Goal: Task Accomplishment & Management: Use online tool/utility

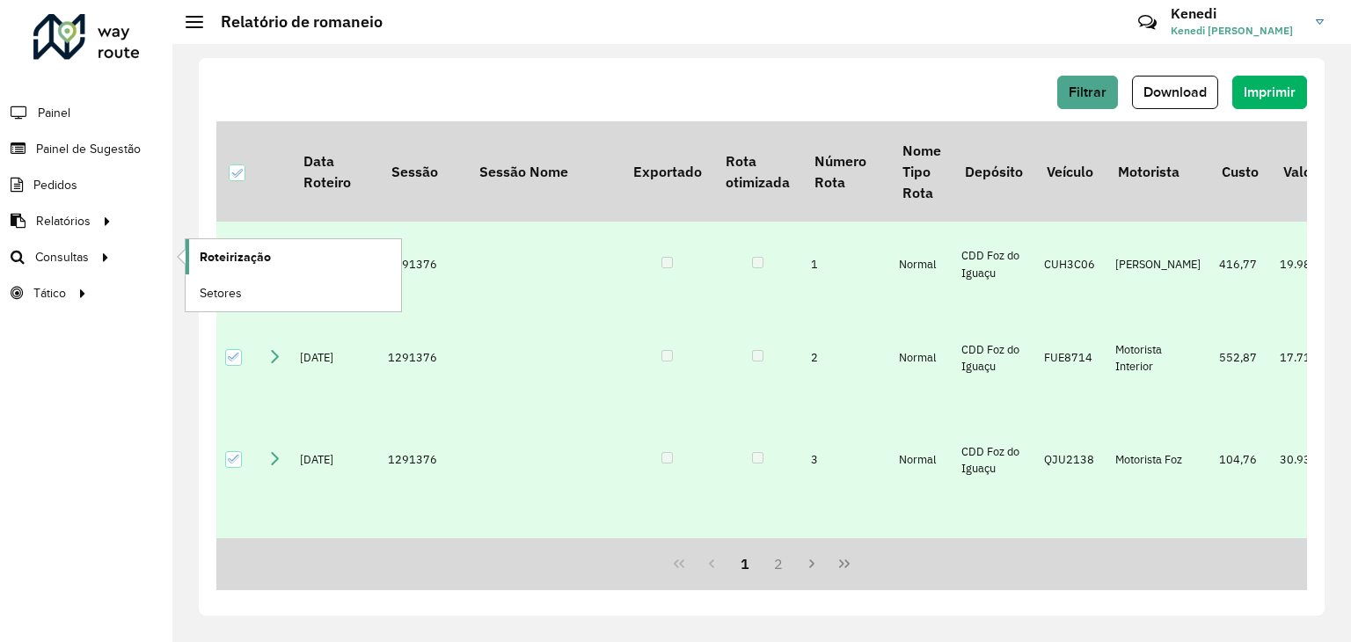
click at [239, 251] on span "Roteirização" at bounding box center [235, 257] width 71 height 18
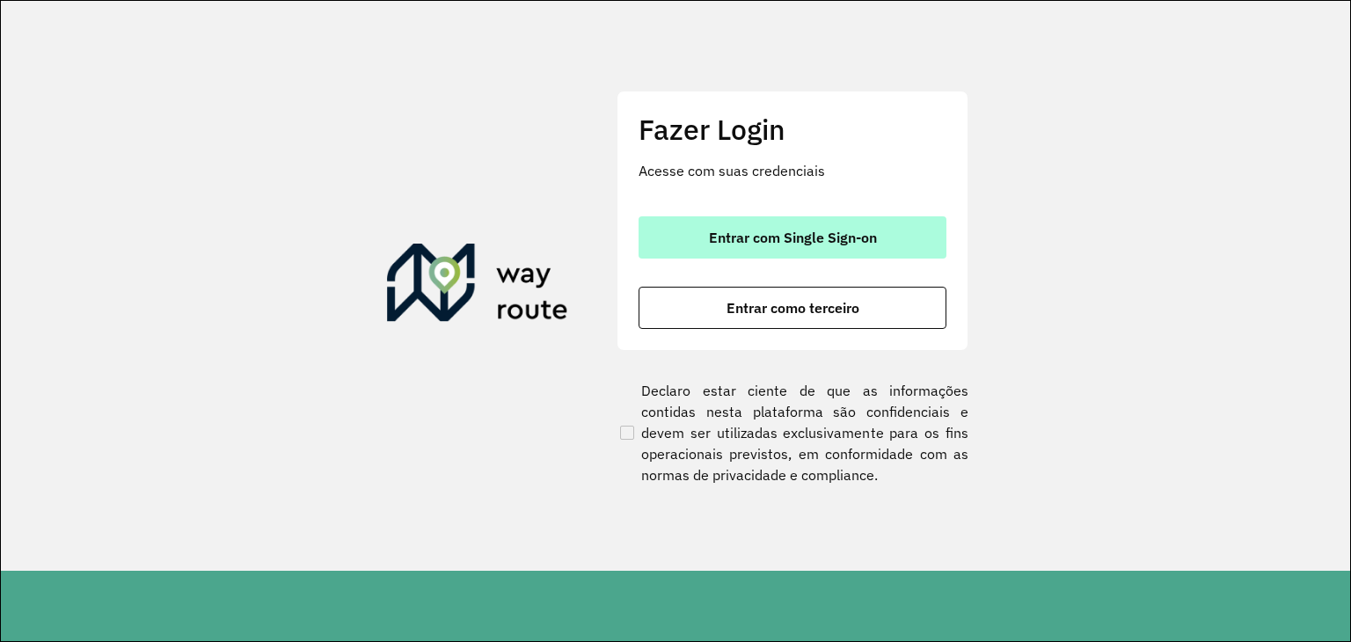
click at [815, 242] on span "Entrar com Single Sign-on" at bounding box center [793, 237] width 168 height 14
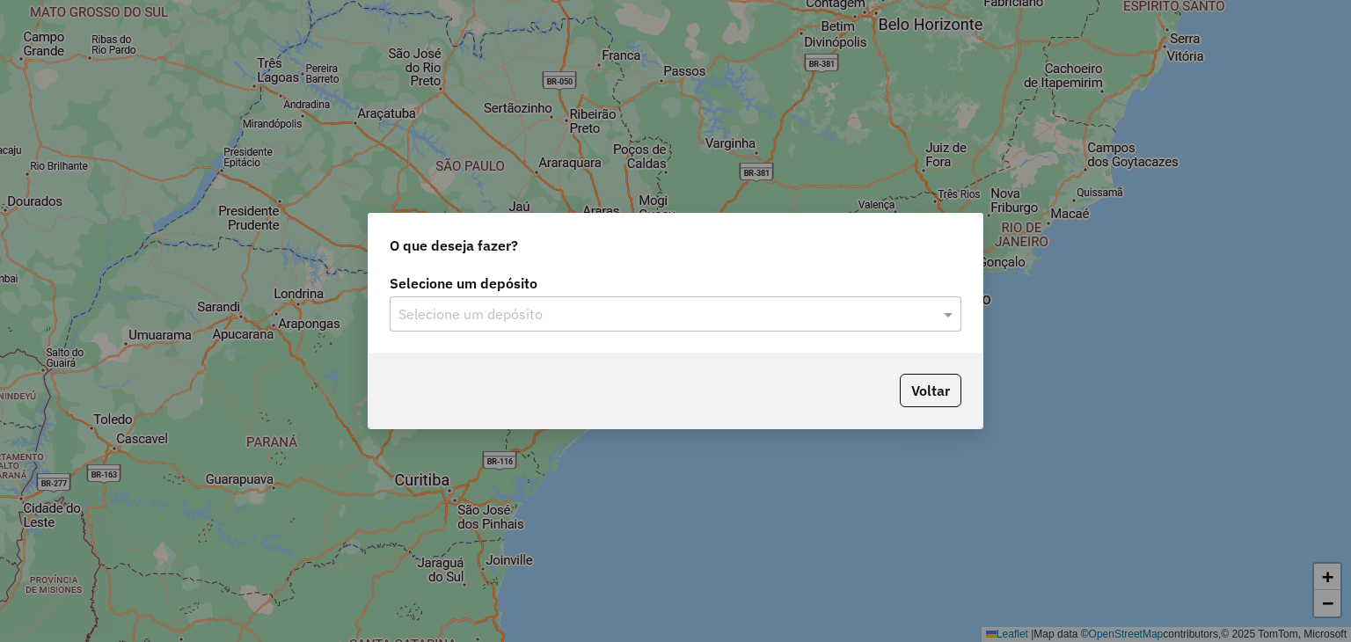
click at [848, 315] on input "text" at bounding box center [657, 314] width 519 height 21
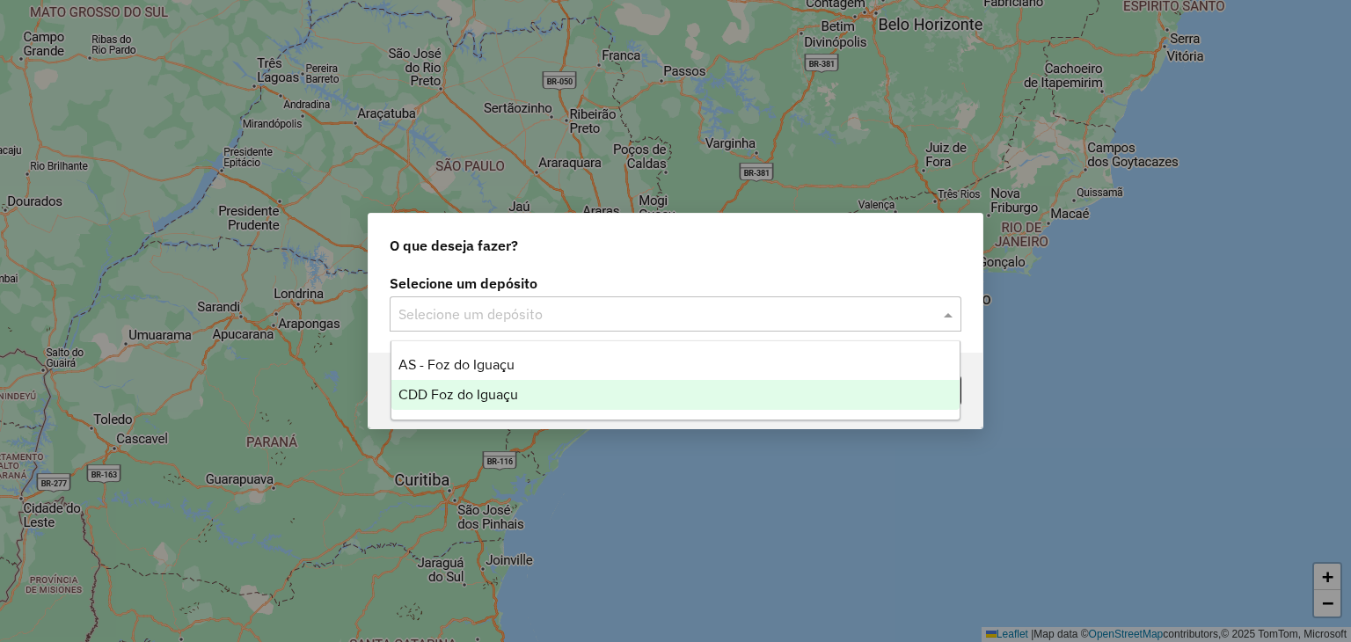
click at [502, 396] on span "CDD Foz do Iguaçu" at bounding box center [458, 394] width 120 height 15
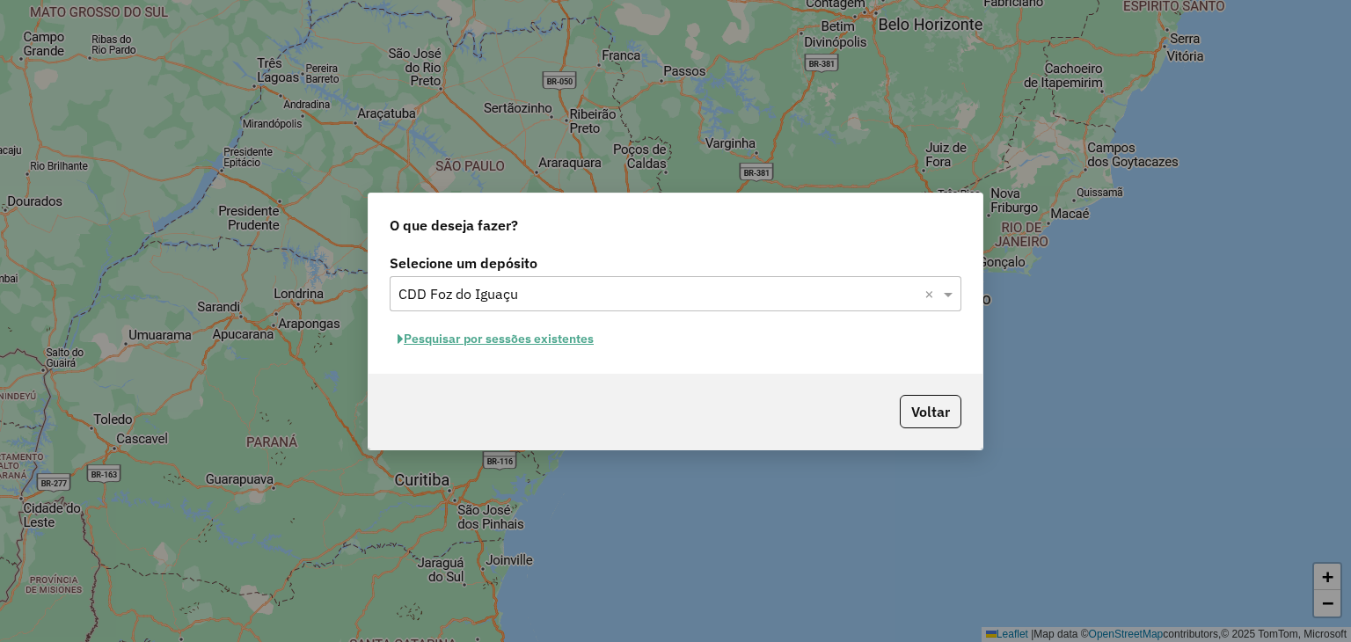
click at [499, 339] on button "Pesquisar por sessões existentes" at bounding box center [496, 338] width 212 height 27
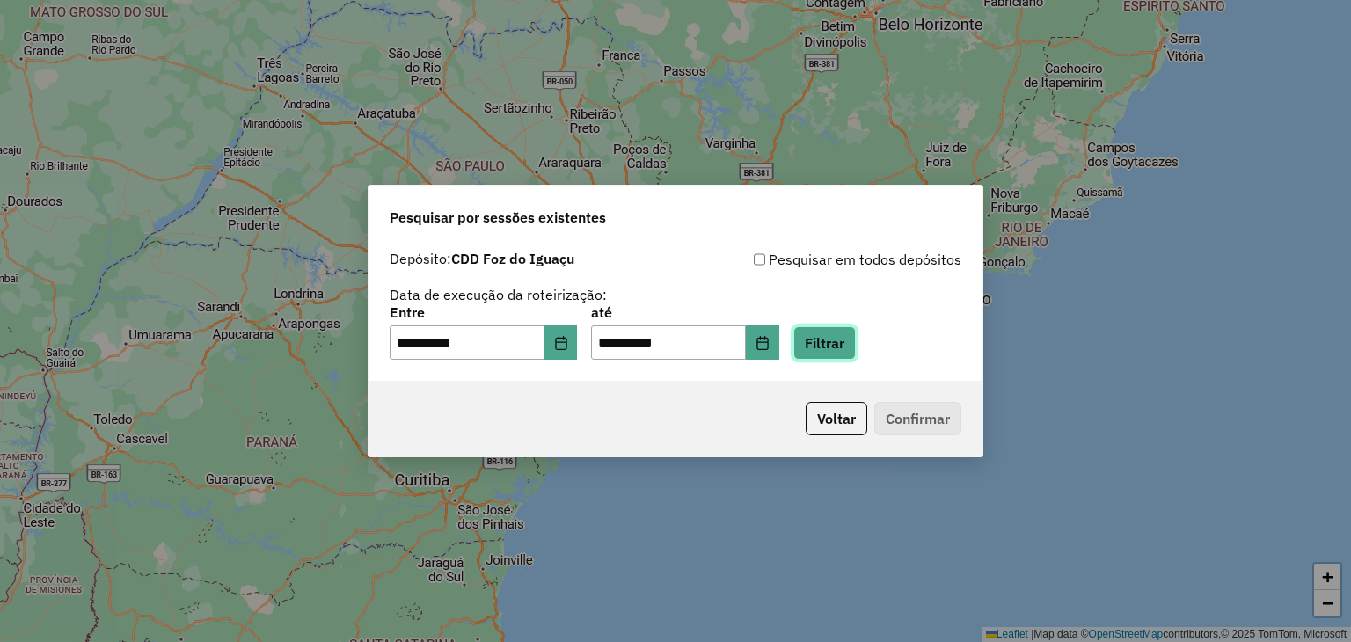
click at [852, 347] on button "Filtrar" at bounding box center [824, 342] width 62 height 33
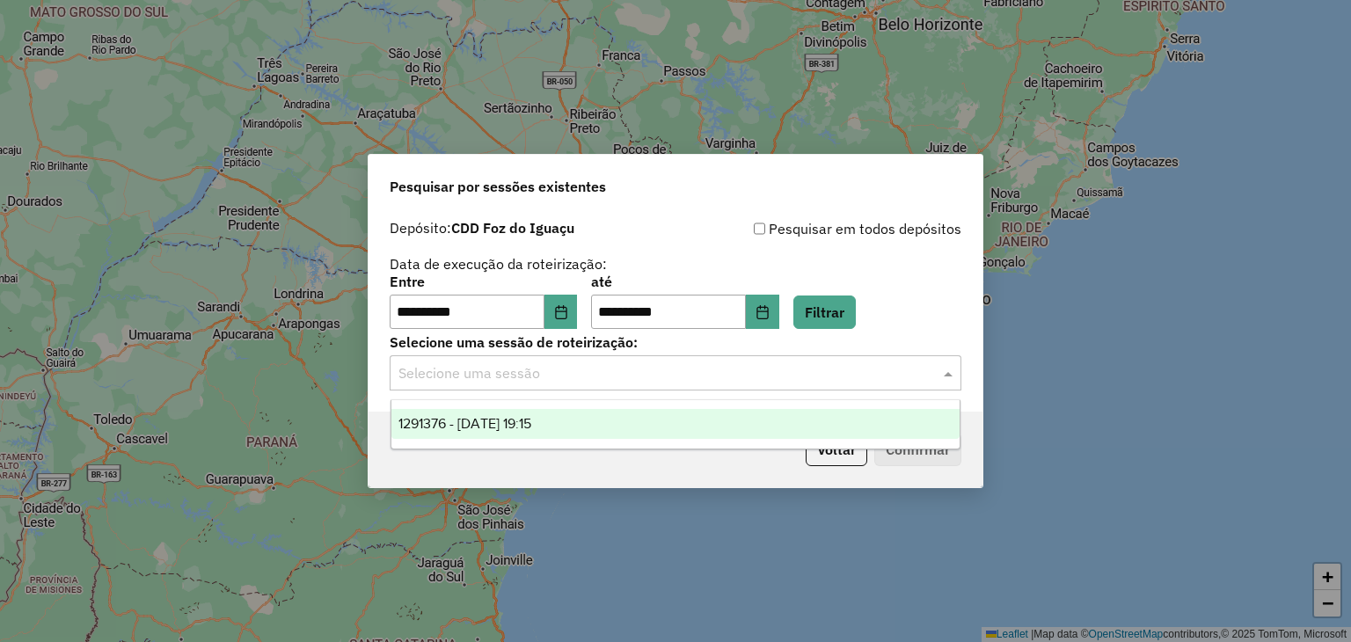
click at [627, 370] on input "text" at bounding box center [657, 373] width 519 height 21
click at [591, 430] on div "1291376 - 09/10/2025 19:15" at bounding box center [675, 424] width 569 height 30
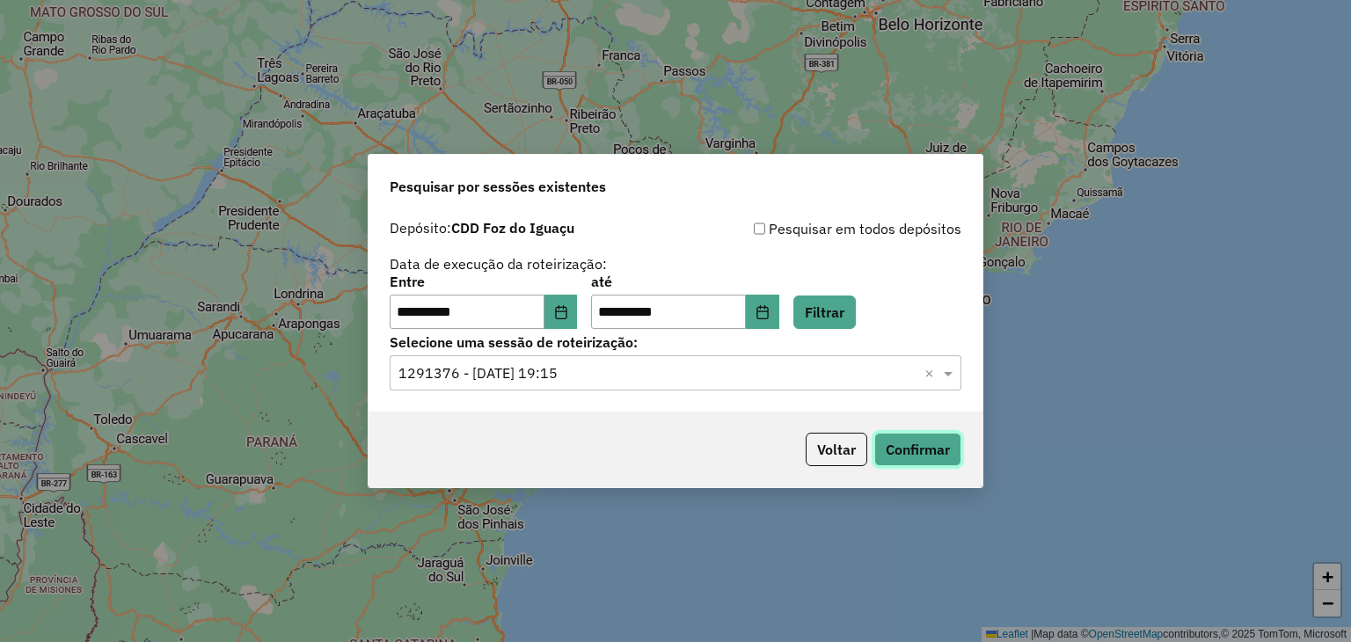
click at [929, 454] on button "Confirmar" at bounding box center [917, 449] width 87 height 33
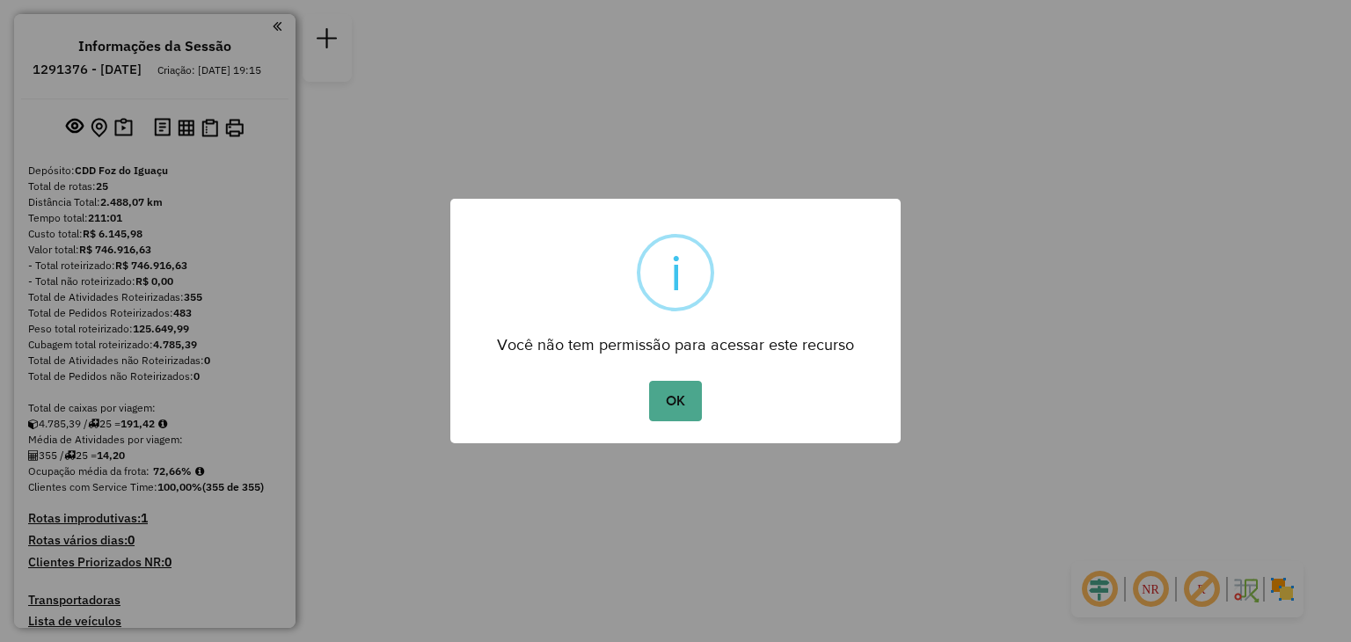
click at [647, 411] on div "OK No Cancel" at bounding box center [675, 400] width 450 height 49
click at [677, 389] on button "OK" at bounding box center [675, 401] width 52 height 40
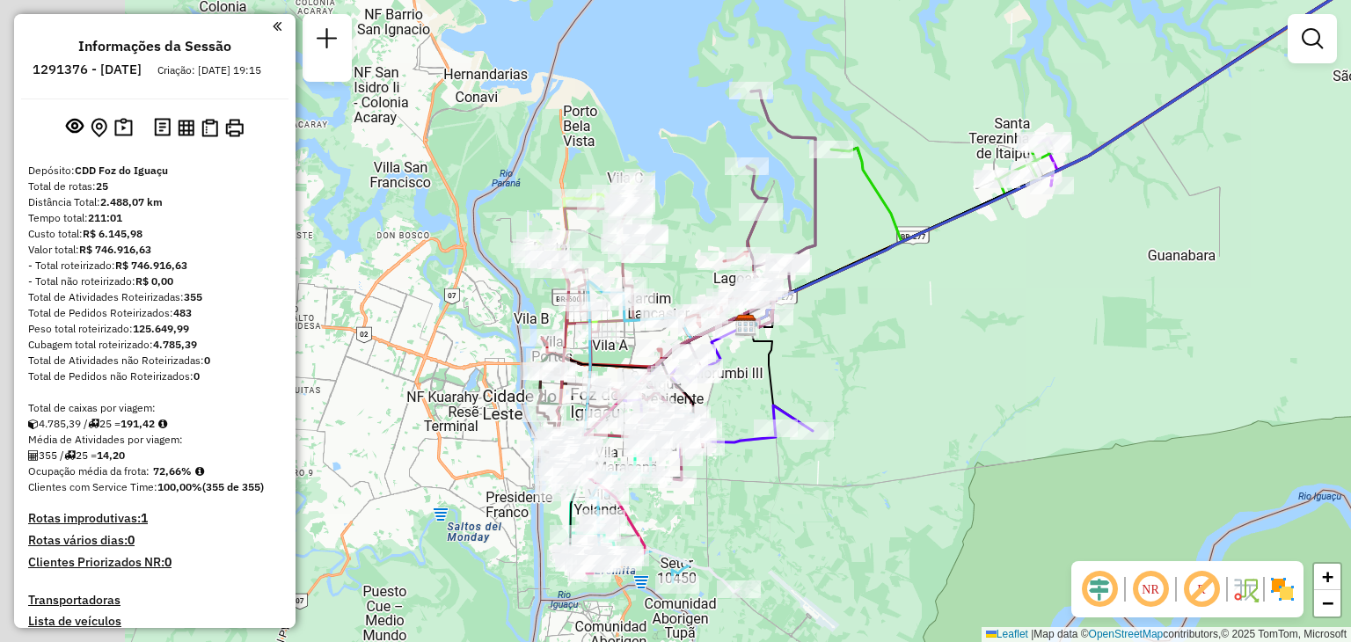
drag, startPoint x: 700, startPoint y: 299, endPoint x: 916, endPoint y: 239, distance: 223.6
click at [916, 239] on icon at bounding box center [1150, 100] width 807 height 449
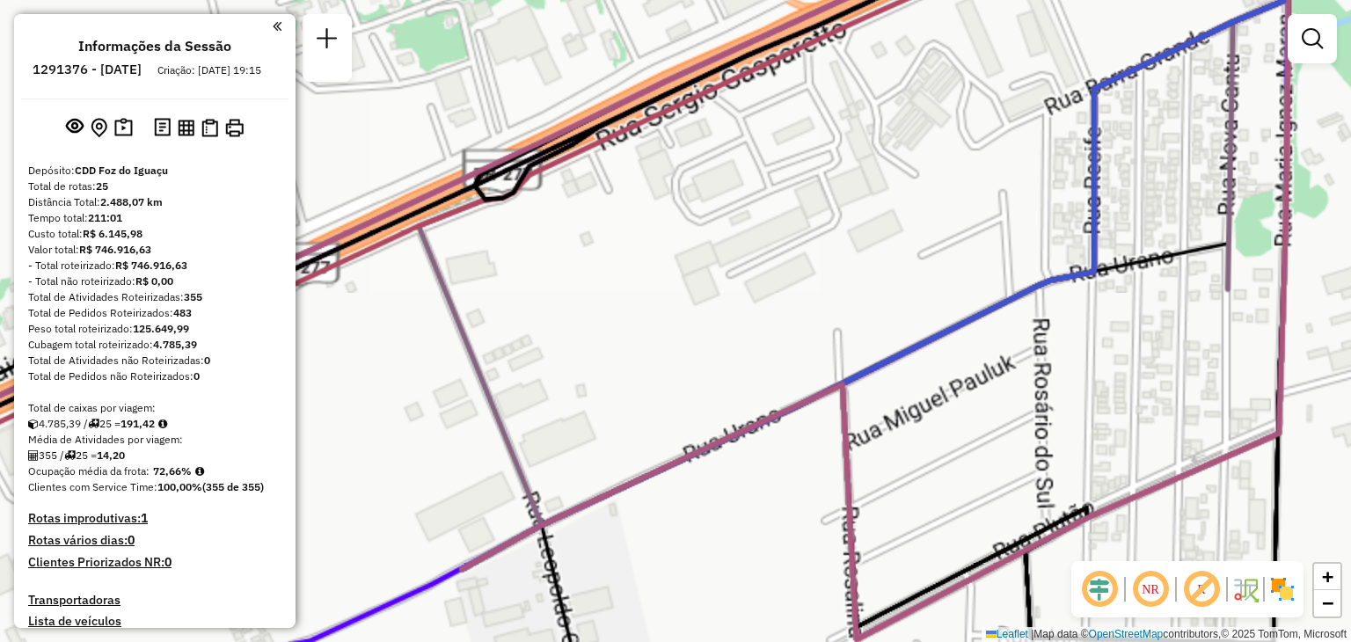
drag, startPoint x: 618, startPoint y: 286, endPoint x: 778, endPoint y: 252, distance: 162.9
click at [753, 259] on div "Janela de atendimento Grade de atendimento Capacidade Transportadoras Veículos …" at bounding box center [675, 321] width 1351 height 642
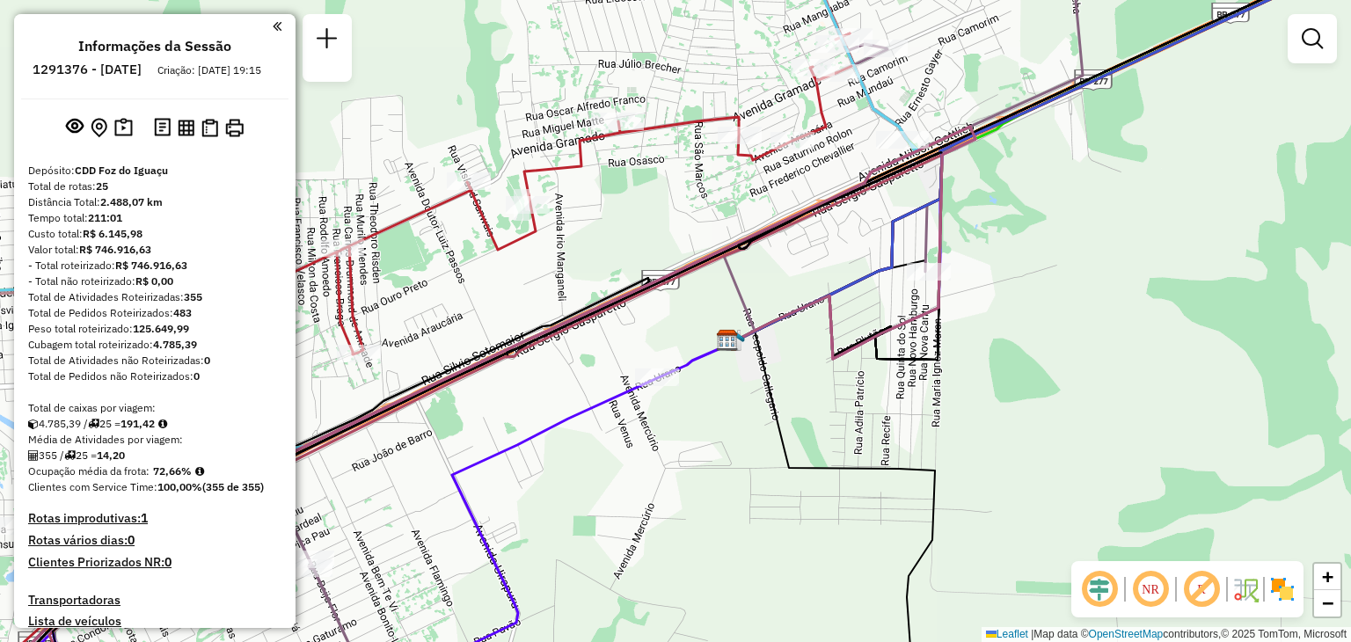
drag, startPoint x: 741, startPoint y: 284, endPoint x: 728, endPoint y: 289, distance: 13.1
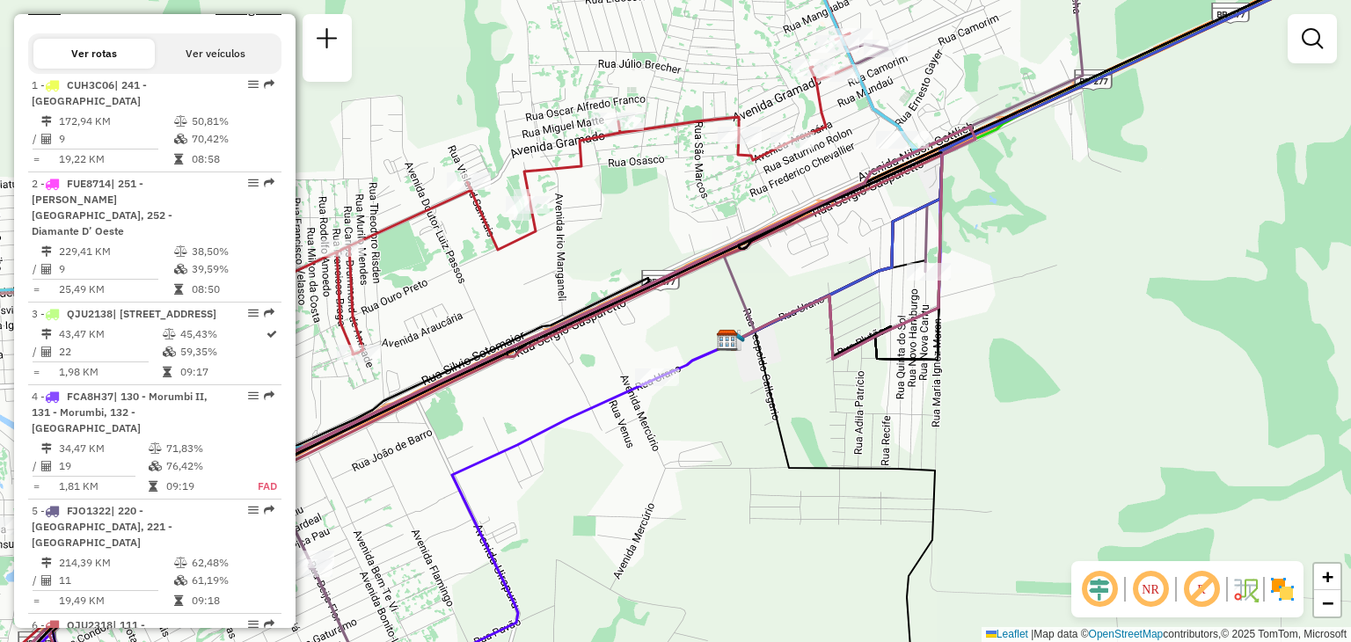
select select "**********"
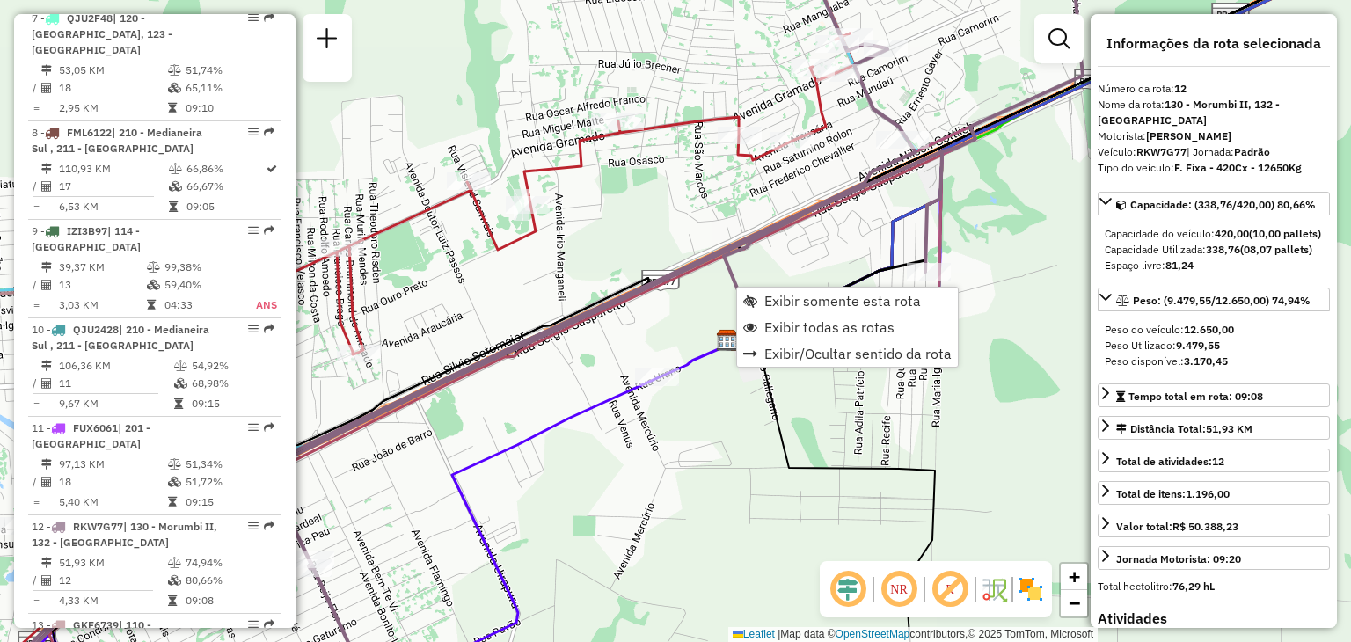
scroll to position [1801, 0]
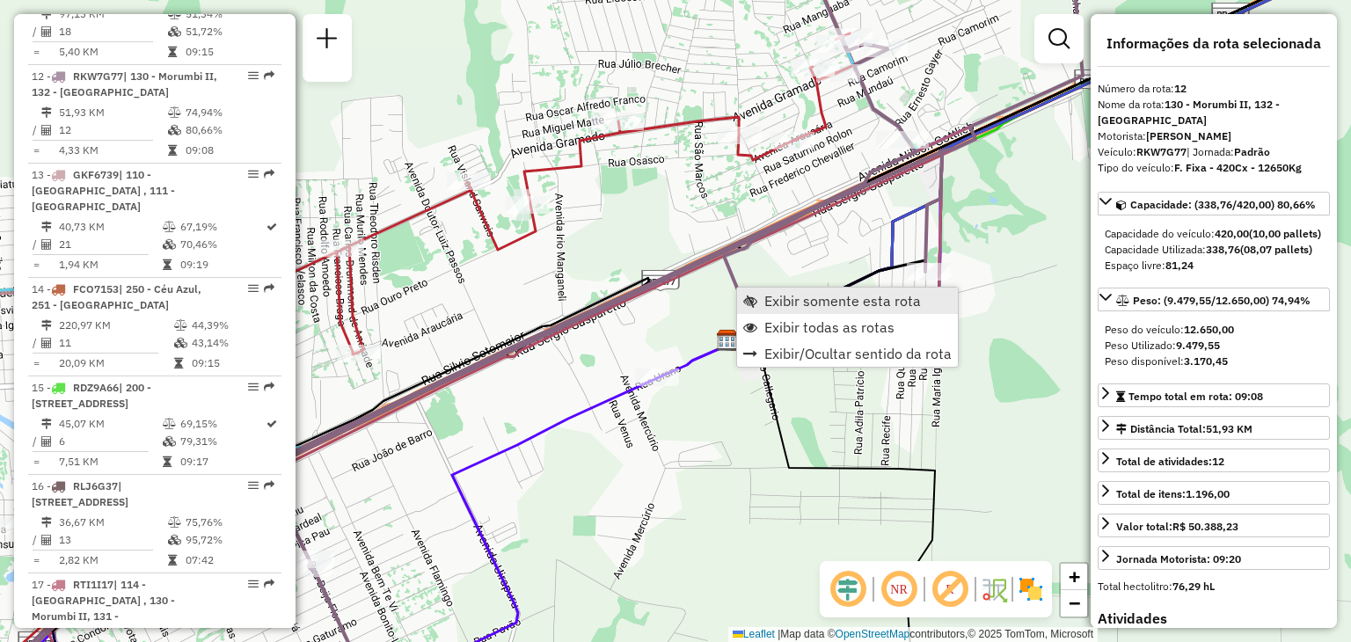
click at [799, 303] on span "Exibir somente esta rota" at bounding box center [842, 301] width 157 height 14
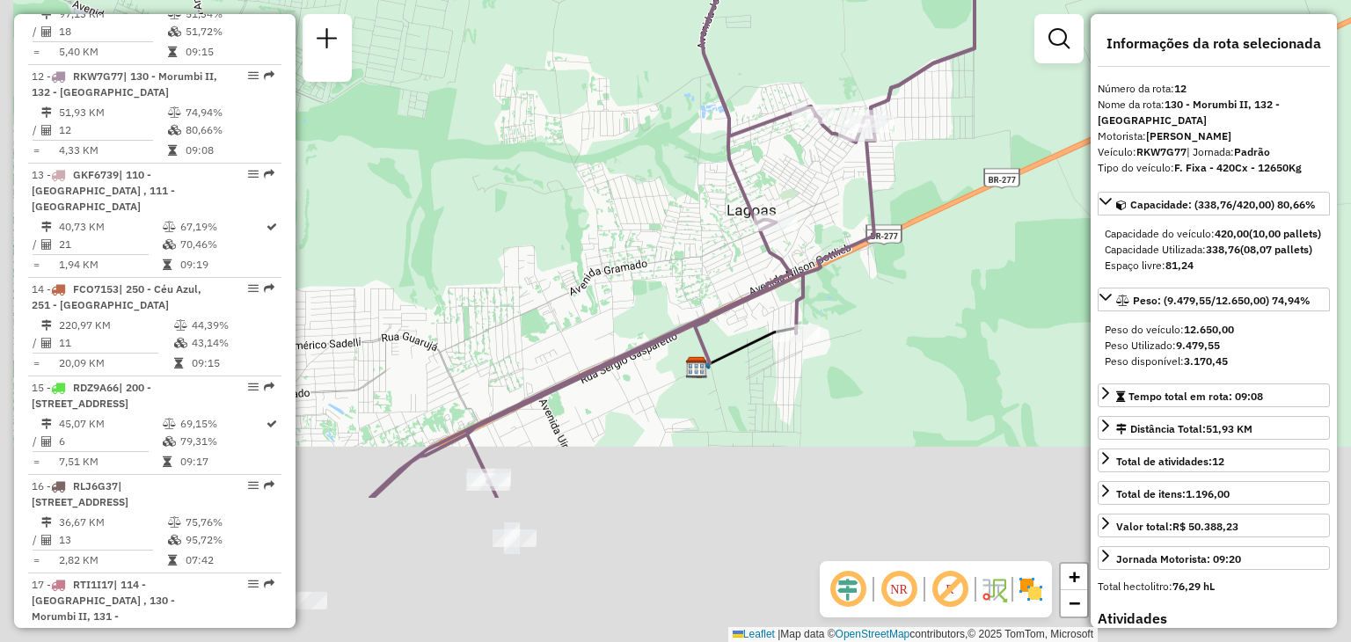
drag, startPoint x: 806, startPoint y: 423, endPoint x: 924, endPoint y: 202, distance: 250.3
click at [926, 204] on div "Janela de atendimento Grade de atendimento Capacidade Transportadoras Veículos …" at bounding box center [675, 321] width 1351 height 642
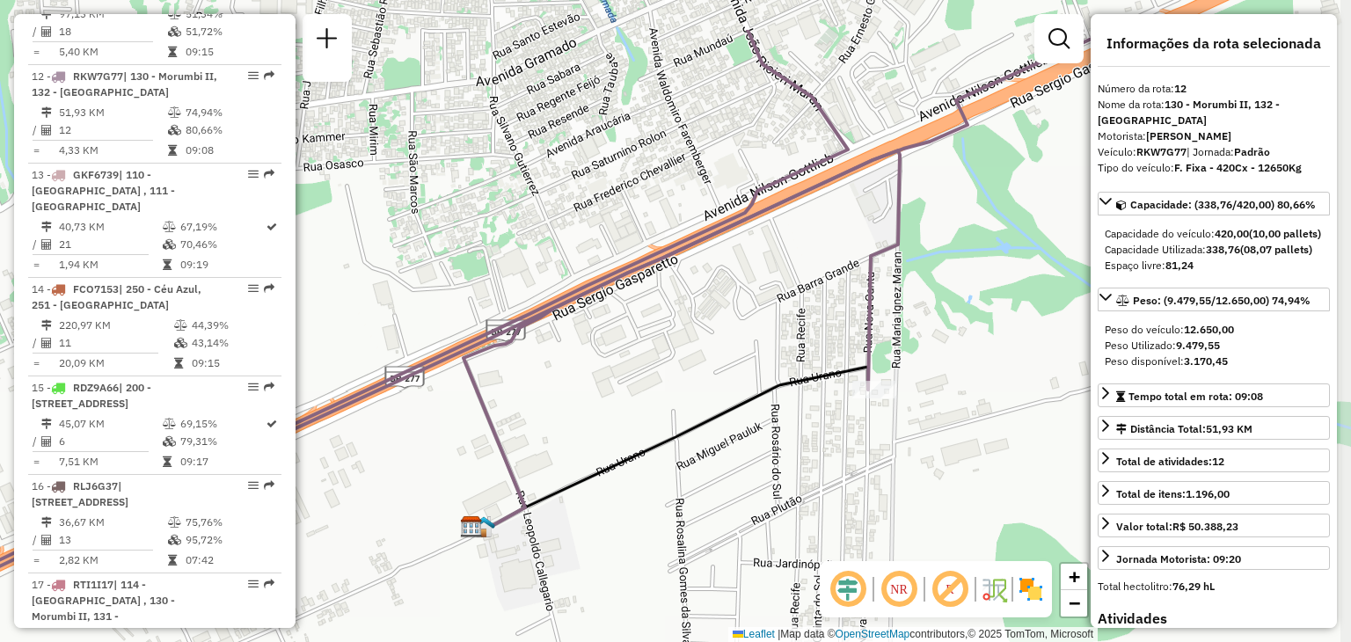
drag, startPoint x: 730, startPoint y: 366, endPoint x: 718, endPoint y: 464, distance: 99.3
click at [718, 464] on div "Janela de atendimento Grade de atendimento Capacidade Transportadoras Veículos …" at bounding box center [675, 321] width 1351 height 642
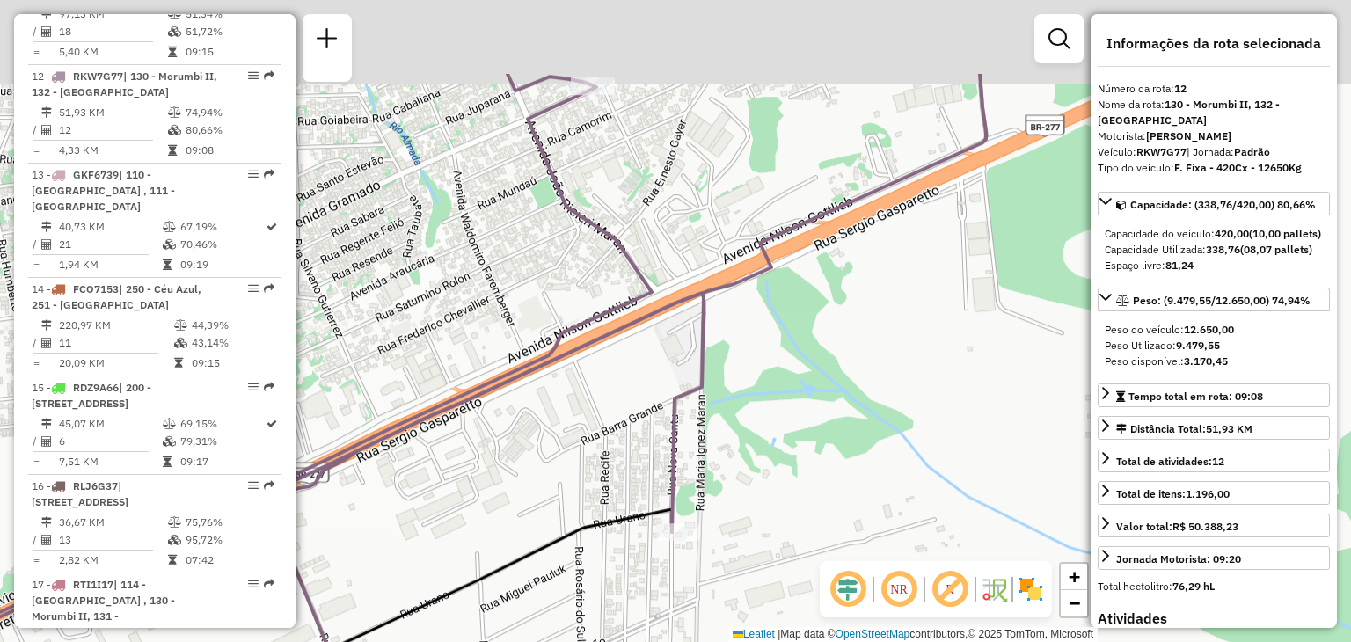
drag, startPoint x: 988, startPoint y: 282, endPoint x: 804, endPoint y: 381, distance: 208.6
click at [811, 381] on div "Janela de atendimento Grade de atendimento Capacidade Transportadoras Veículos …" at bounding box center [675, 321] width 1351 height 642
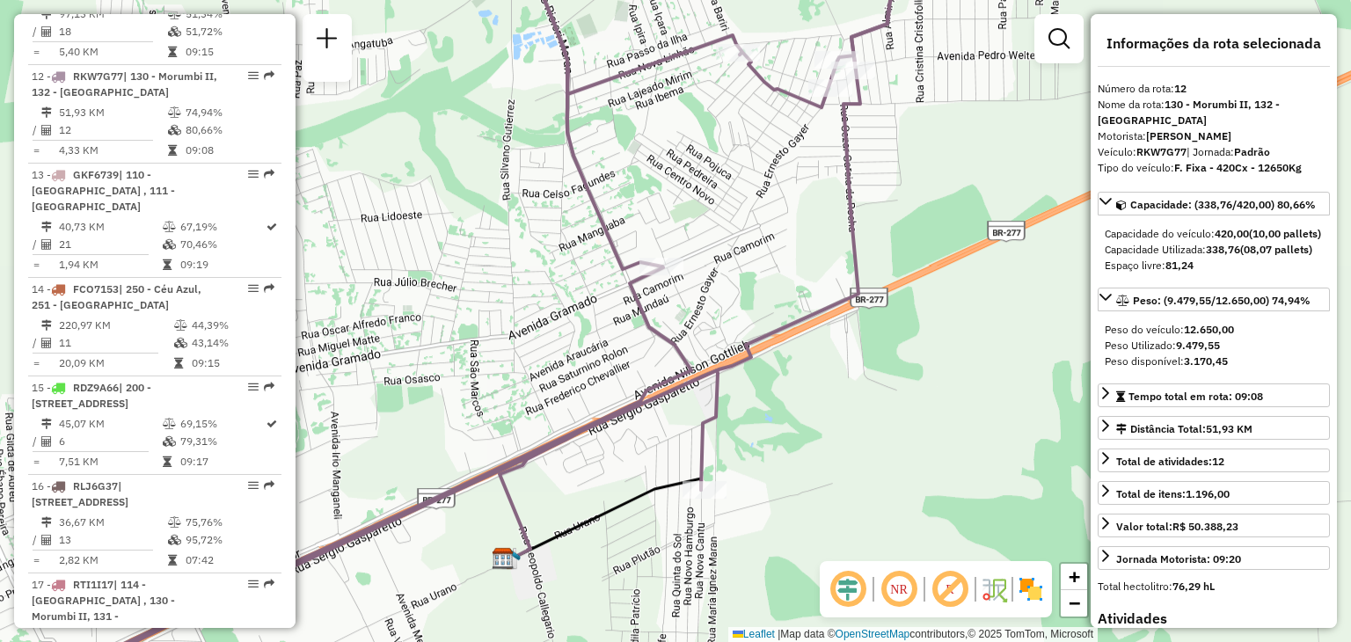
drag, startPoint x: 891, startPoint y: 120, endPoint x: 778, endPoint y: 486, distance: 383.1
click at [778, 486] on div "Janela de atendimento Grade de atendimento Capacidade Transportadoras Veículos …" at bounding box center [675, 321] width 1351 height 642
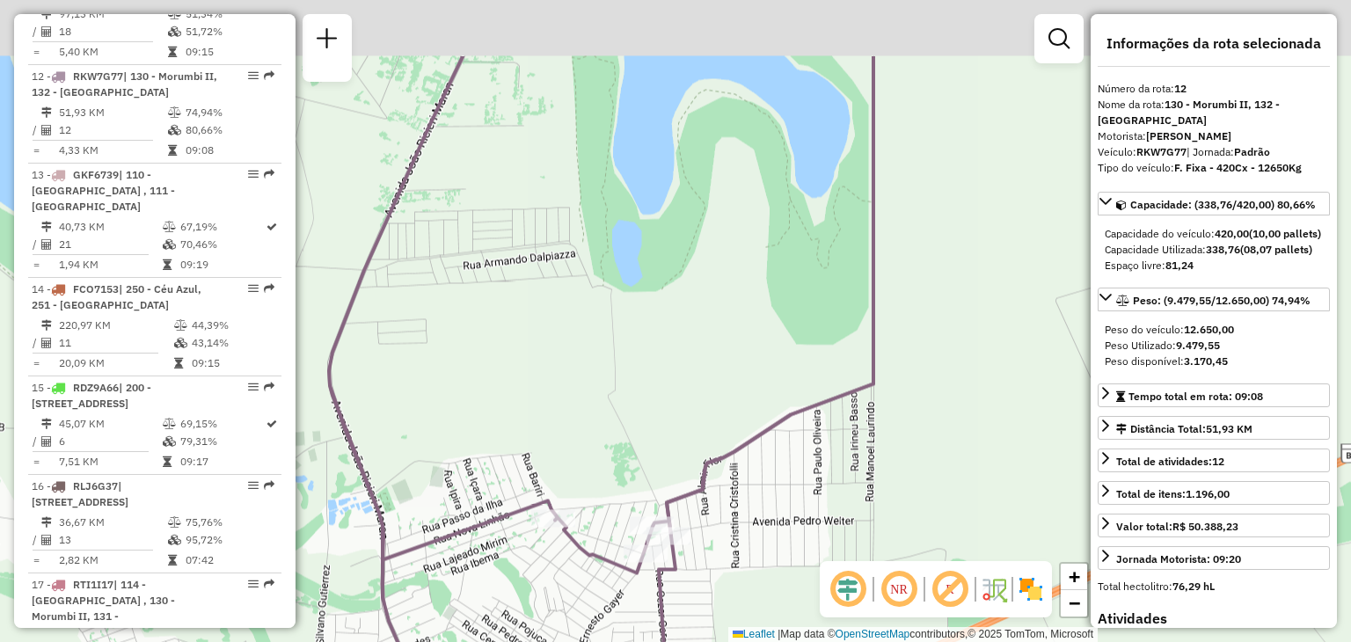
drag, startPoint x: 873, startPoint y: 372, endPoint x: 655, endPoint y: 651, distance: 353.5
click at [655, 641] on html "Aguarde... Pop-up bloqueado! Seu navegador bloqueou automáticamente a abertura …" at bounding box center [675, 321] width 1351 height 642
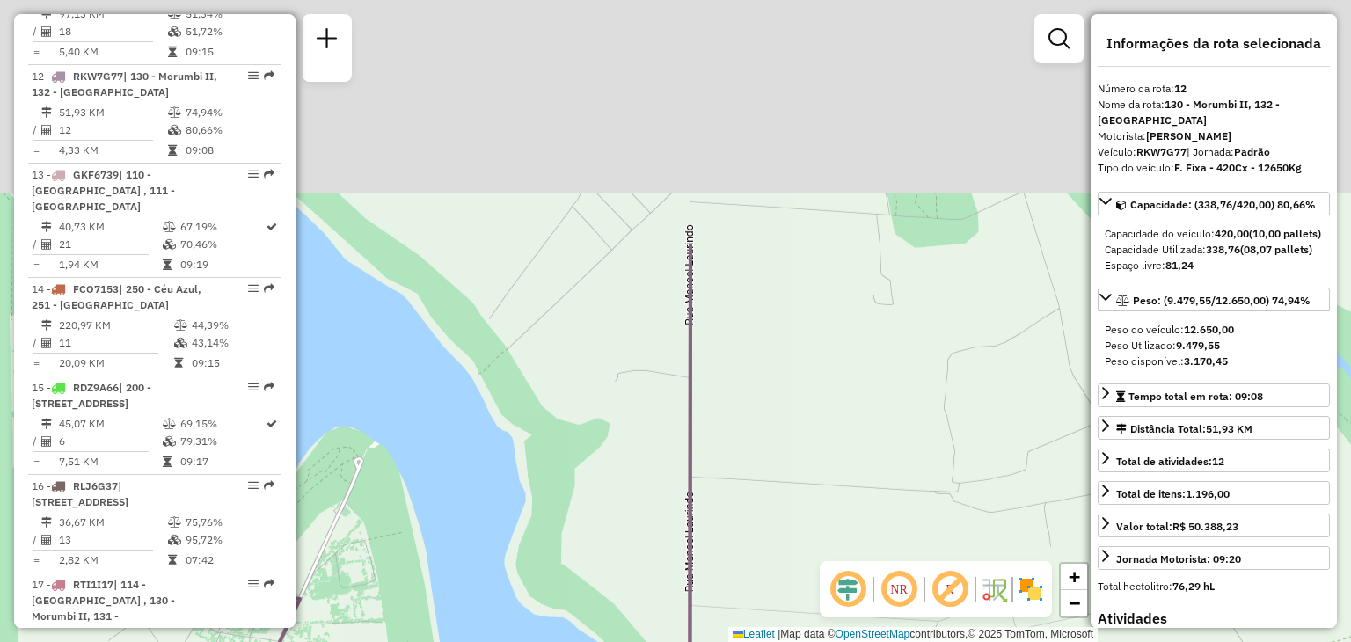
click at [767, 641] on html "Aguarde... Pop-up bloqueado! Seu navegador bloqueou automáticamente a abertura …" at bounding box center [675, 321] width 1351 height 642
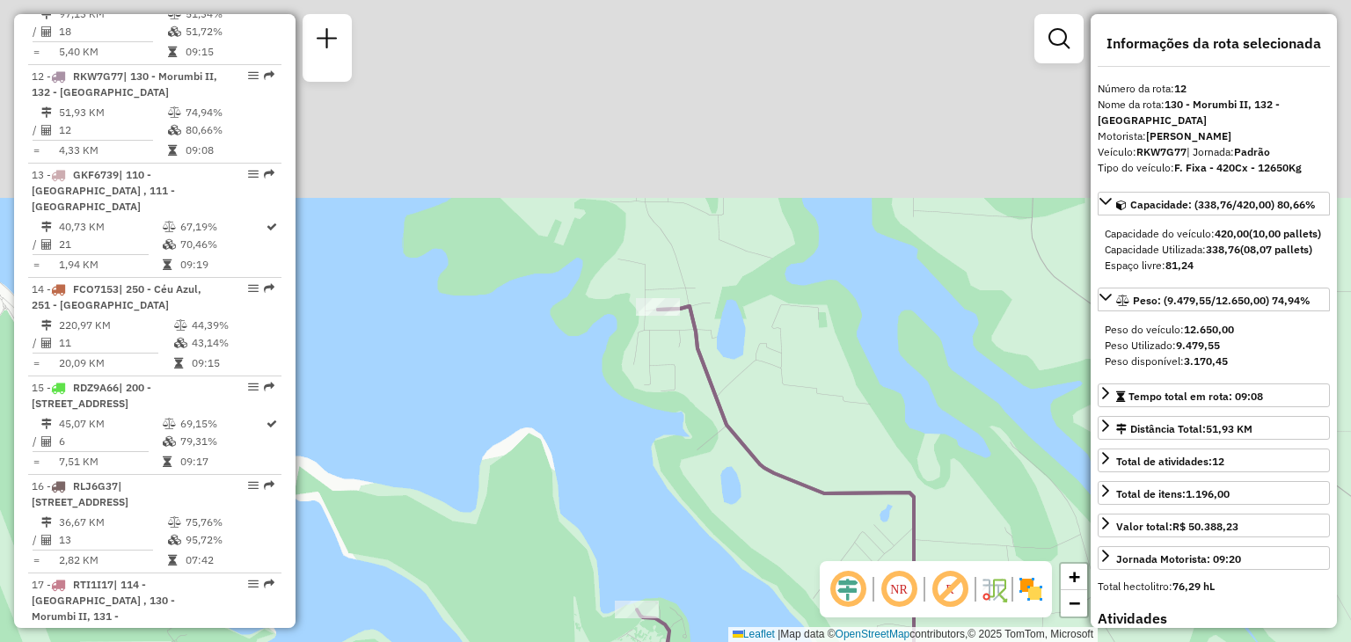
drag, startPoint x: 626, startPoint y: 244, endPoint x: 800, endPoint y: 523, distance: 329.5
click at [800, 523] on div "Janela de atendimento Grade de atendimento Capacidade Transportadoras Veículos …" at bounding box center [675, 321] width 1351 height 642
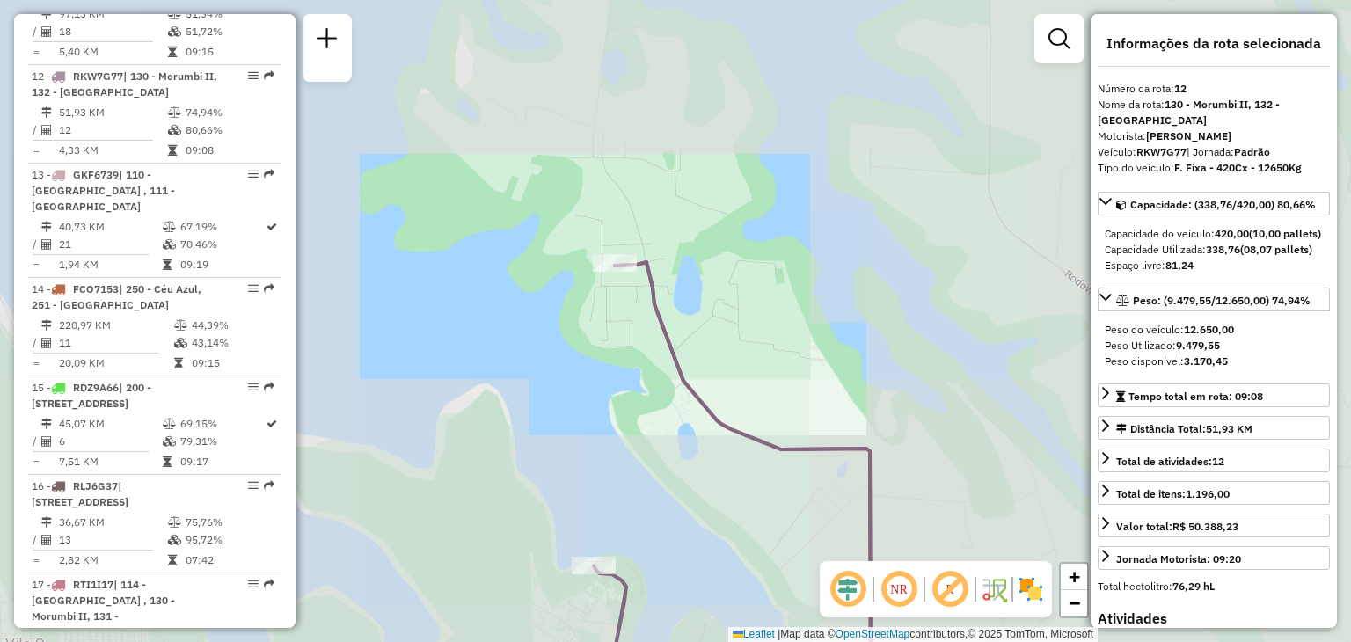
drag, startPoint x: 732, startPoint y: 465, endPoint x: 630, endPoint y: 26, distance: 451.5
click at [649, 52] on div "Janela de atendimento Grade de atendimento Capacidade Transportadoras Veículos …" at bounding box center [675, 321] width 1351 height 642
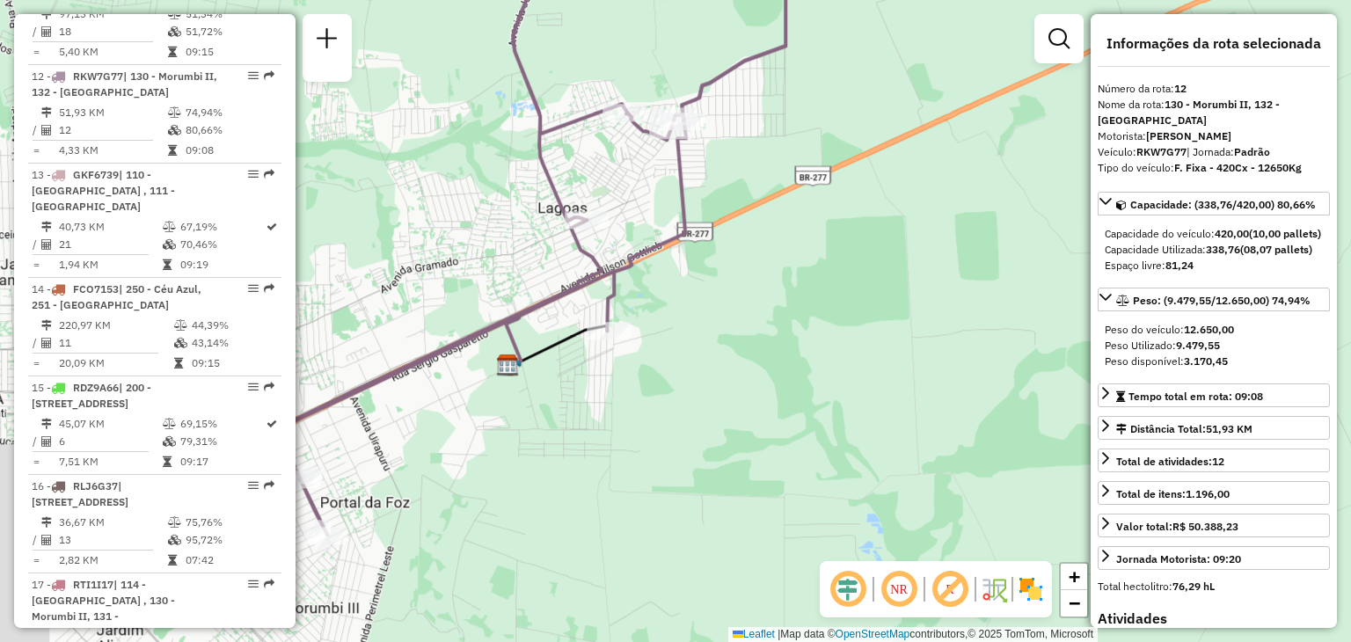
drag, startPoint x: 567, startPoint y: 363, endPoint x: 721, endPoint y: 298, distance: 167.1
click at [742, 296] on div "Janela de atendimento Grade de atendimento Capacidade Transportadoras Veículos …" at bounding box center [675, 321] width 1351 height 642
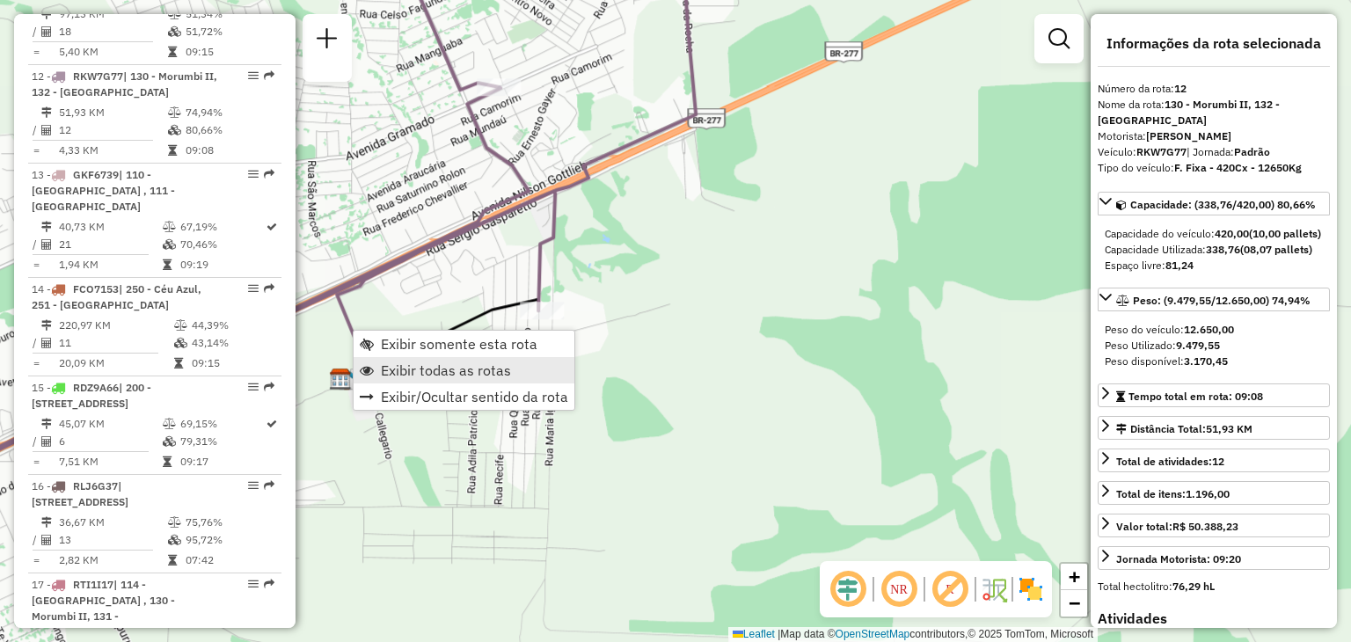
click at [415, 363] on span "Exibir todas as rotas" at bounding box center [446, 370] width 130 height 14
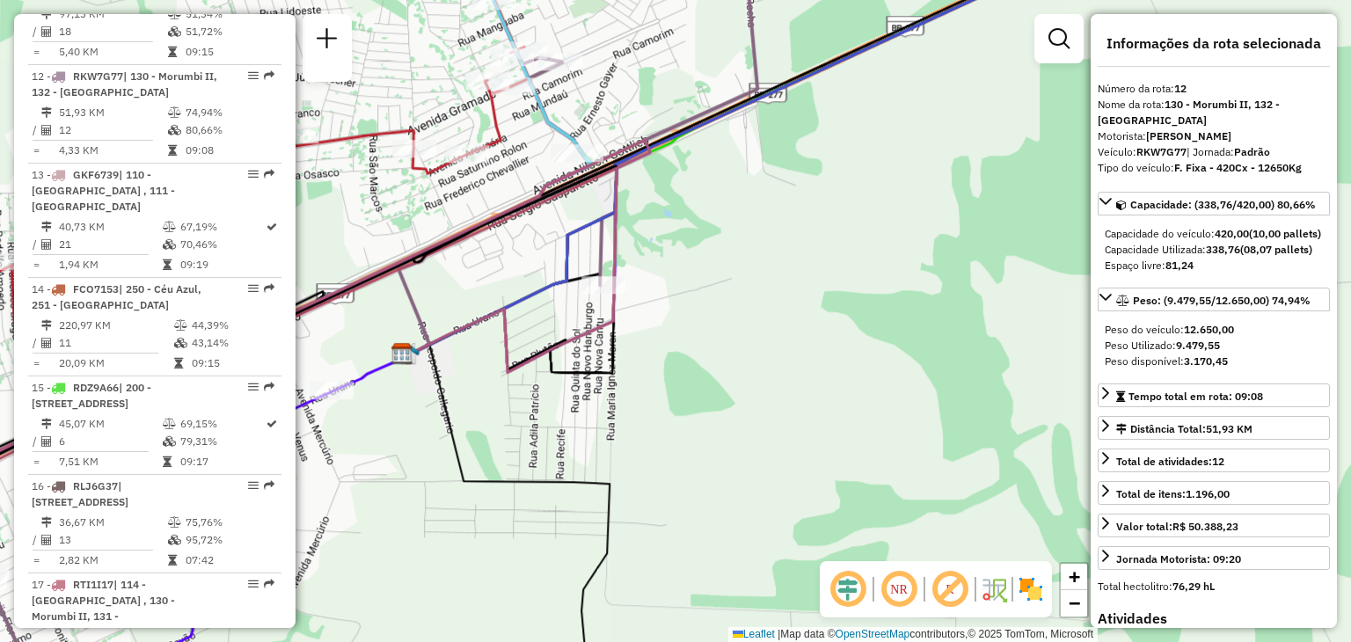
drag, startPoint x: 391, startPoint y: 326, endPoint x: 562, endPoint y: 261, distance: 183.5
click at [562, 261] on div "Janela de atendimento Grade de atendimento Capacidade Transportadoras Veículos …" at bounding box center [675, 321] width 1351 height 642
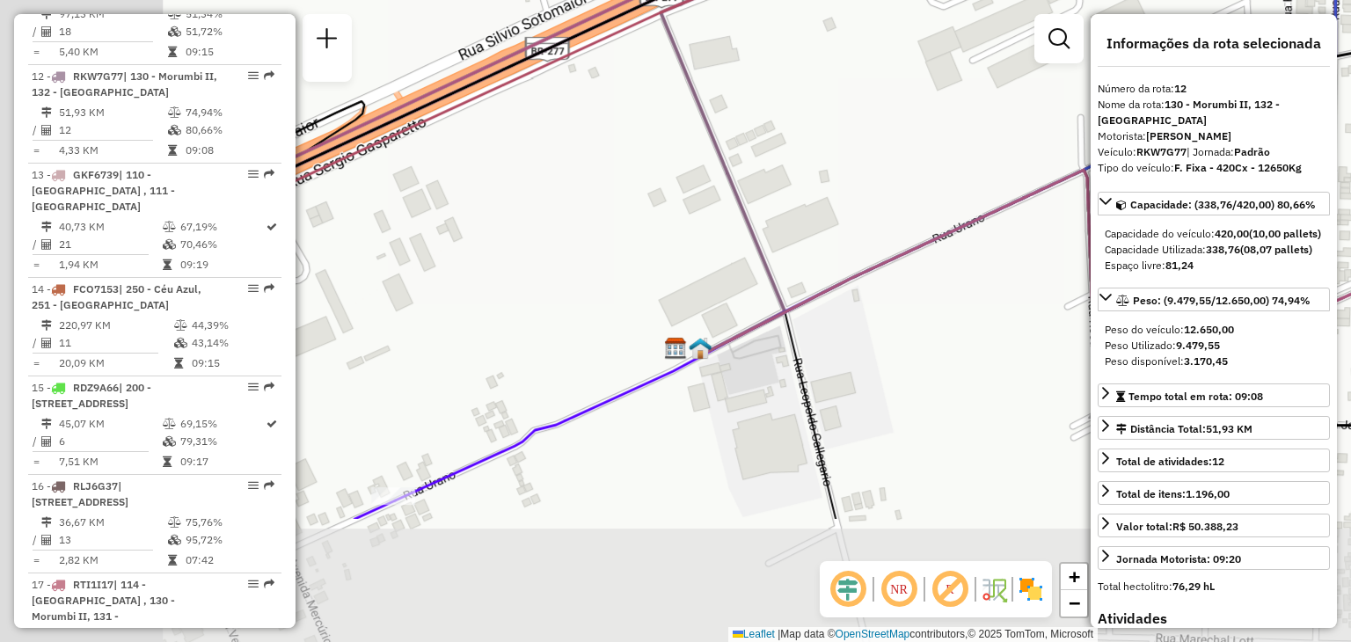
drag, startPoint x: 454, startPoint y: 468, endPoint x: 646, endPoint y: 275, distance: 272.4
click at [646, 277] on div "Janela de atendimento Grade de atendimento Capacidade Transportadoras Veículos …" at bounding box center [675, 321] width 1351 height 642
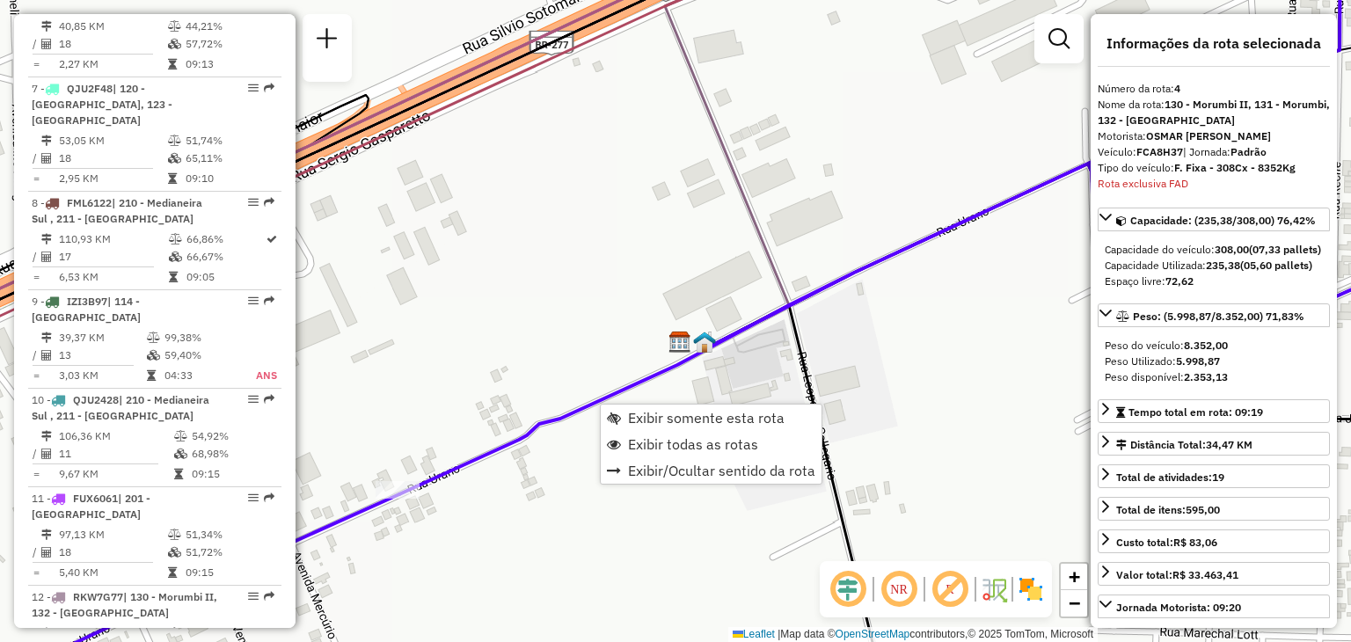
scroll to position [999, 0]
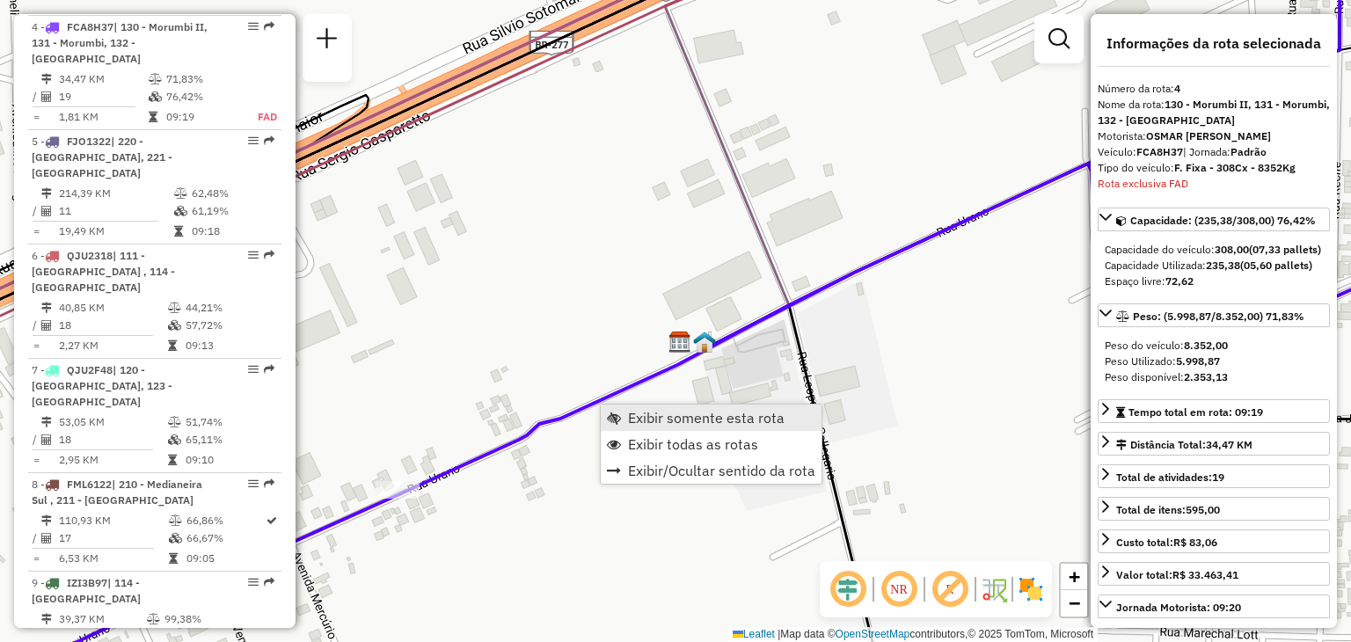
click at [639, 414] on span "Exibir somente esta rota" at bounding box center [706, 418] width 157 height 14
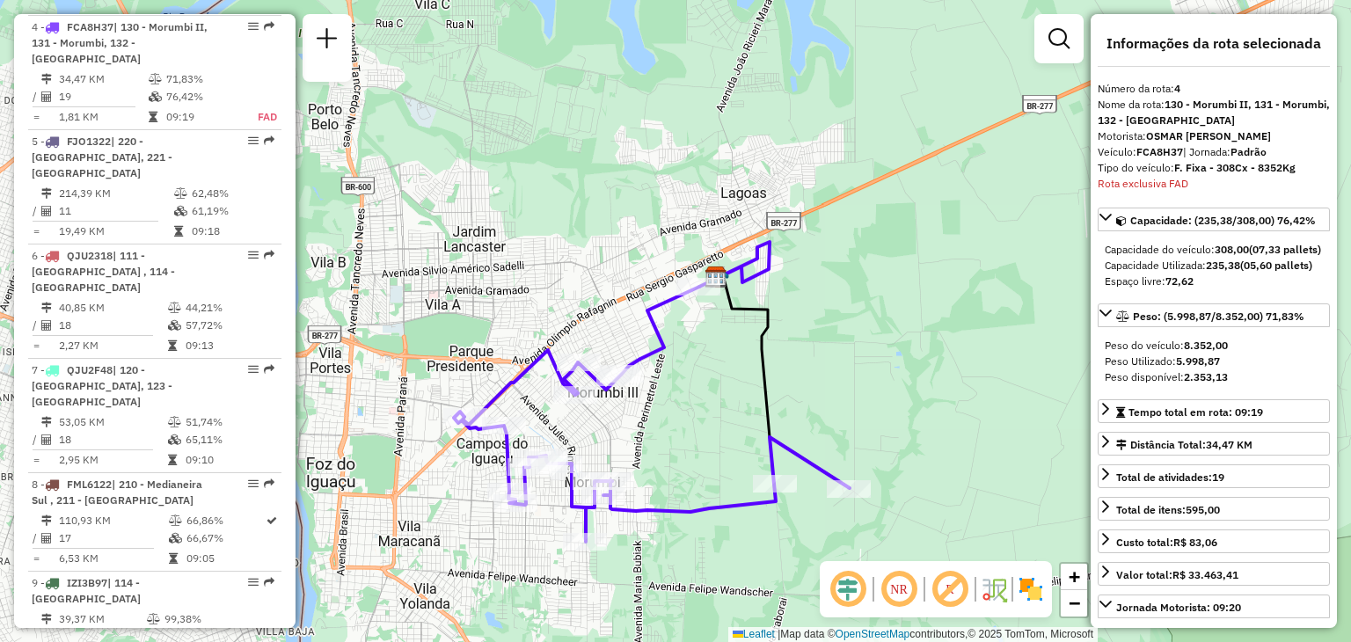
drag, startPoint x: 762, startPoint y: 272, endPoint x: 712, endPoint y: 349, distance: 92.2
click at [712, 349] on div "Janela de atendimento Grade de atendimento Capacidade Transportadoras Veículos …" at bounding box center [675, 321] width 1351 height 642
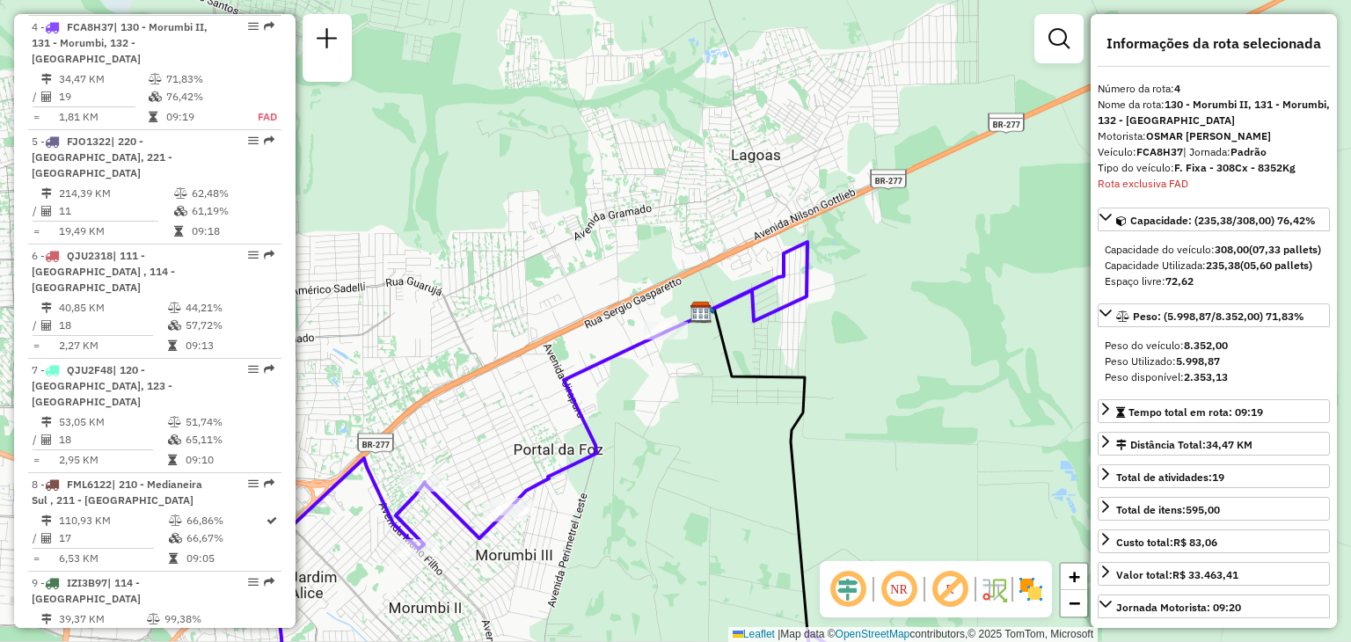
drag, startPoint x: 672, startPoint y: 281, endPoint x: 665, endPoint y: 374, distance: 92.6
click at [665, 374] on div "Janela de atendimento Grade de atendimento Capacidade Transportadoras Veículos …" at bounding box center [675, 321] width 1351 height 642
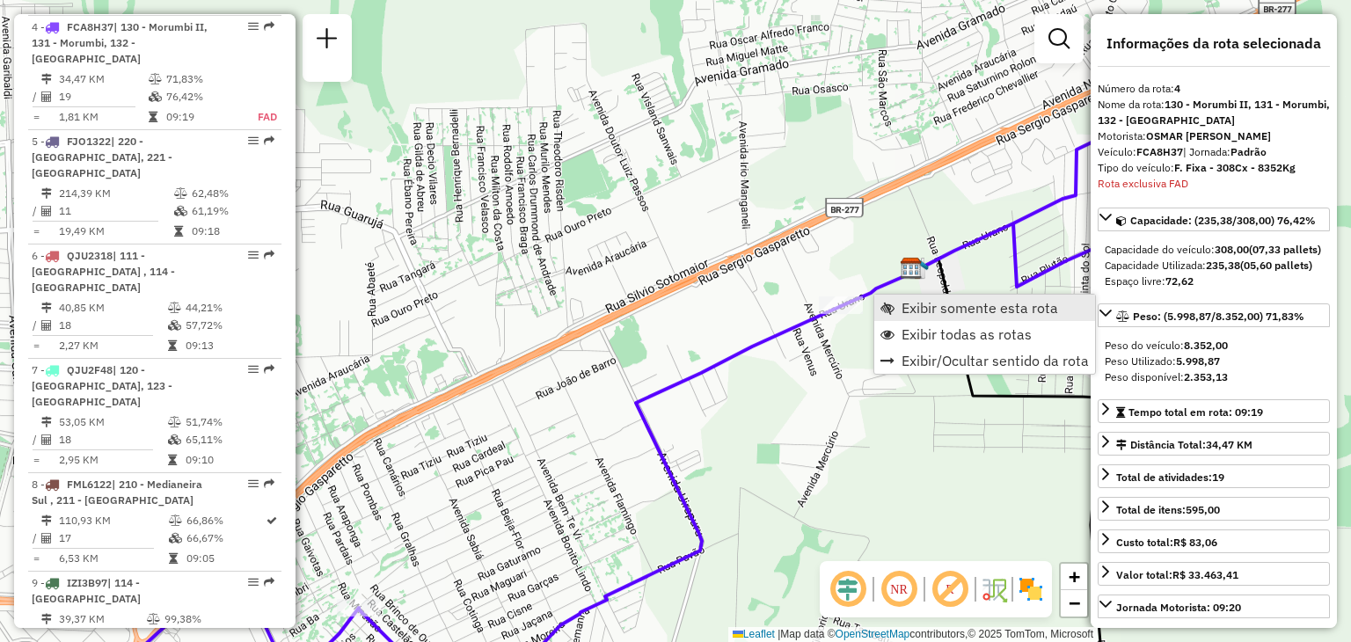
click at [903, 307] on span "Exibir somente esta rota" at bounding box center [980, 308] width 157 height 14
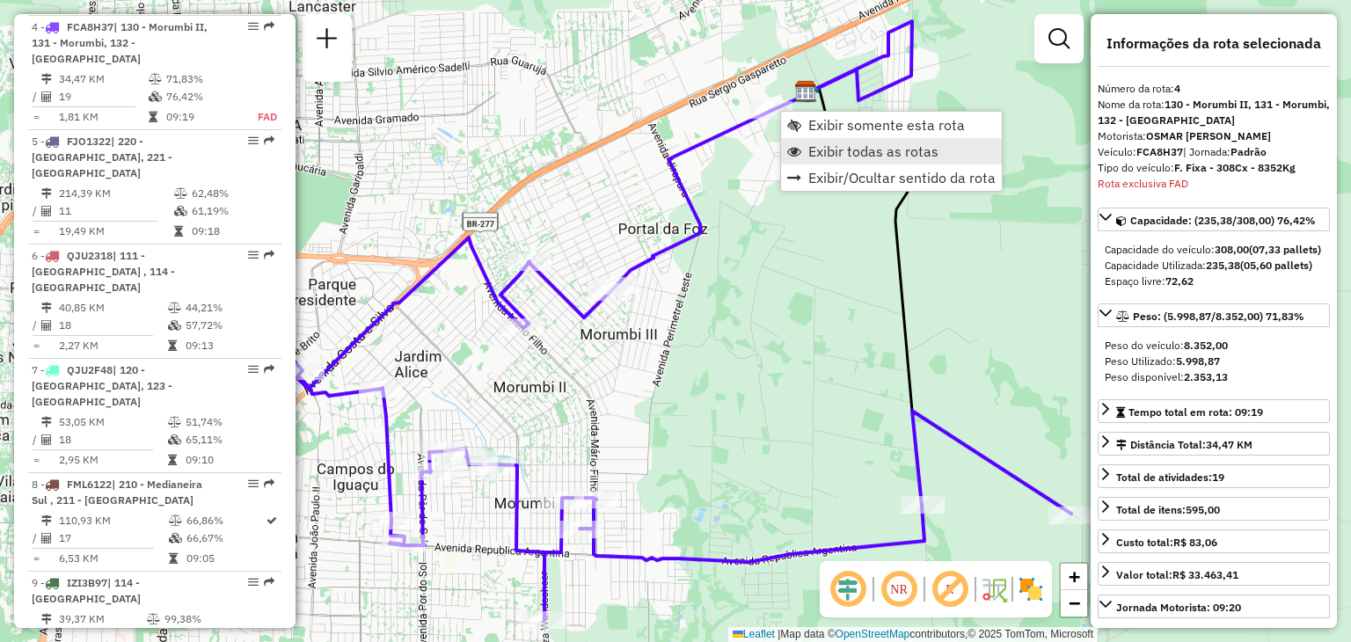
click at [844, 150] on span "Exibir todas as rotas" at bounding box center [873, 151] width 130 height 14
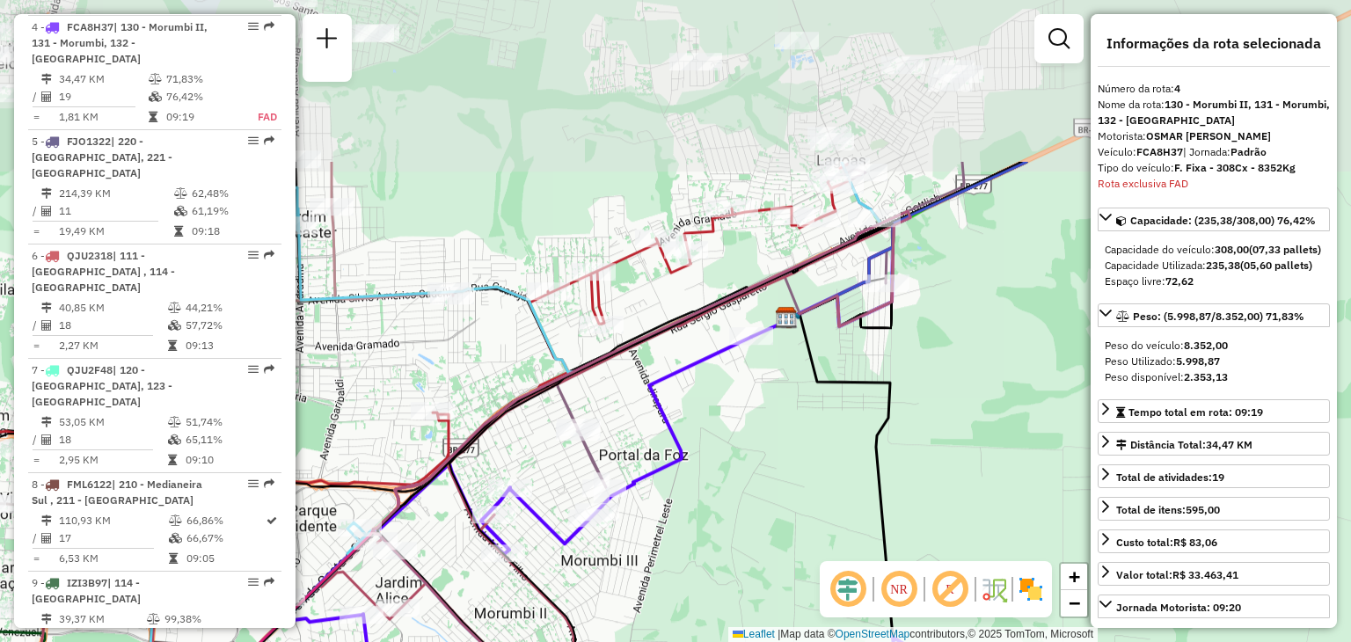
drag, startPoint x: 807, startPoint y: 131, endPoint x: 788, endPoint y: 357, distance: 226.9
click at [788, 357] on div "Janela de atendimento Grade de atendimento Capacidade Transportadoras Veículos …" at bounding box center [675, 321] width 1351 height 642
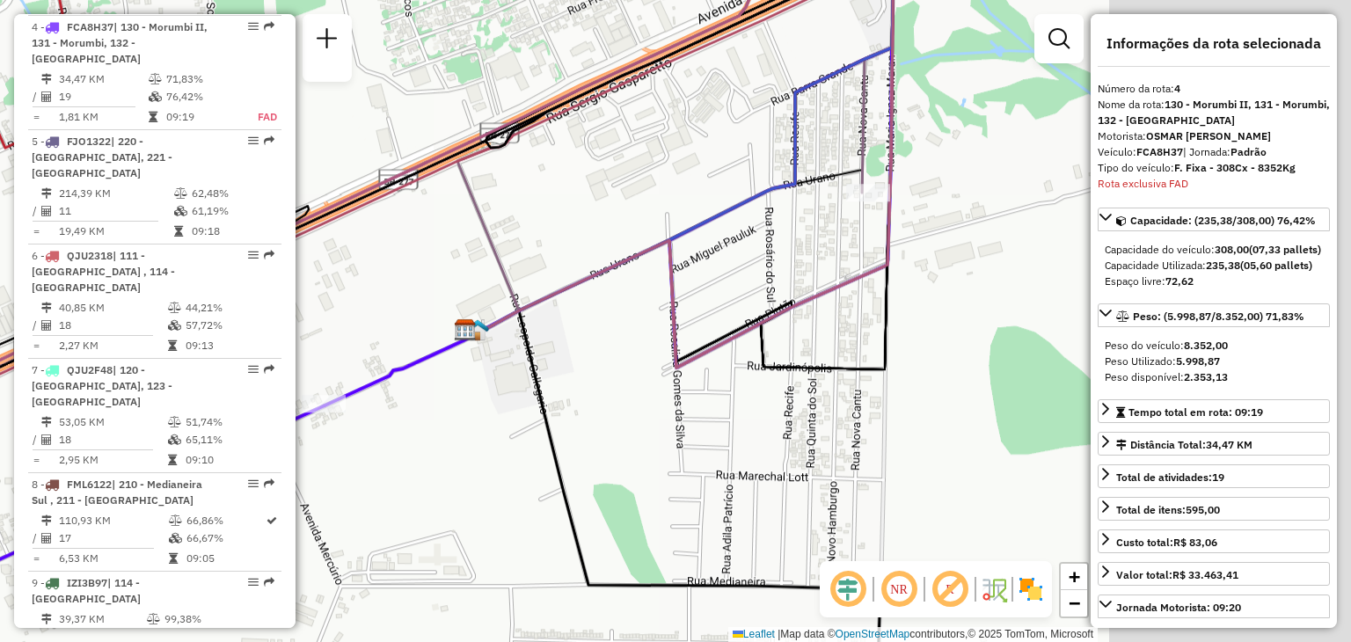
drag, startPoint x: 899, startPoint y: 299, endPoint x: 577, endPoint y: 281, distance: 322.5
click at [577, 281] on icon at bounding box center [247, 250] width 1428 height 668
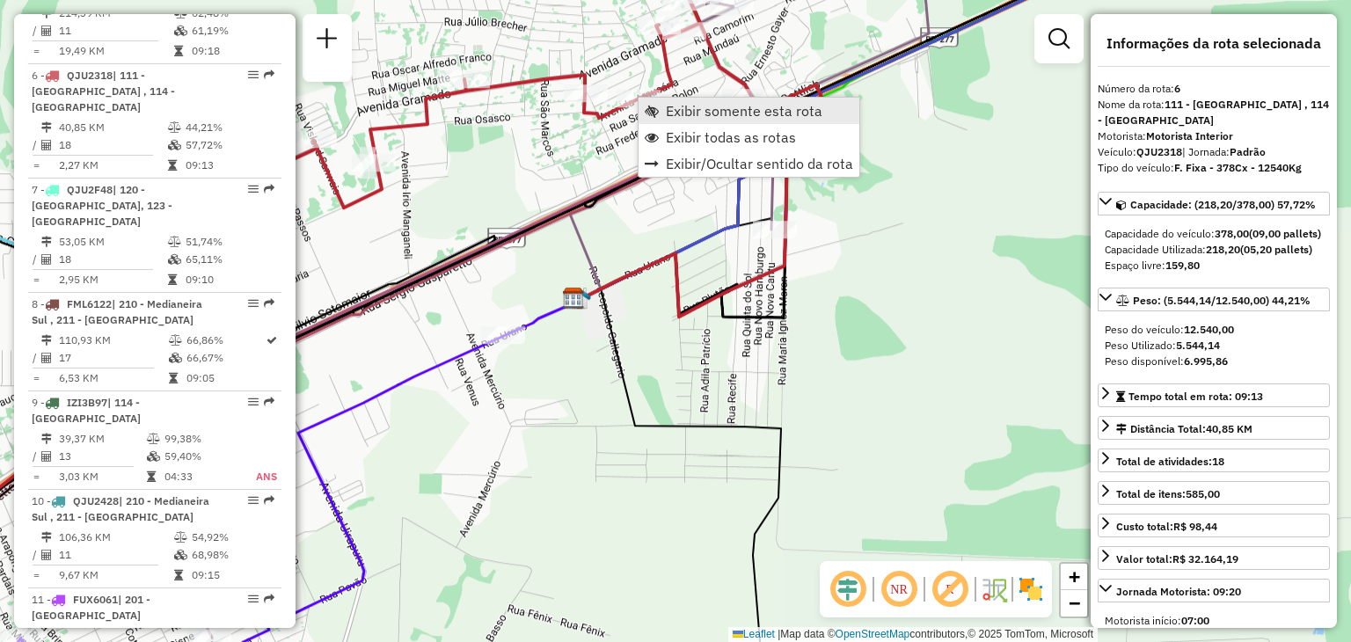
scroll to position [1213, 0]
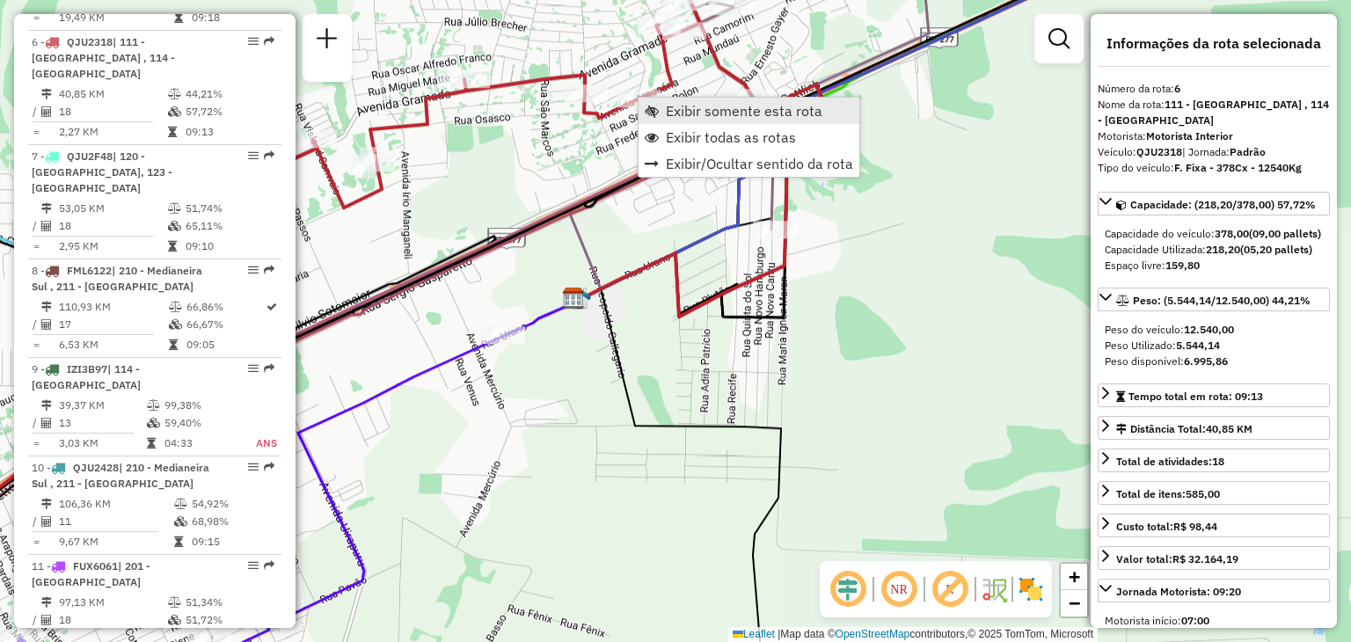
click at [679, 115] on span "Exibir somente esta rota" at bounding box center [744, 111] width 157 height 14
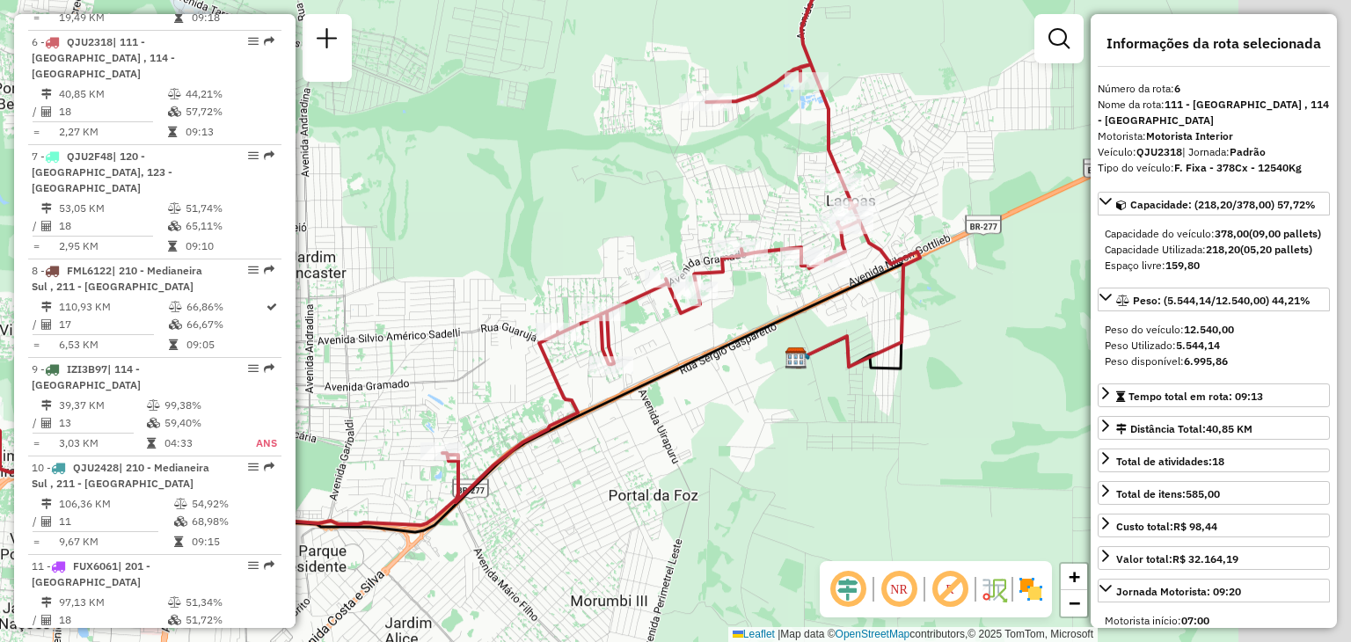
drag, startPoint x: 807, startPoint y: 298, endPoint x: 582, endPoint y: 204, distance: 244.0
click at [582, 204] on div "Janela de atendimento Grade de atendimento Capacidade Transportadoras Veículos …" at bounding box center [675, 321] width 1351 height 642
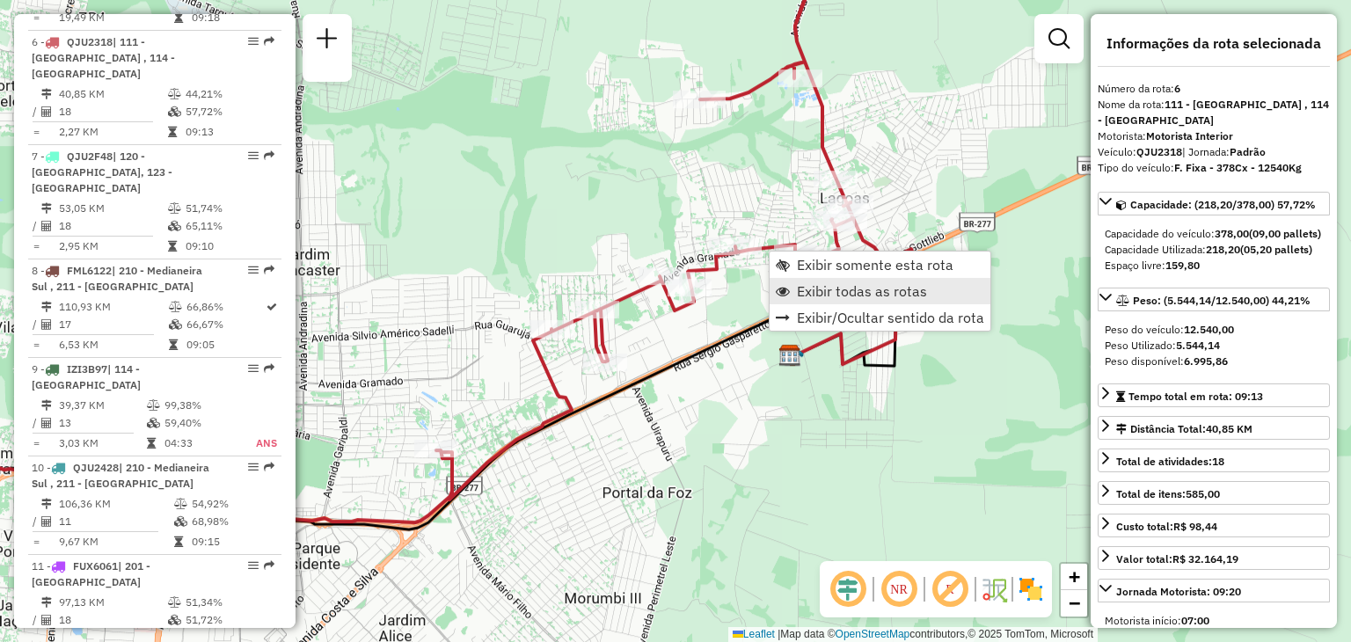
click at [822, 298] on span "Exibir todas as rotas" at bounding box center [862, 291] width 130 height 14
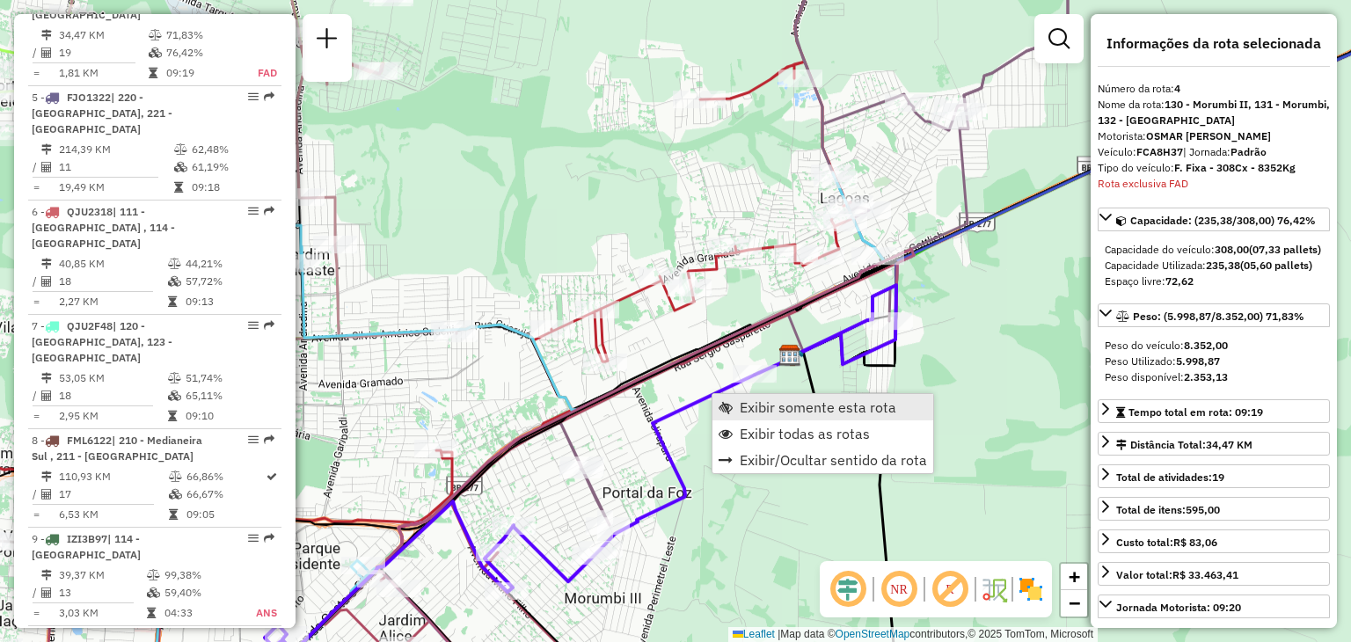
scroll to position [999, 0]
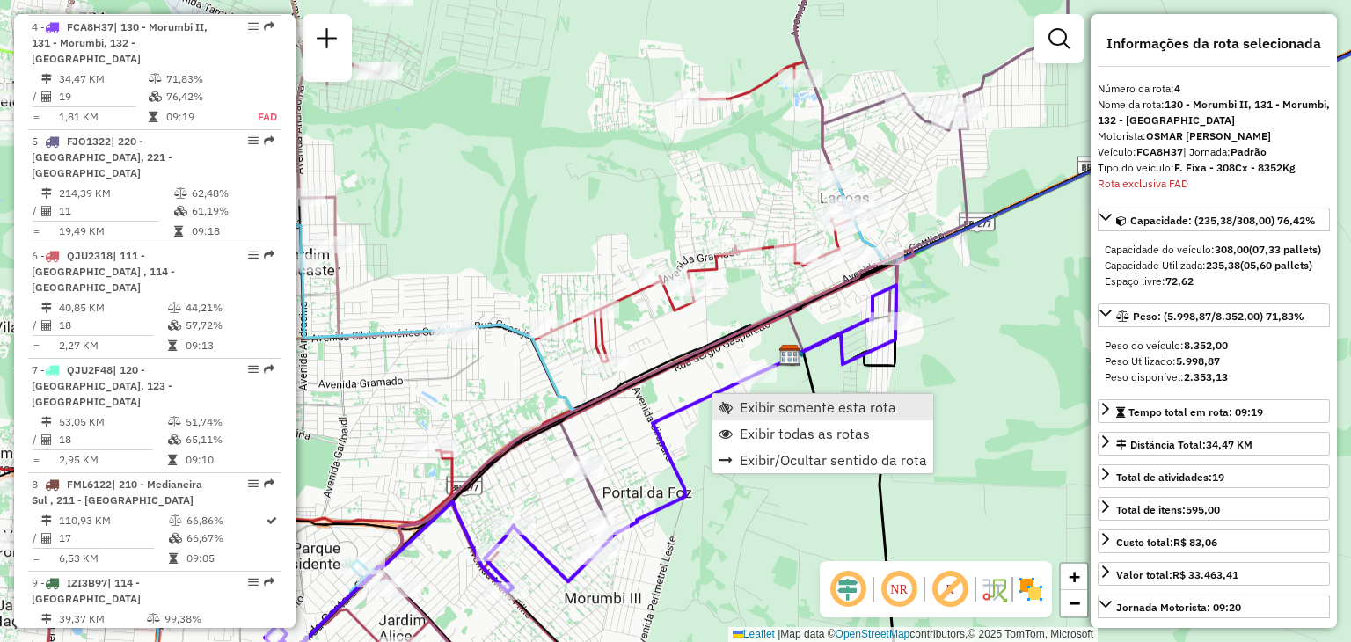
click at [753, 402] on span "Exibir somente esta rota" at bounding box center [818, 407] width 157 height 14
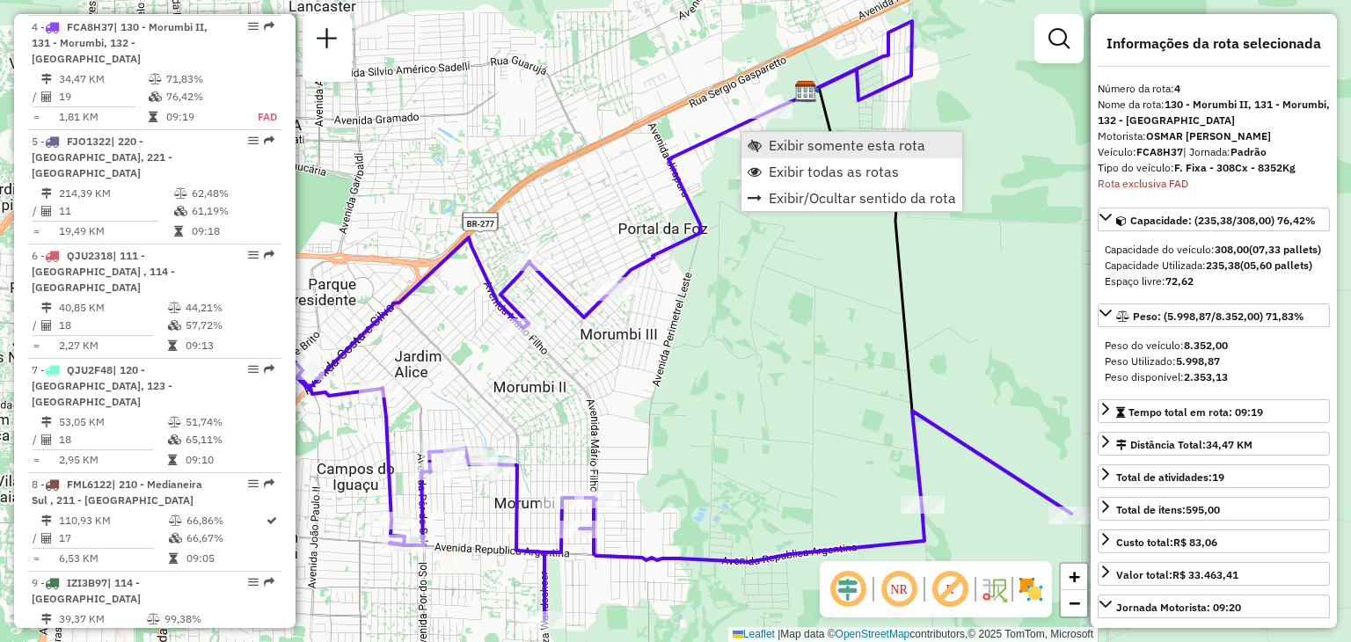
click at [806, 149] on span "Exibir somente esta rota" at bounding box center [847, 145] width 157 height 14
click at [792, 162] on span "Exibir todas as rotas" at bounding box center [838, 166] width 130 height 14
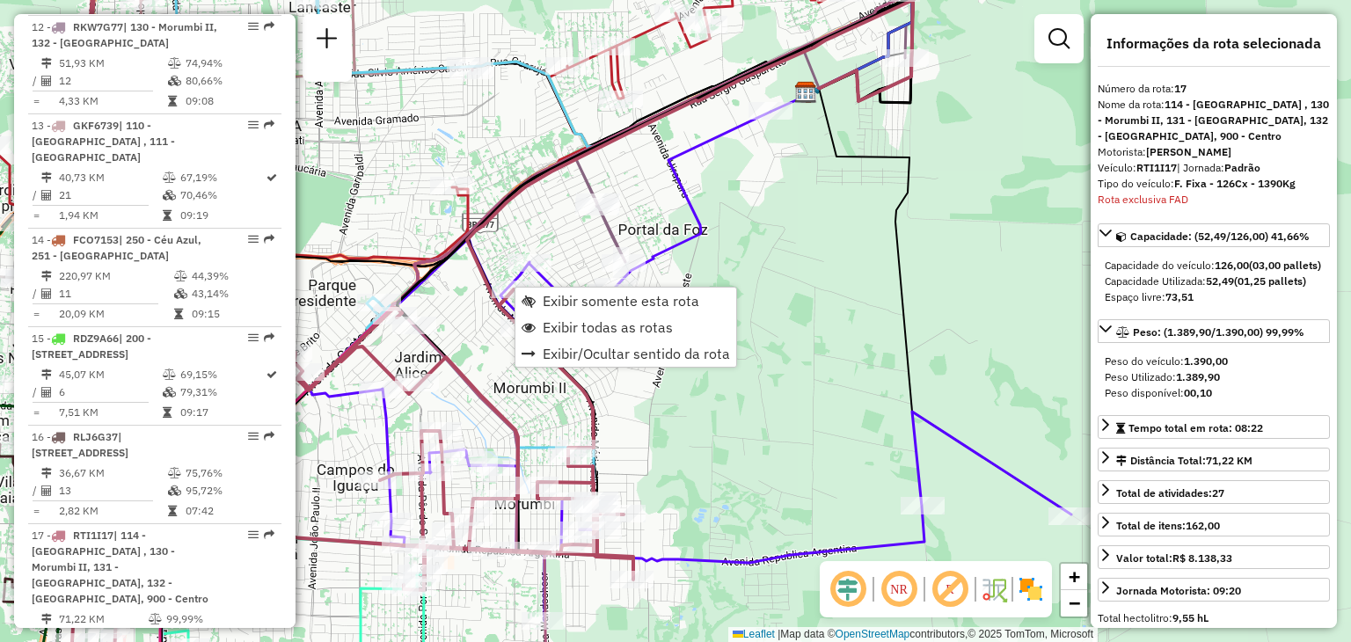
scroll to position [2310, 0]
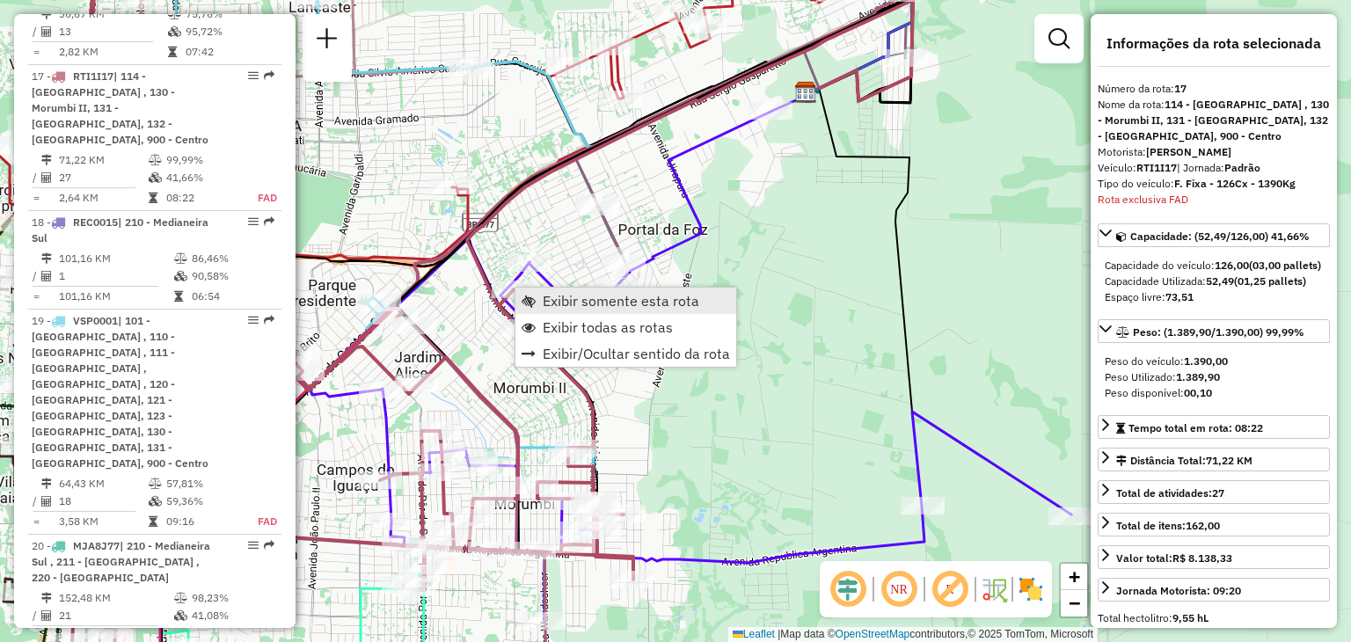
click at [566, 294] on span "Exibir somente esta rota" at bounding box center [621, 301] width 157 height 14
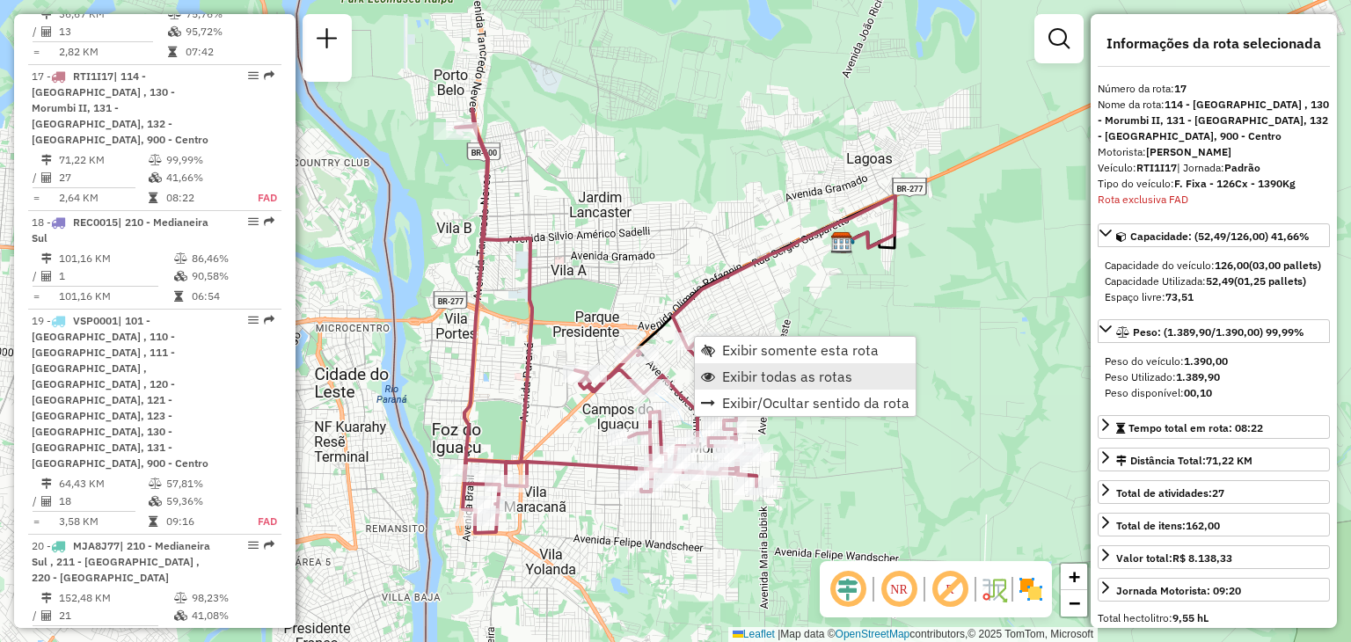
click at [731, 374] on span "Exibir todas as rotas" at bounding box center [787, 376] width 130 height 14
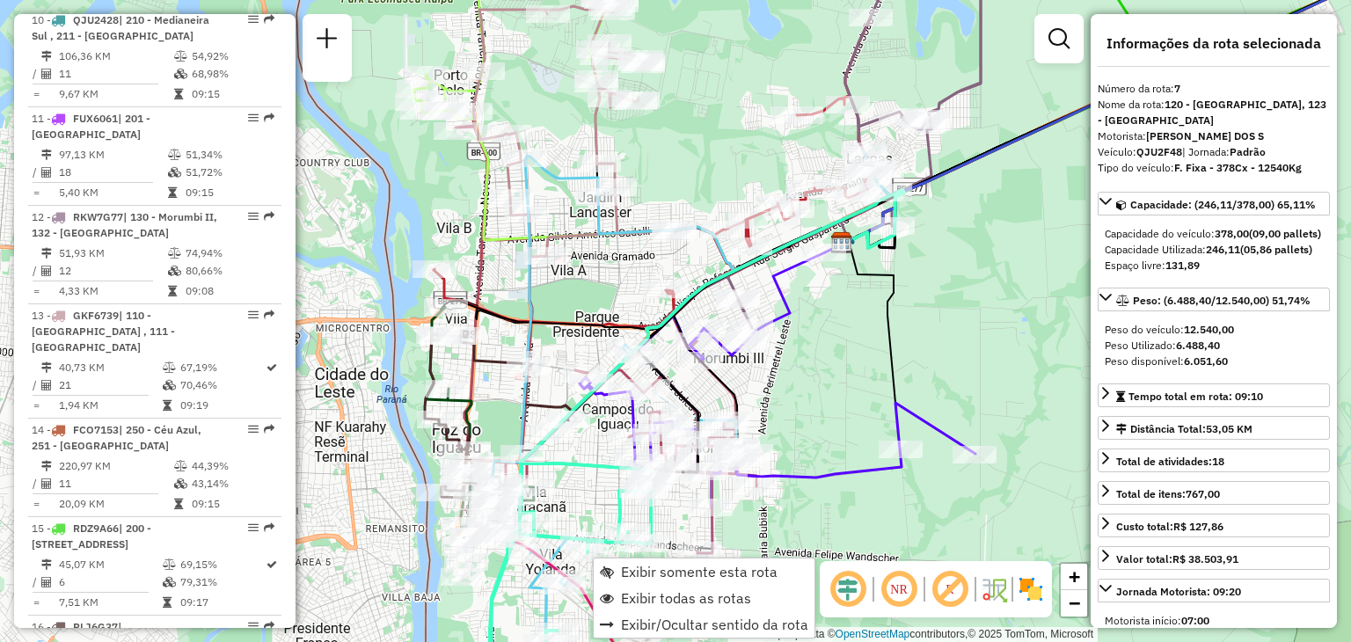
scroll to position [1311, 0]
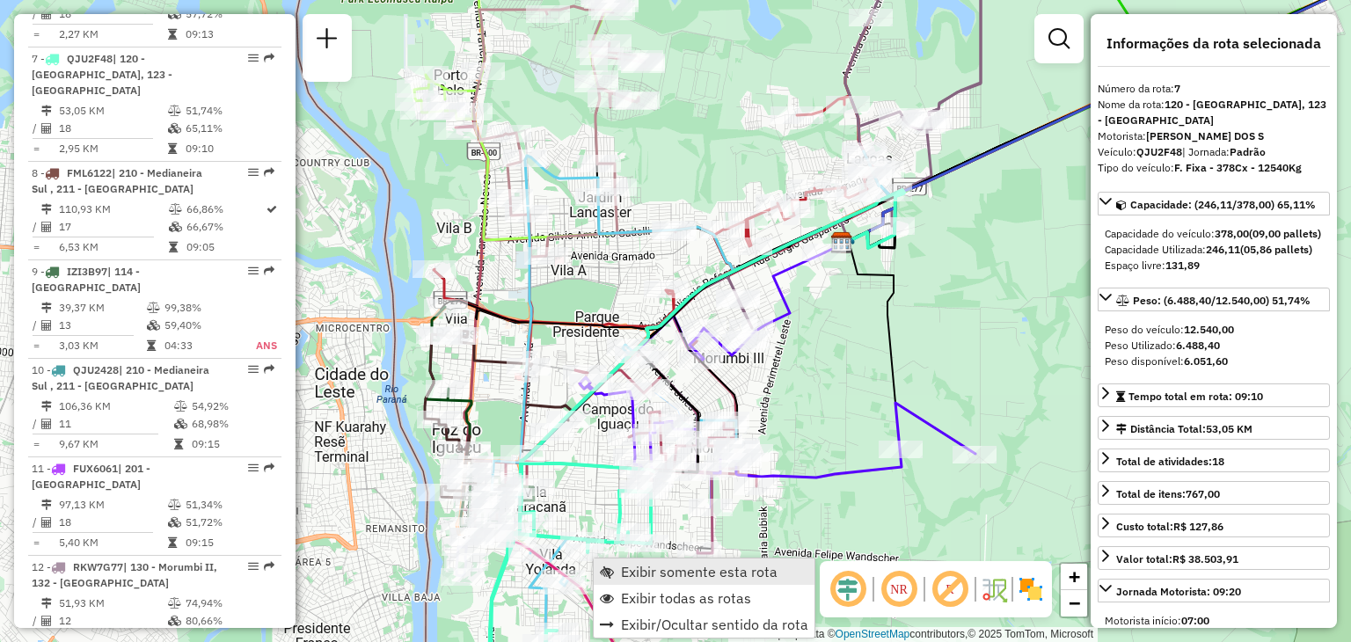
click at [647, 578] on span "Exibir somente esta rota" at bounding box center [699, 572] width 157 height 14
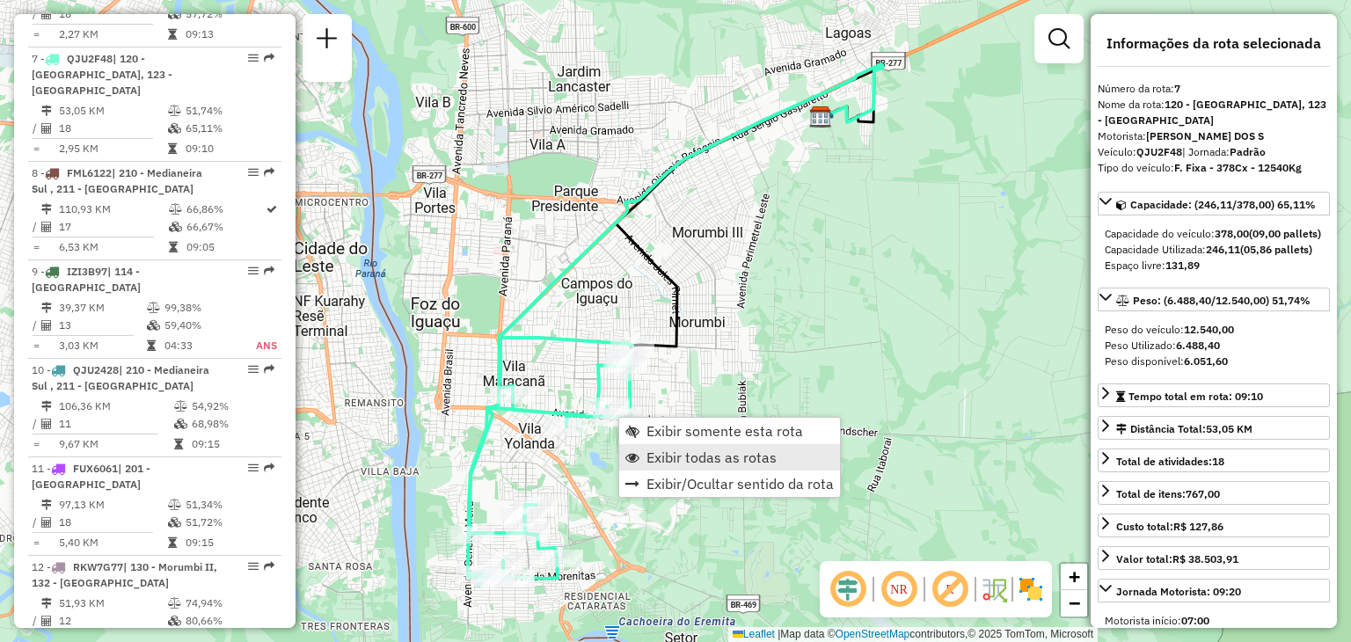
click at [672, 450] on span "Exibir todas as rotas" at bounding box center [711, 457] width 130 height 14
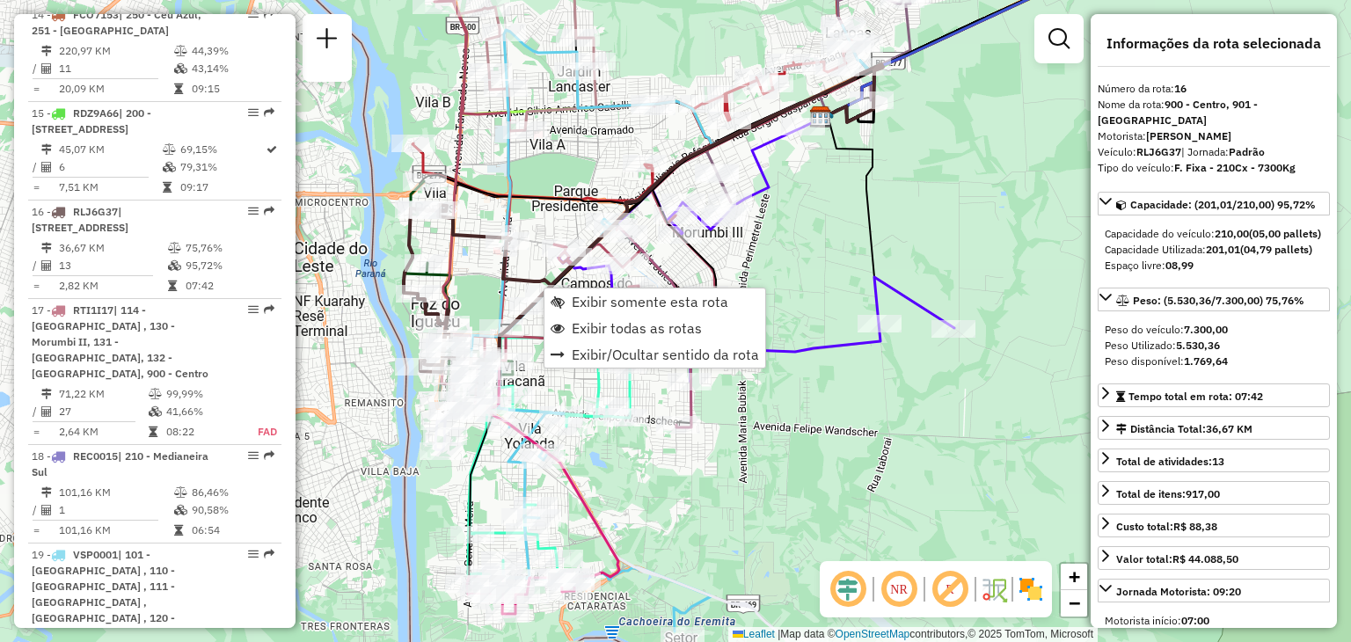
scroll to position [2212, 0]
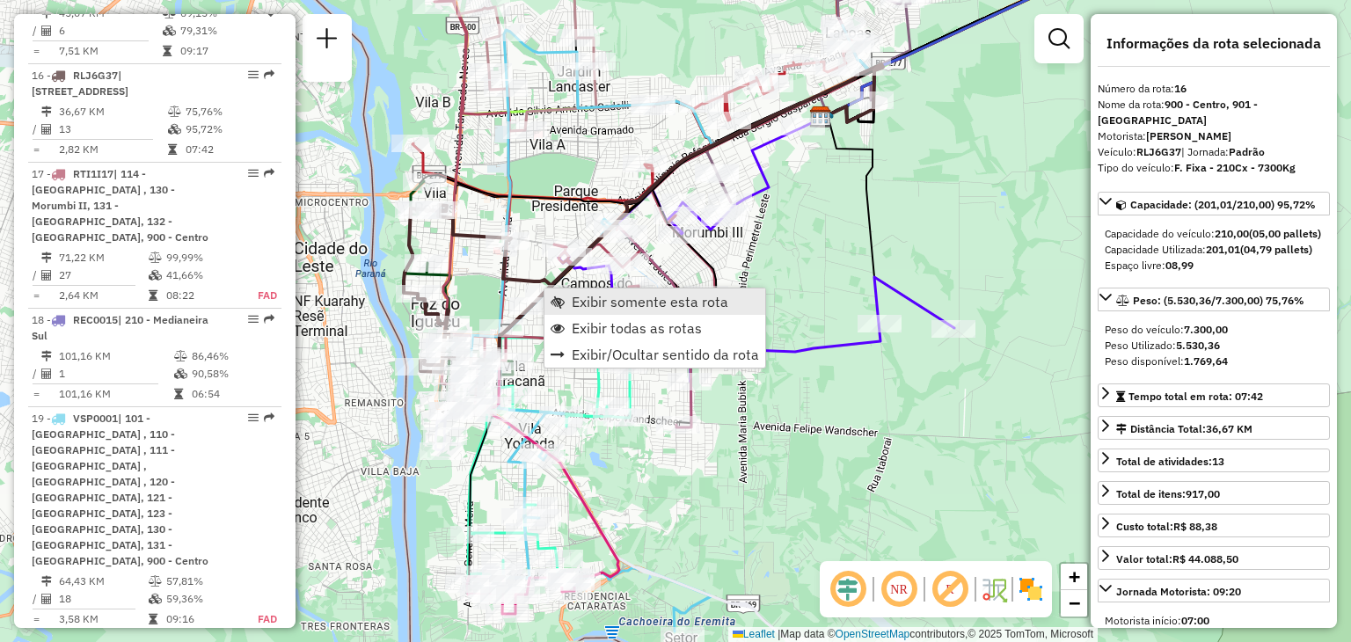
click at [610, 300] on span "Exibir somente esta rota" at bounding box center [650, 302] width 157 height 14
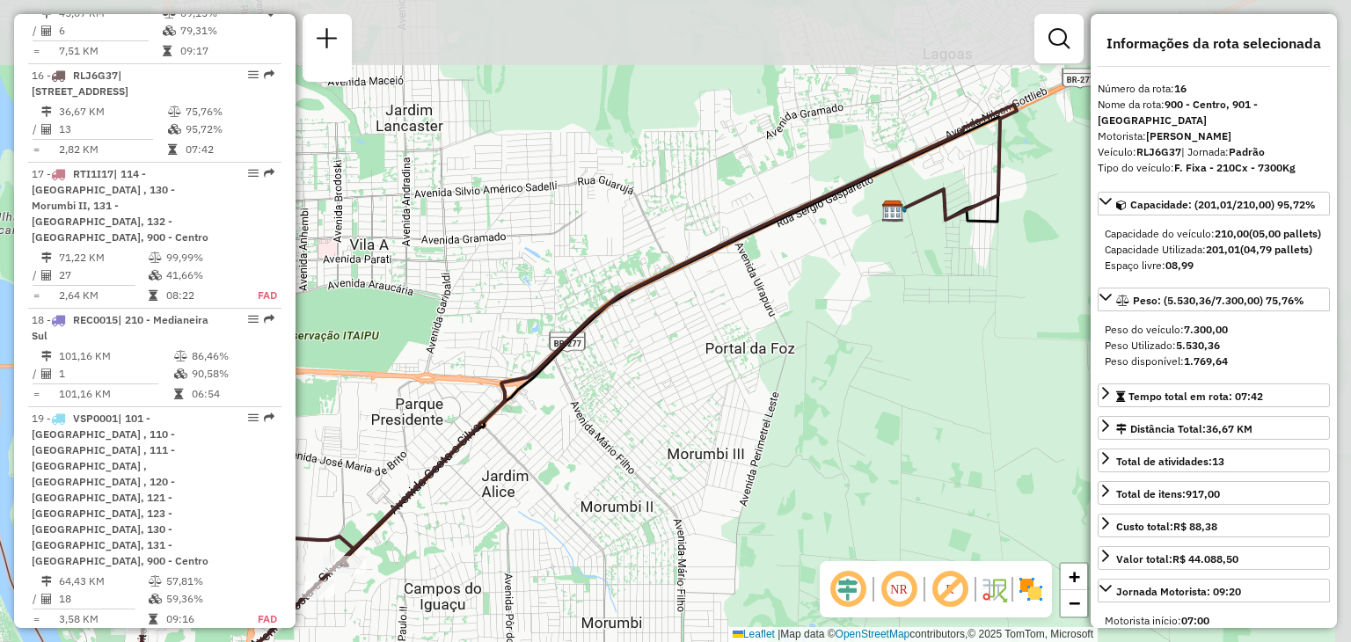
drag, startPoint x: 833, startPoint y: 197, endPoint x: 695, endPoint y: 289, distance: 166.1
click at [695, 289] on div "Janela de atendimento Grade de atendimento Capacidade Transportadoras Veículos …" at bounding box center [675, 321] width 1351 height 642
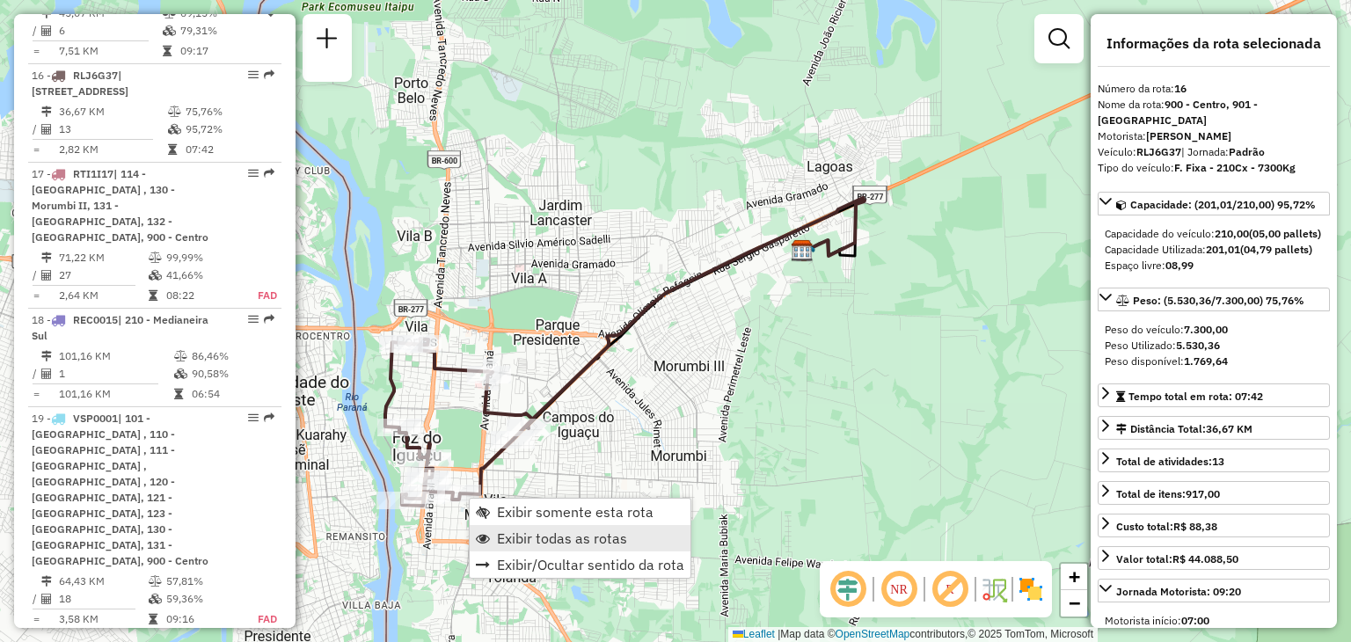
click at [552, 539] on span "Exibir todas as rotas" at bounding box center [562, 538] width 130 height 14
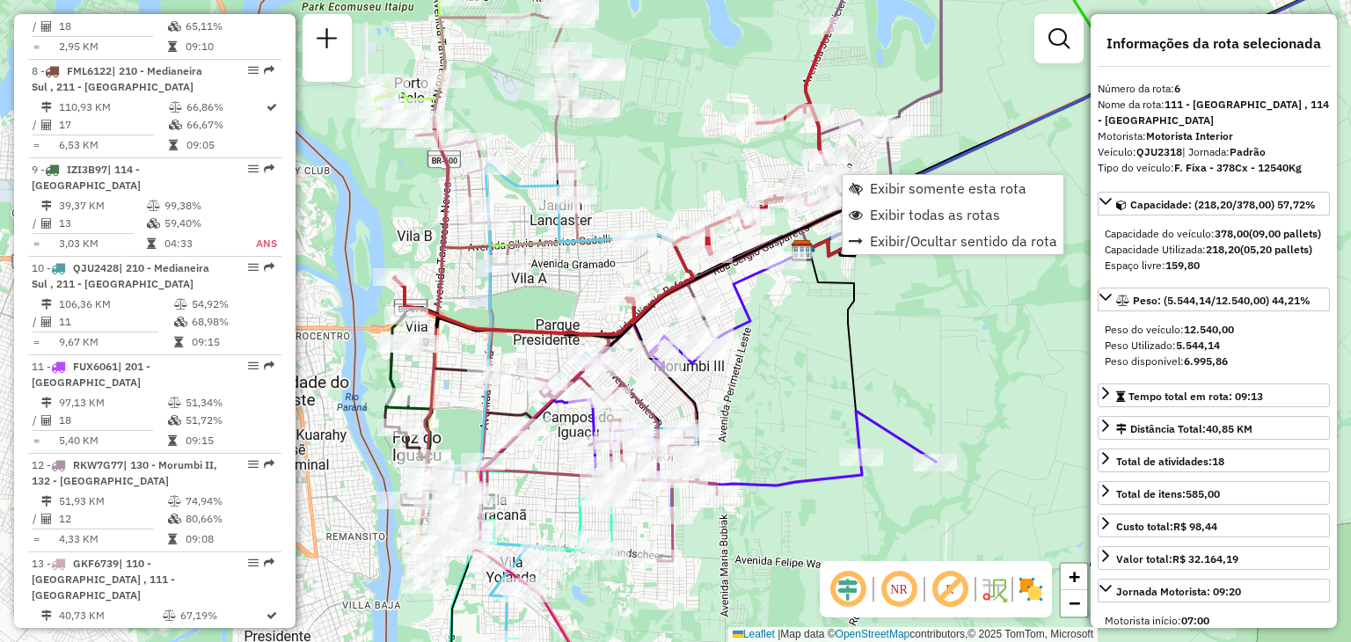
scroll to position [1213, 0]
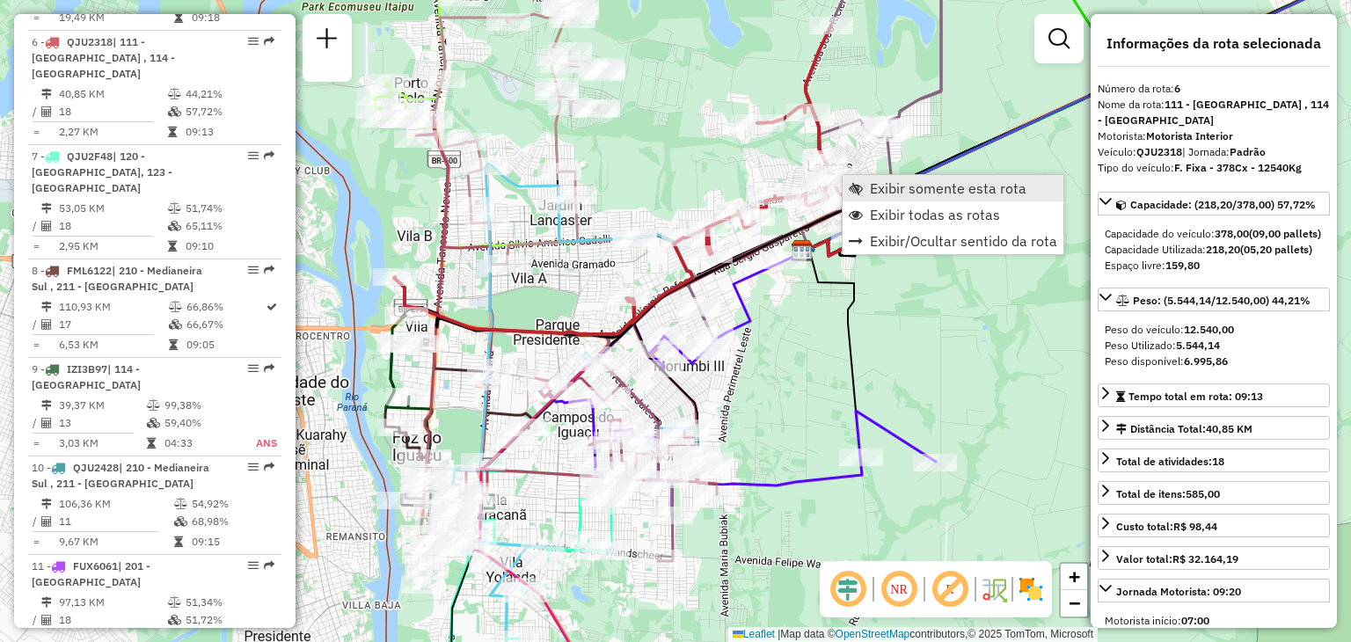
click at [869, 187] on link "Exibir somente esta rota" at bounding box center [953, 188] width 221 height 26
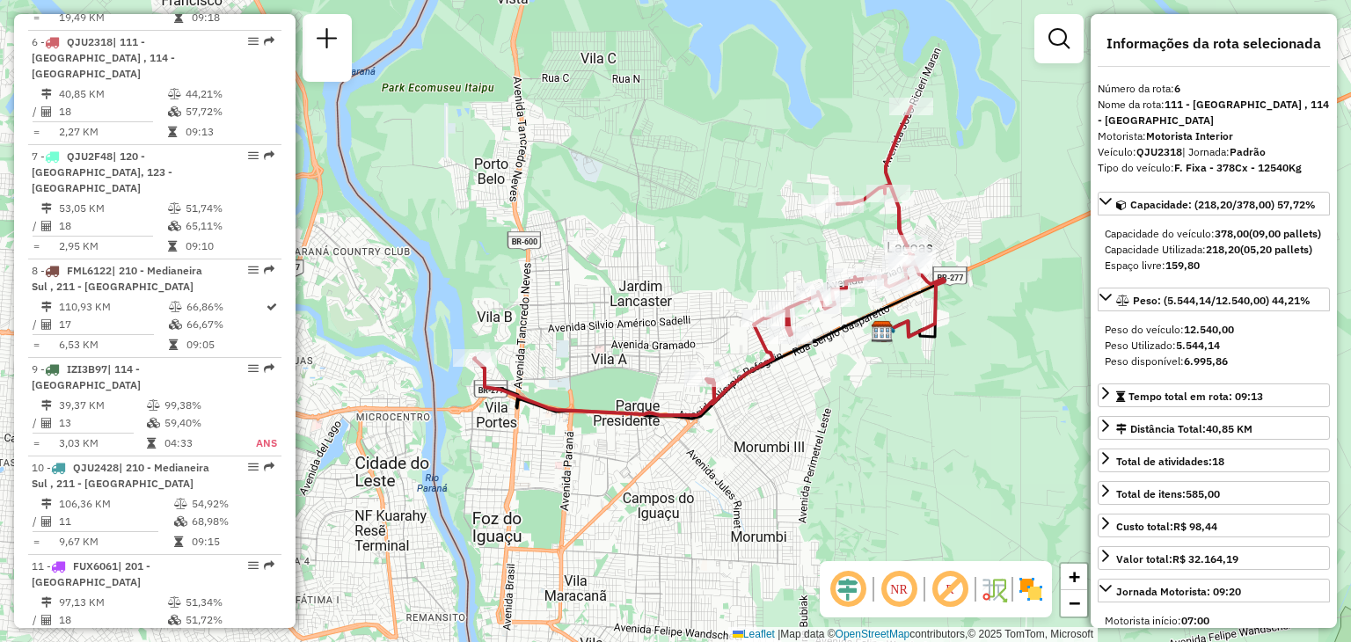
drag, startPoint x: 754, startPoint y: 299, endPoint x: 716, endPoint y: 237, distance: 73.0
click at [716, 237] on div "Janela de atendimento Grade de atendimento Capacidade Transportadoras Veículos …" at bounding box center [675, 321] width 1351 height 642
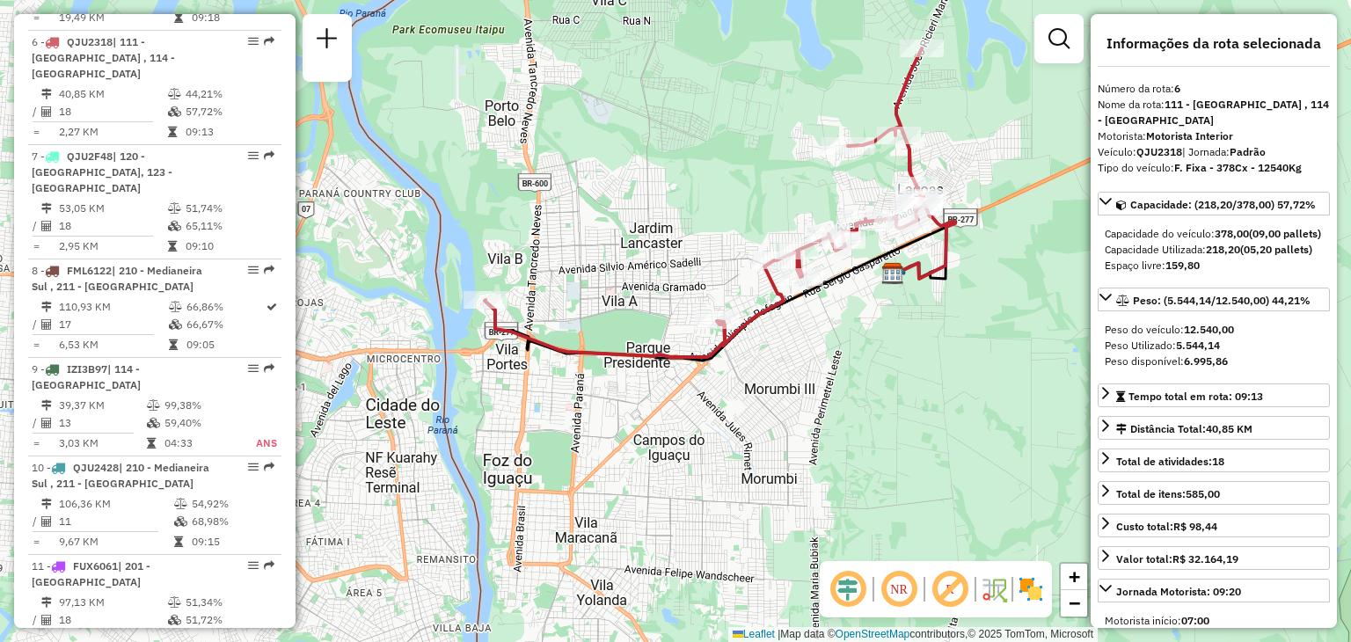
drag, startPoint x: 793, startPoint y: 222, endPoint x: 815, endPoint y: 183, distance: 45.0
click at [815, 183] on div "Janela de atendimento Grade de atendimento Capacidade Transportadoras Veículos …" at bounding box center [675, 321] width 1351 height 642
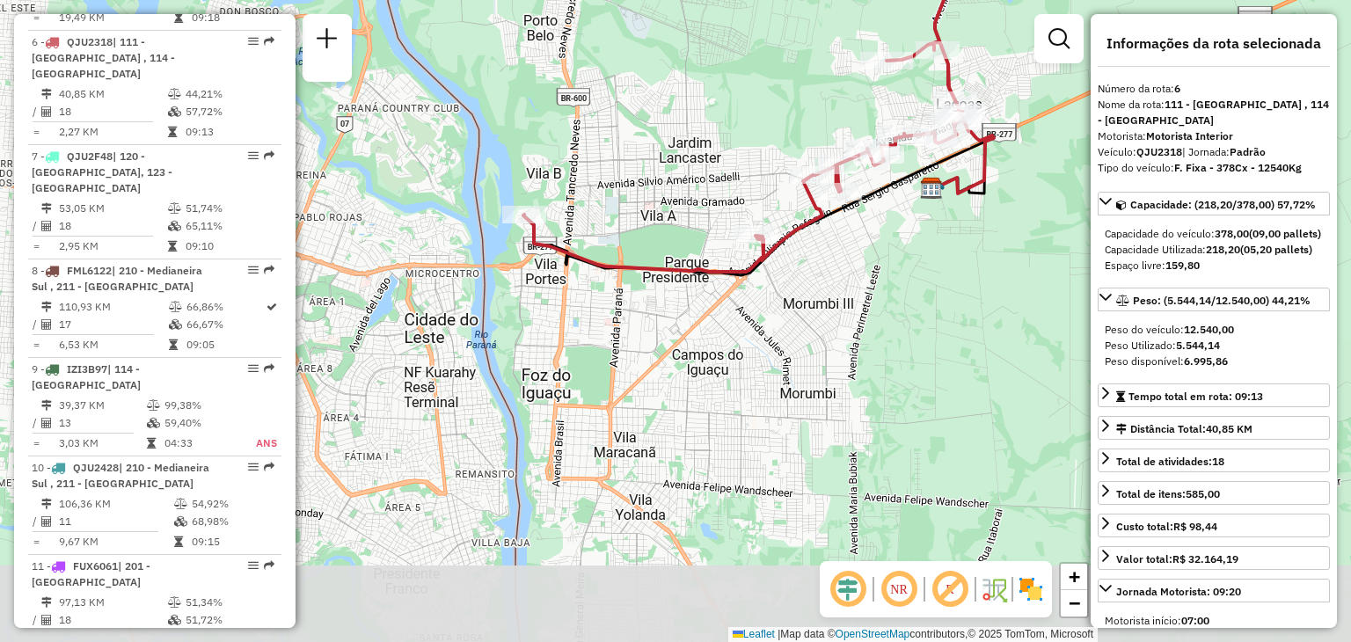
drag, startPoint x: 661, startPoint y: 321, endPoint x: 704, endPoint y: 230, distance: 100.7
click at [704, 230] on div "Janela de atendimento Grade de atendimento Capacidade Transportadoras Veículos …" at bounding box center [675, 321] width 1351 height 642
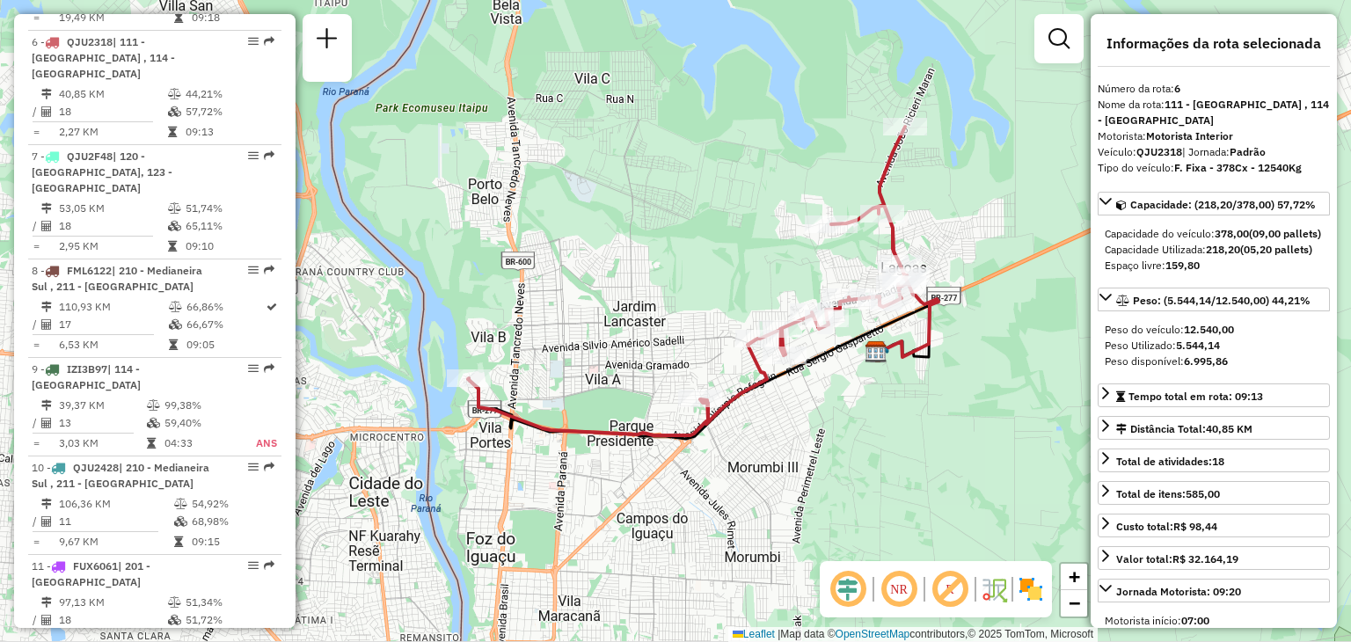
drag, startPoint x: 696, startPoint y: 242, endPoint x: 637, endPoint y: 412, distance: 179.7
click at [637, 412] on div "Janela de atendimento Grade de atendimento Capacidade Transportadoras Veículos …" at bounding box center [675, 321] width 1351 height 642
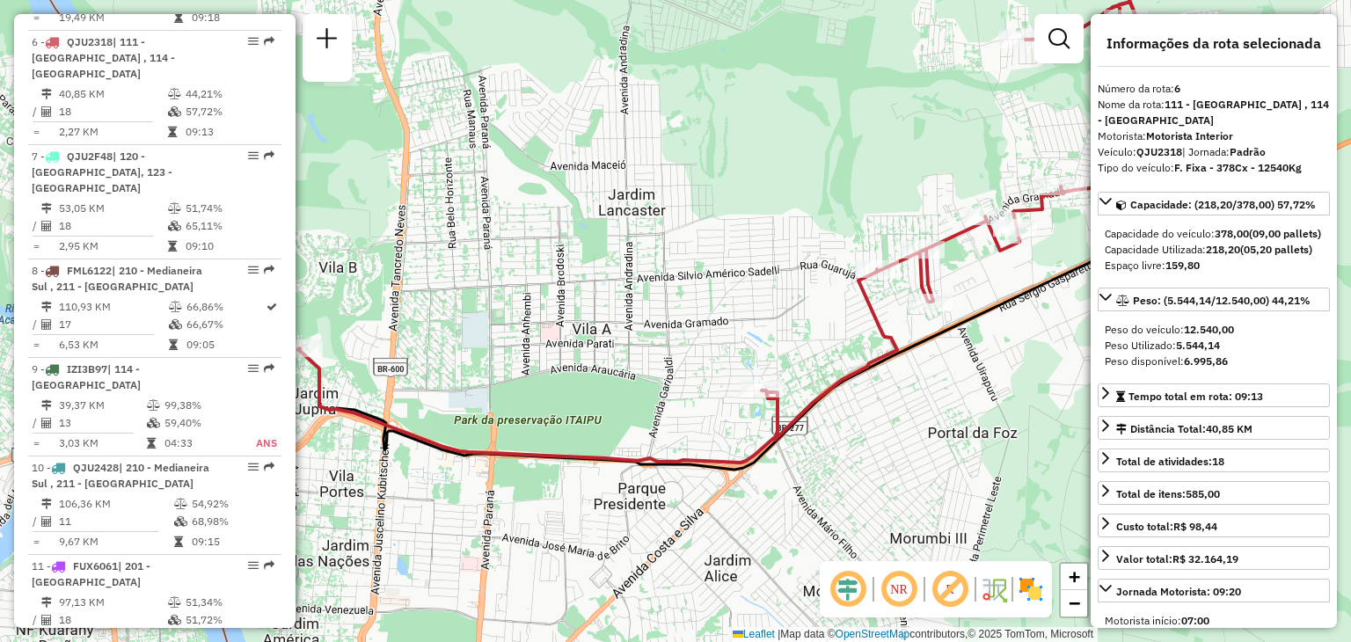
drag, startPoint x: 689, startPoint y: 373, endPoint x: 756, endPoint y: 336, distance: 77.1
click at [755, 339] on div "Janela de atendimento Grade de atendimento Capacidade Transportadoras Veículos …" at bounding box center [675, 321] width 1351 height 642
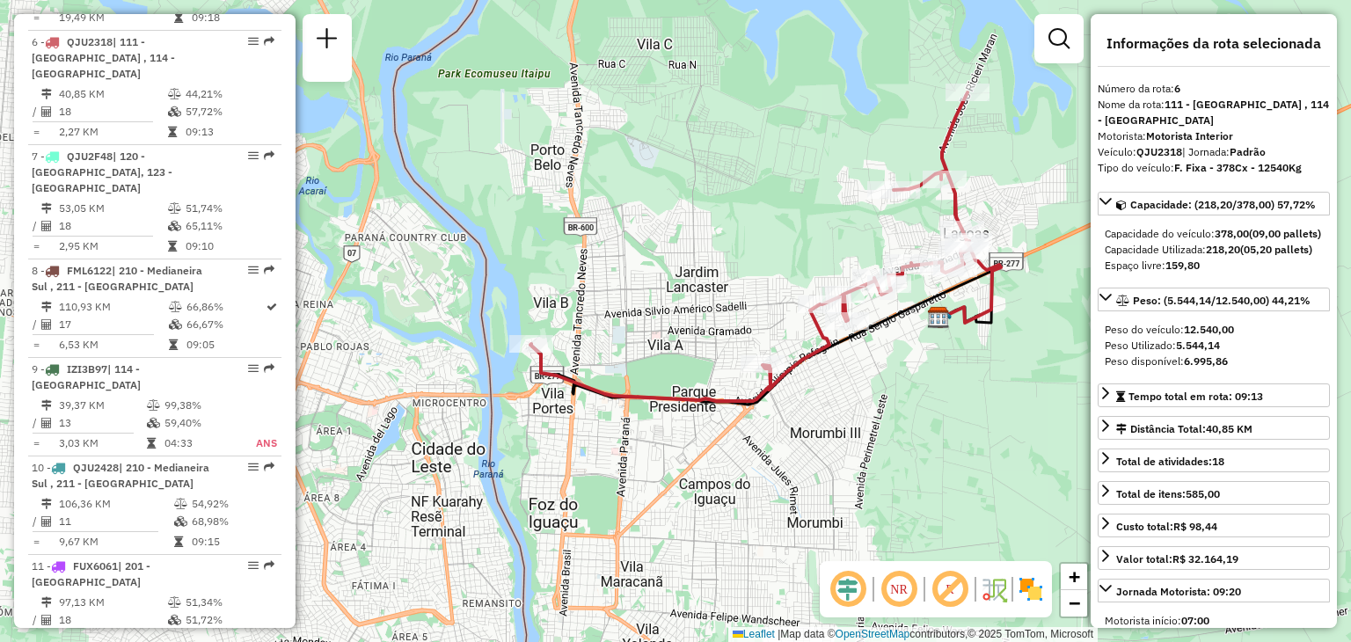
drag, startPoint x: 777, startPoint y: 291, endPoint x: 762, endPoint y: 303, distance: 19.4
click at [762, 303] on div "Janela de atendimento Grade de atendimento Capacidade Transportadoras Veículos …" at bounding box center [675, 321] width 1351 height 642
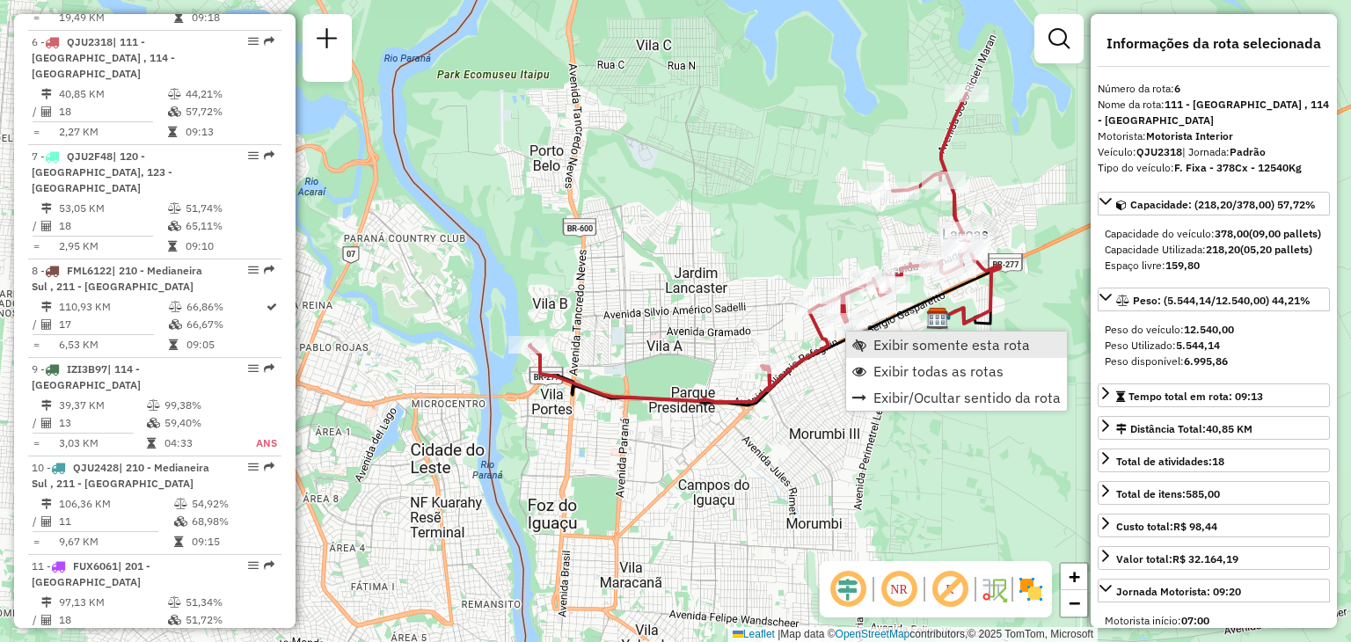
click at [895, 339] on span "Exibir somente esta rota" at bounding box center [951, 345] width 157 height 14
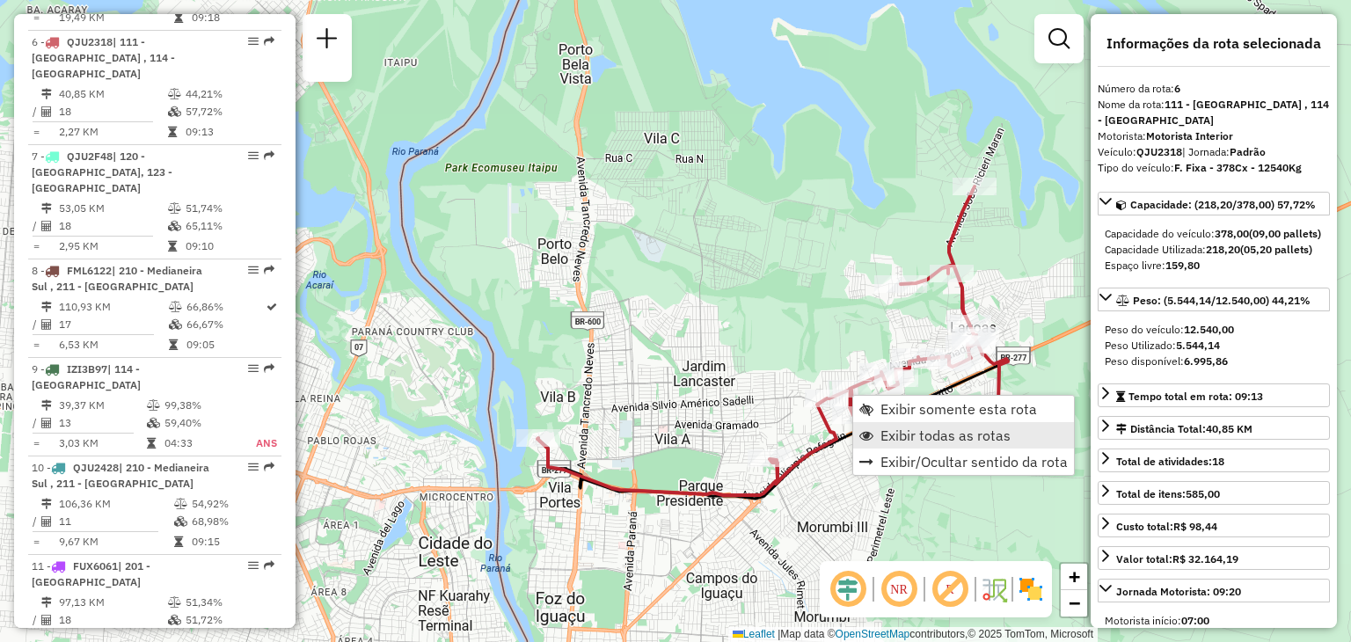
click at [880, 429] on span "Exibir todas as rotas" at bounding box center [945, 435] width 130 height 14
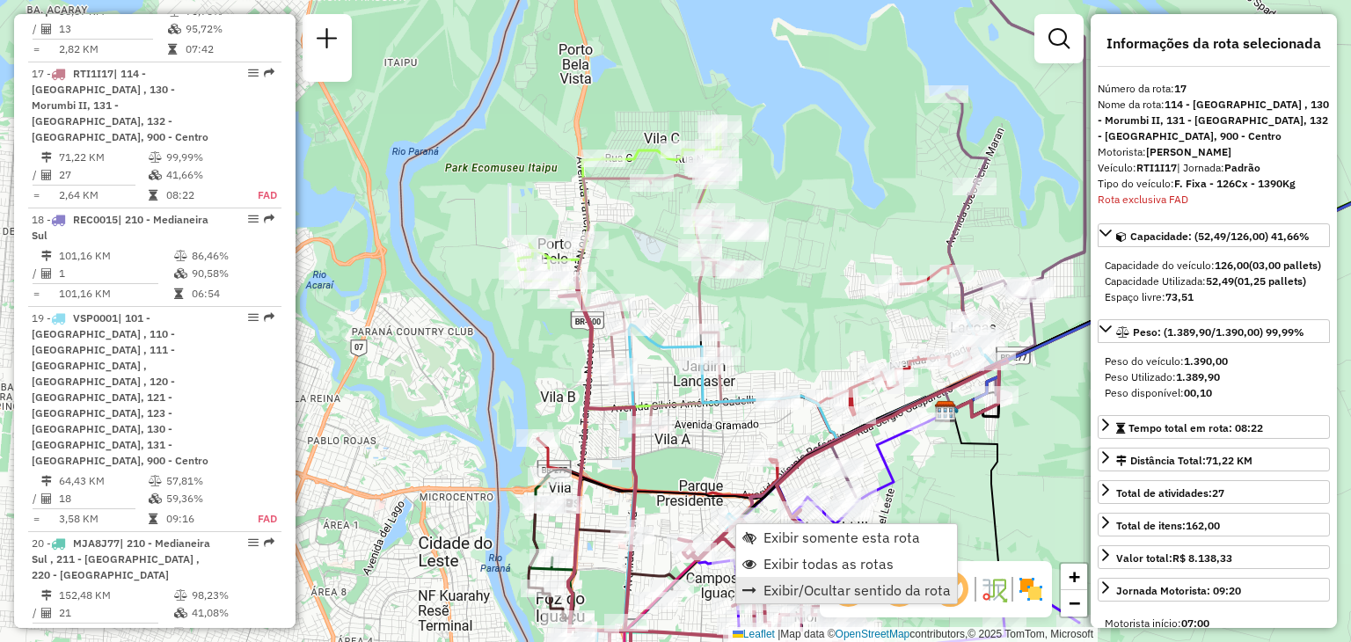
scroll to position [2310, 0]
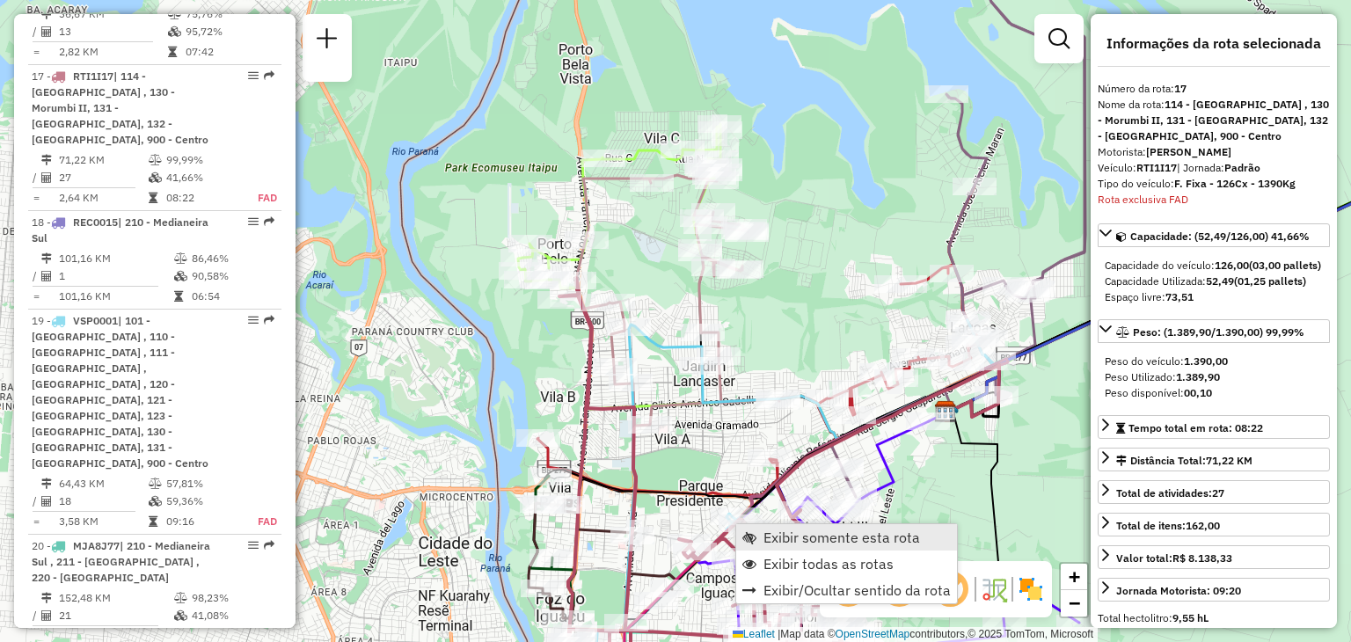
click at [793, 530] on span "Exibir somente esta rota" at bounding box center [841, 537] width 157 height 14
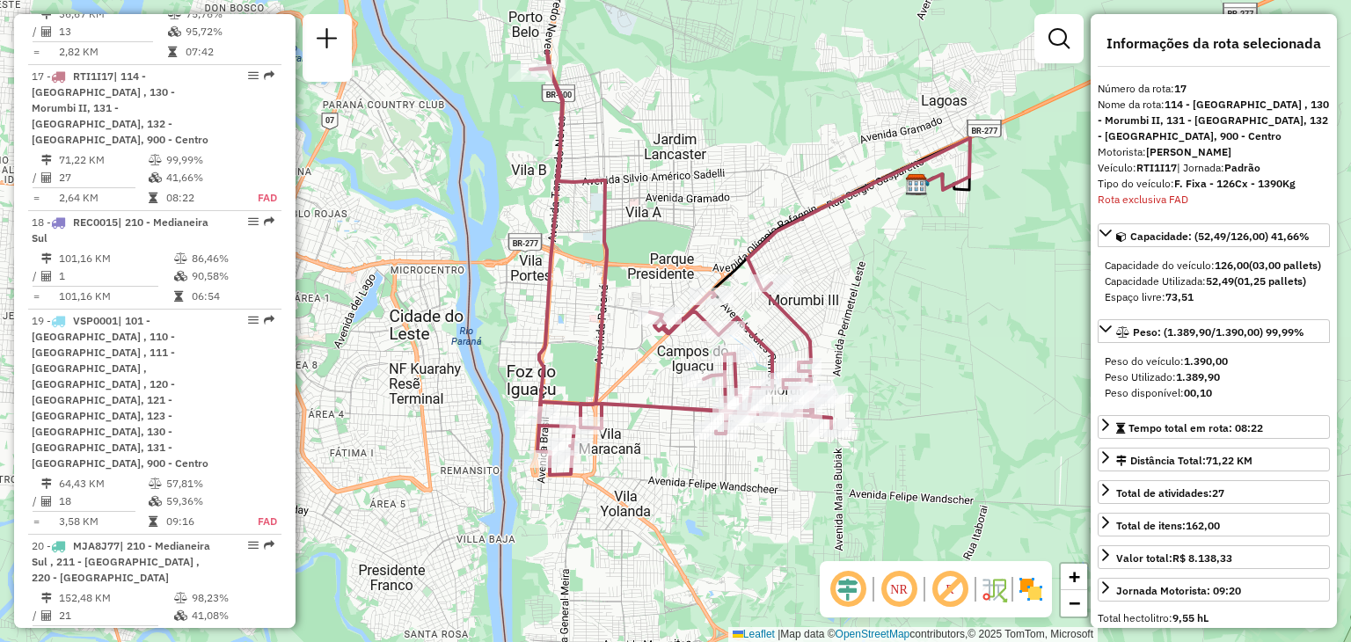
drag, startPoint x: 831, startPoint y: 423, endPoint x: 913, endPoint y: 355, distance: 106.2
click at [912, 356] on div "Janela de atendimento Grade de atendimento Capacidade Transportadoras Veículos …" at bounding box center [675, 321] width 1351 height 642
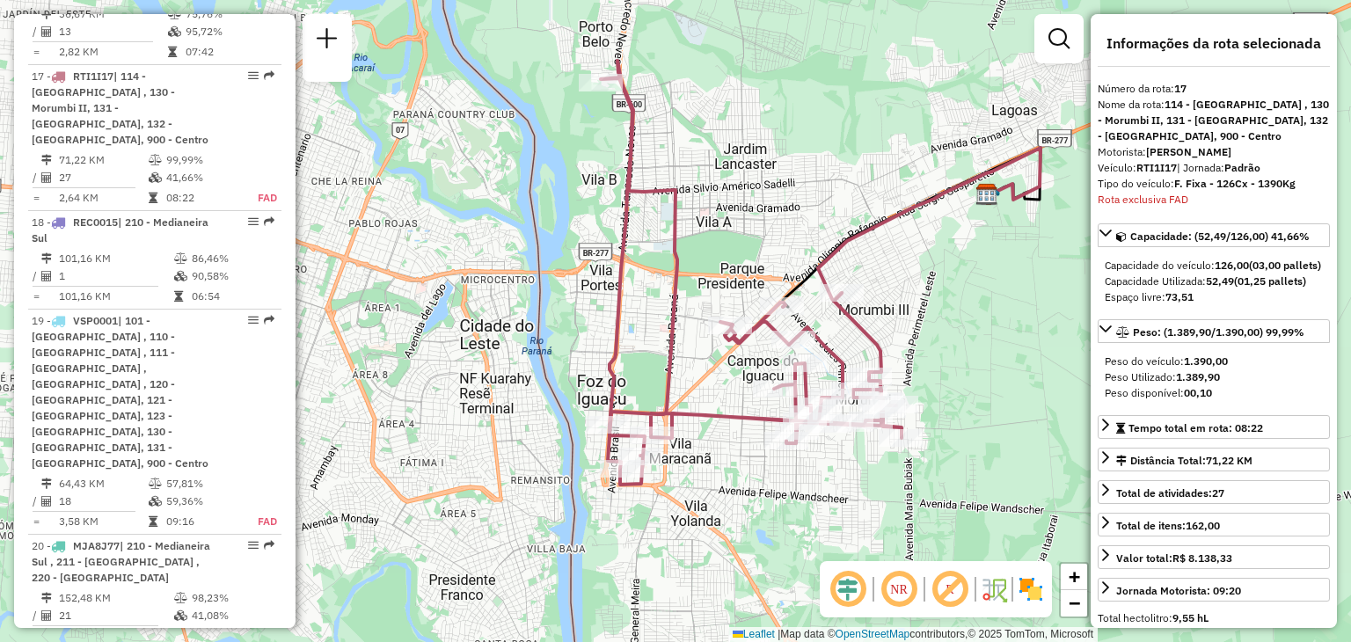
drag, startPoint x: 907, startPoint y: 345, endPoint x: 884, endPoint y: 354, distance: 24.5
click at [884, 354] on icon at bounding box center [751, 273] width 301 height 424
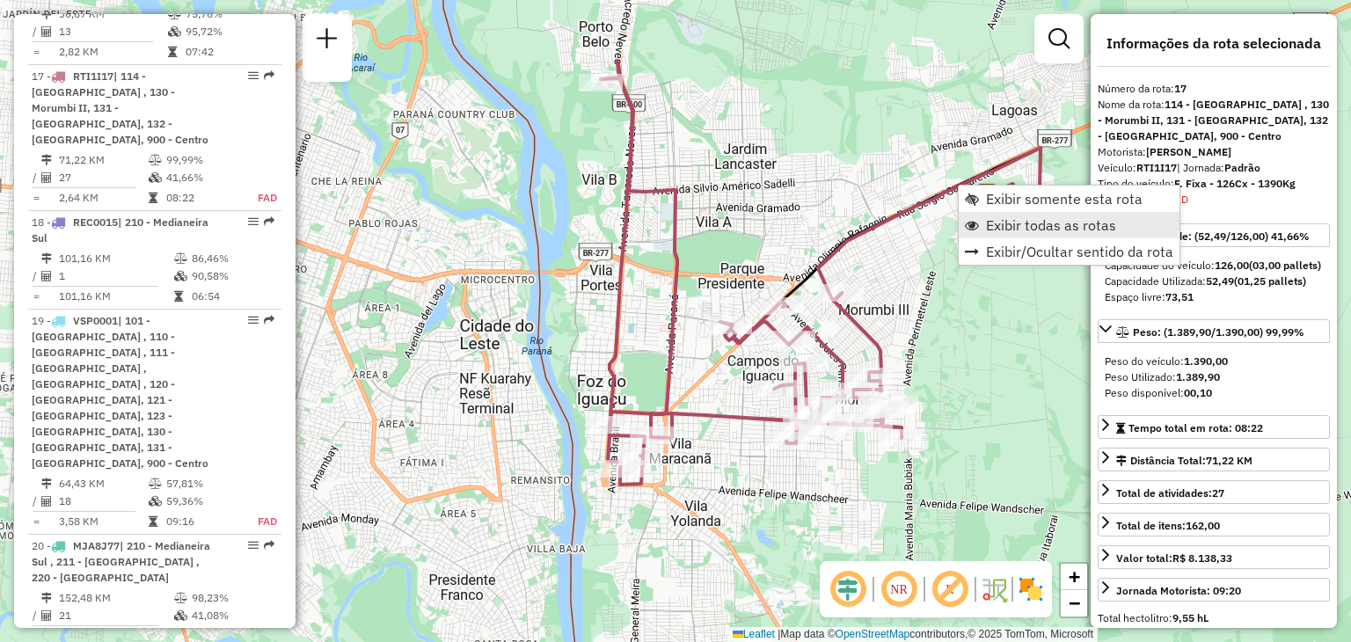
click at [1012, 218] on span "Exibir todas as rotas" at bounding box center [1051, 225] width 130 height 14
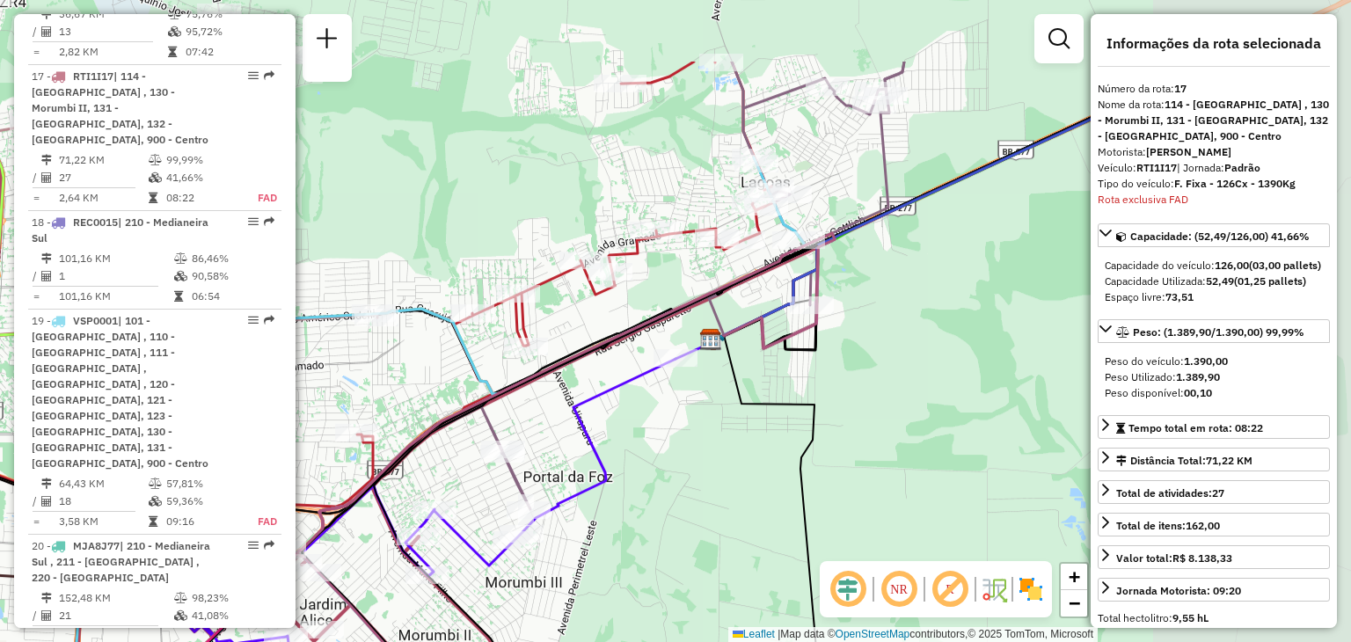
drag, startPoint x: 913, startPoint y: 284, endPoint x: 644, endPoint y: 405, distance: 295.3
click at [644, 405] on div "Janela de atendimento Grade de atendimento Capacidade Transportadoras Veículos …" at bounding box center [675, 321] width 1351 height 642
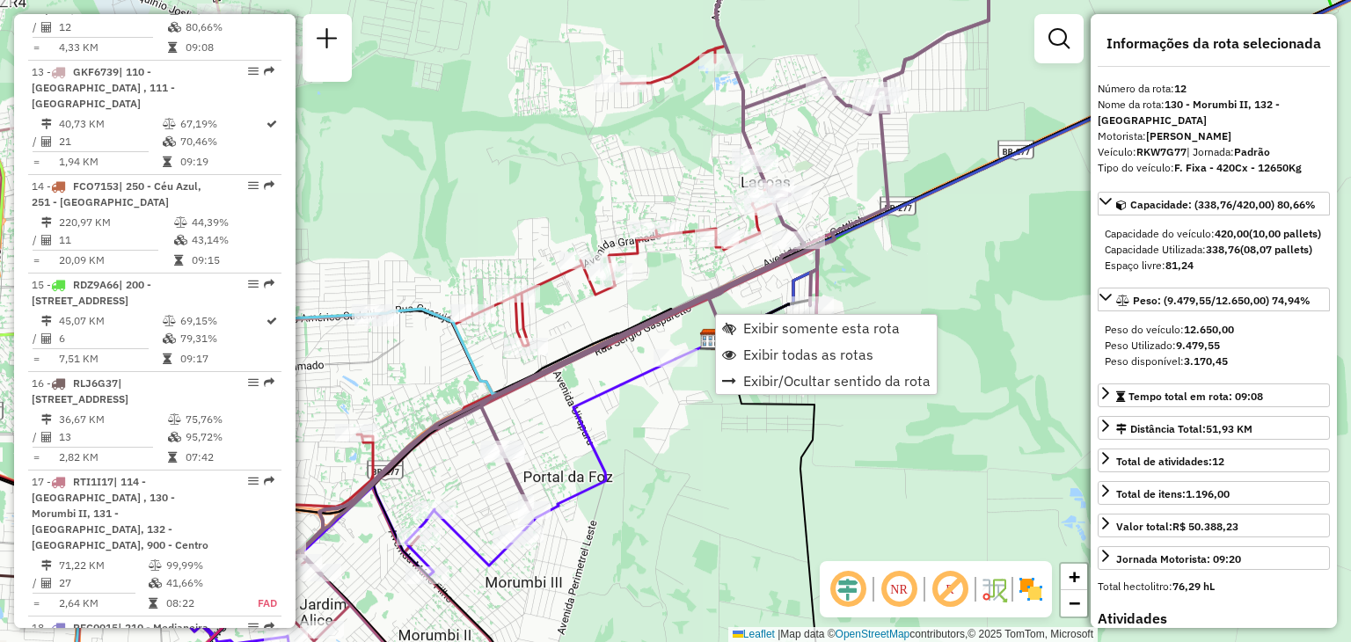
scroll to position [1801, 0]
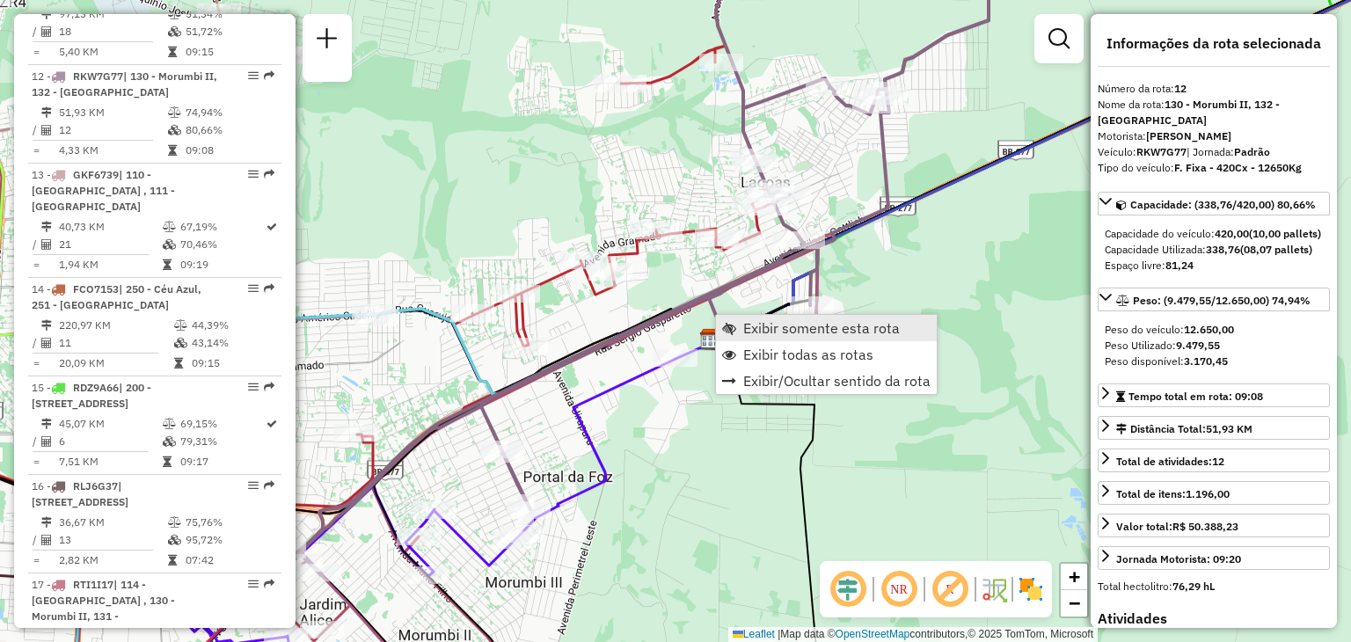
click at [767, 321] on span "Exibir somente esta rota" at bounding box center [821, 328] width 157 height 14
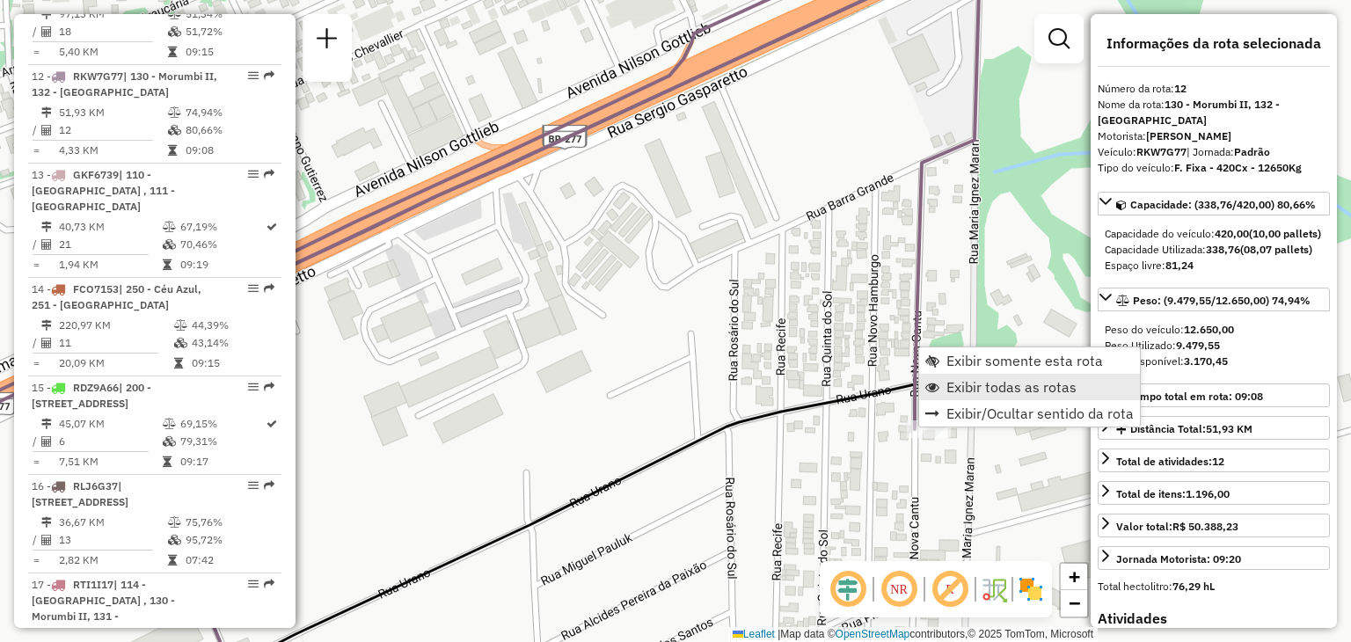
click at [957, 385] on span "Exibir todas as rotas" at bounding box center [1011, 387] width 130 height 14
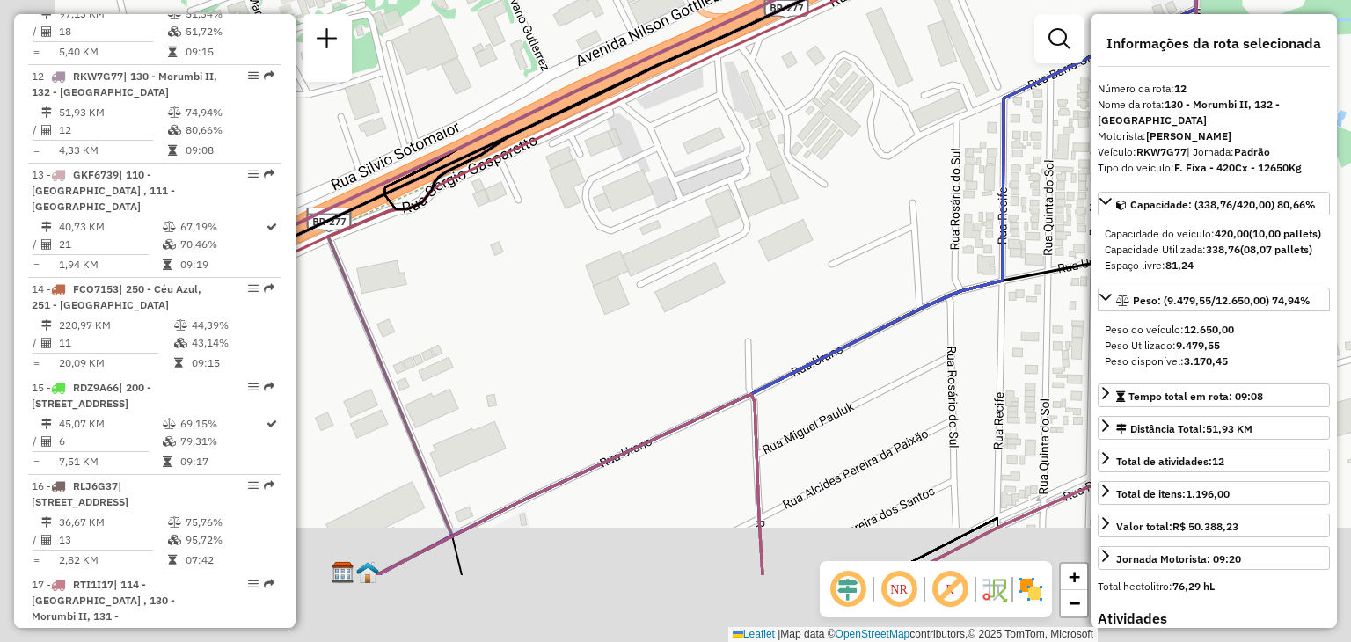
drag, startPoint x: 901, startPoint y: 304, endPoint x: 1038, endPoint y: 201, distance: 172.0
click at [1073, 183] on div "Janela de atendimento Grade de atendimento Capacidade Transportadoras Veículos …" at bounding box center [675, 321] width 1351 height 642
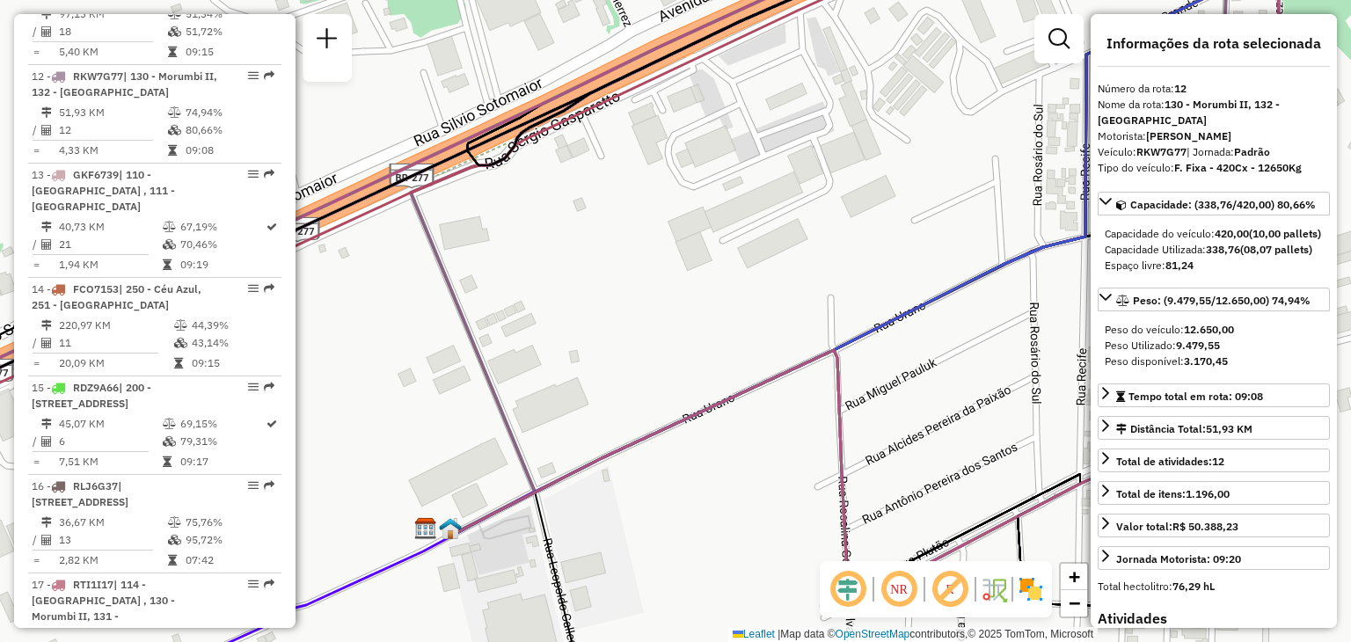
drag, startPoint x: 554, startPoint y: 364, endPoint x: 680, endPoint y: 327, distance: 131.1
click at [680, 327] on div "Janela de atendimento Grade de atendimento Capacidade Transportadoras Veículos …" at bounding box center [675, 321] width 1351 height 642
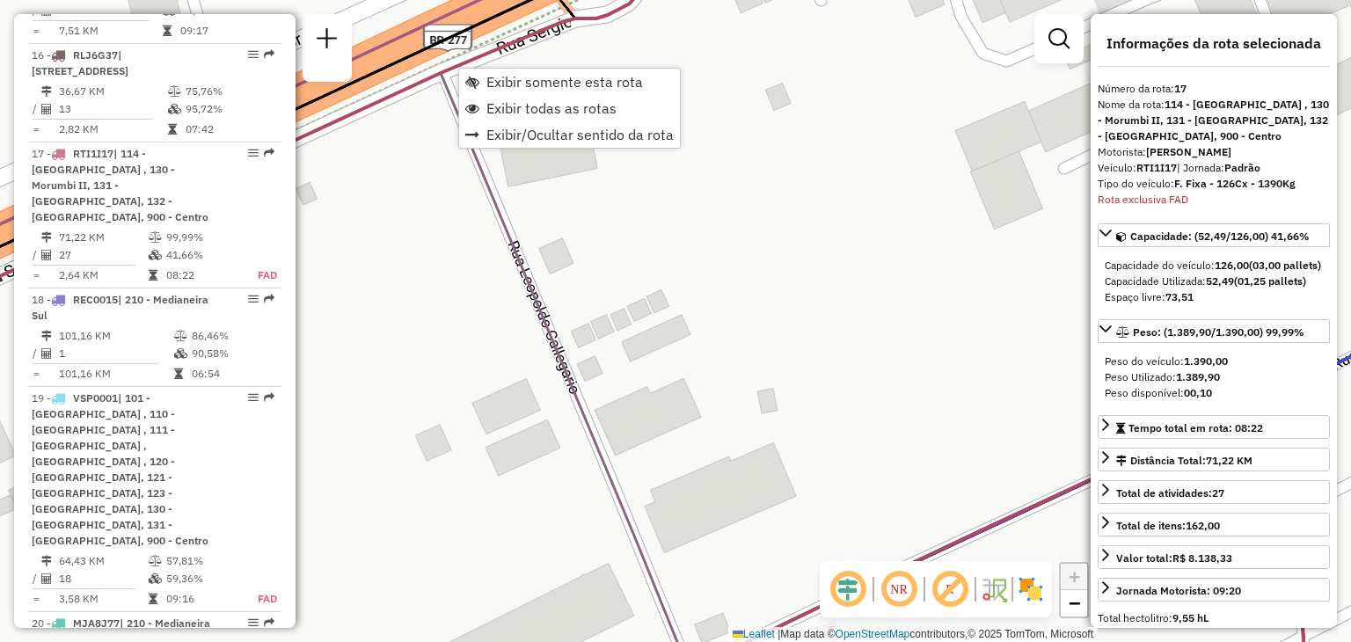
scroll to position [2310, 0]
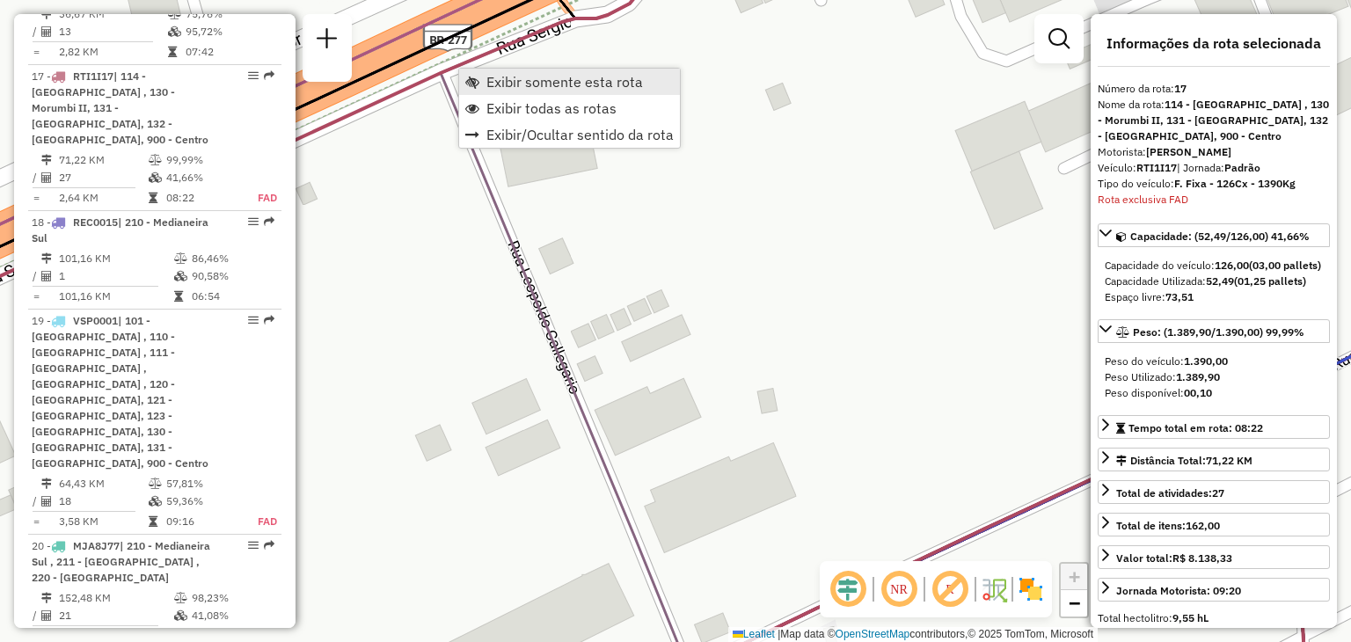
click at [505, 69] on link "Exibir somente esta rota" at bounding box center [569, 82] width 221 height 26
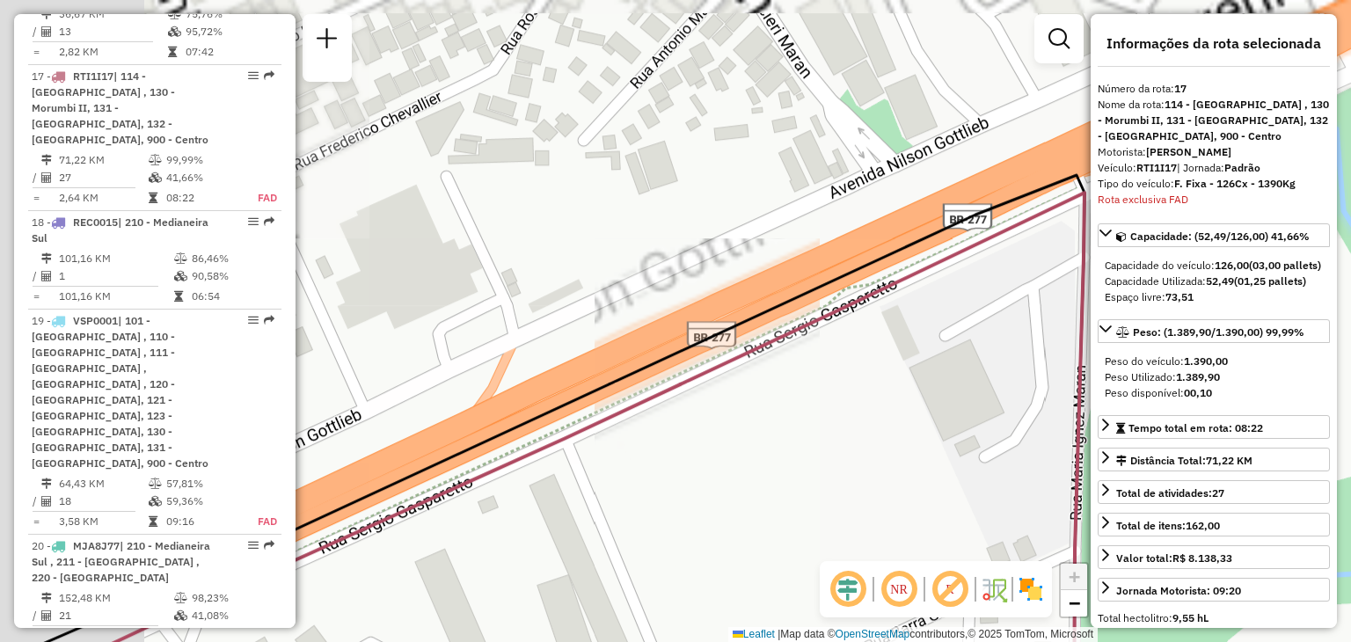
drag, startPoint x: 785, startPoint y: 223, endPoint x: 905, endPoint y: 384, distance: 201.8
click at [905, 384] on div "Janela de atendimento Grade de atendimento Capacidade Transportadoras Veículos …" at bounding box center [675, 321] width 1351 height 642
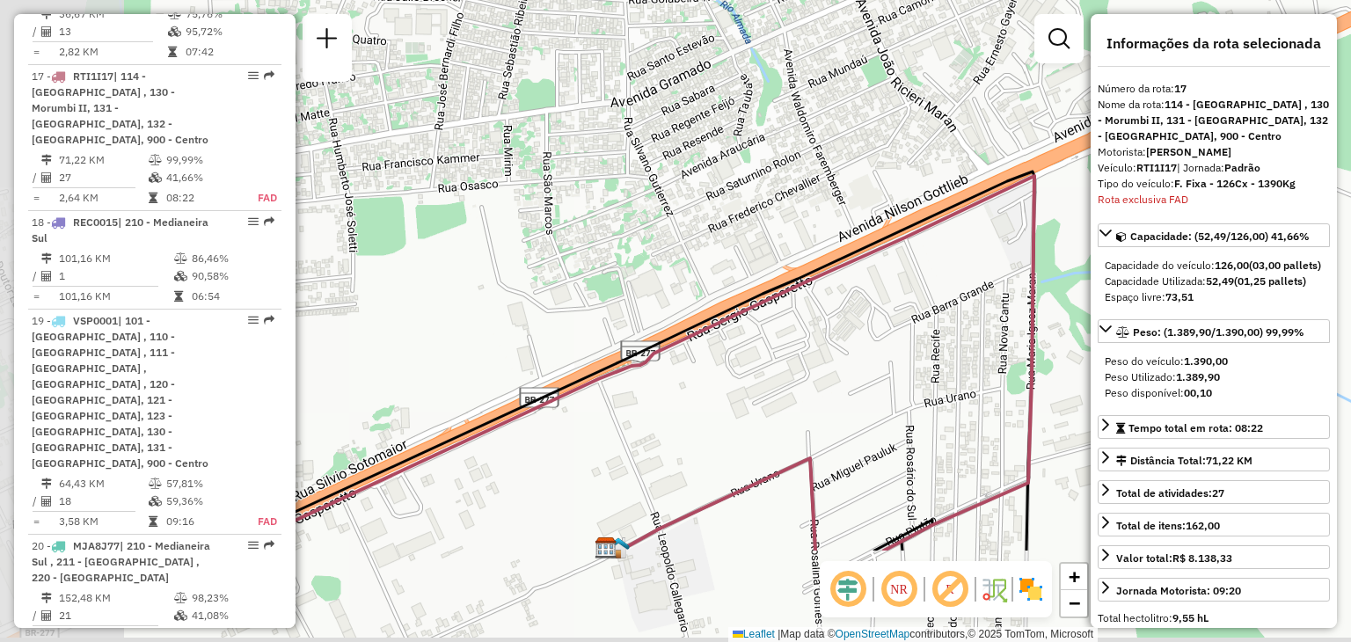
drag, startPoint x: 471, startPoint y: 490, endPoint x: 683, endPoint y: 310, distance: 277.6
click at [683, 310] on icon at bounding box center [622, 361] width 823 height 379
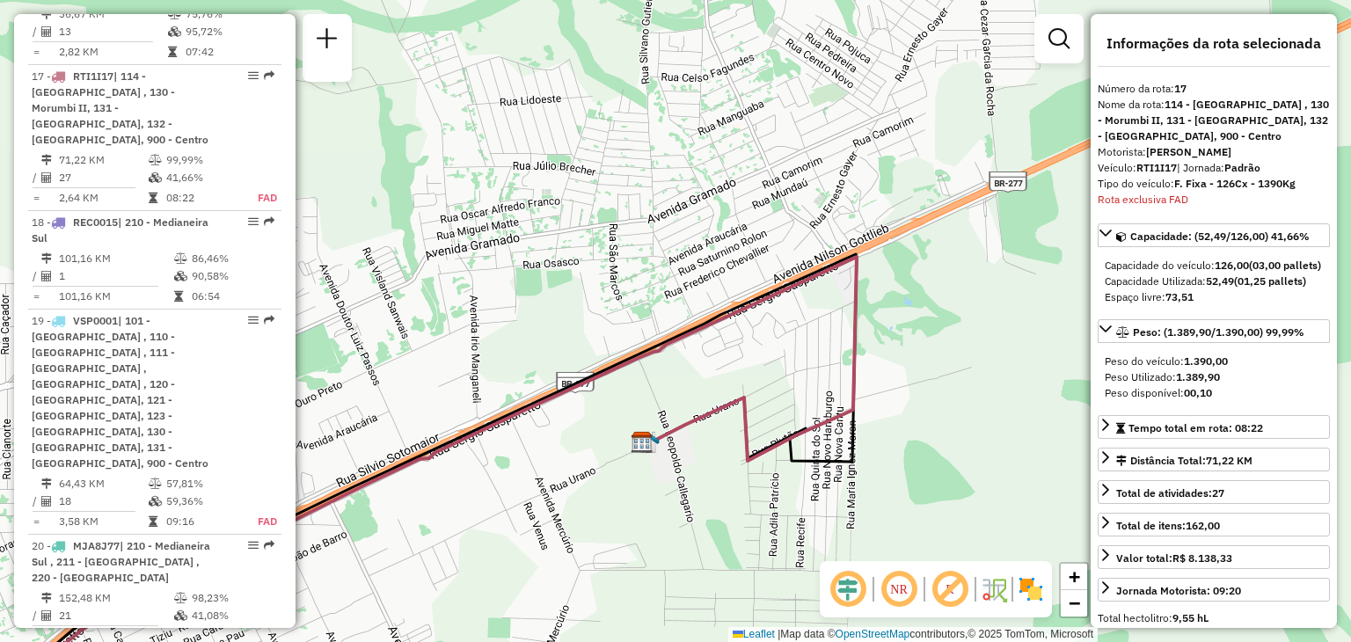
drag, startPoint x: 519, startPoint y: 451, endPoint x: 704, endPoint y: 358, distance: 206.9
click at [704, 358] on div "Janela de atendimento Grade de atendimento Capacidade Transportadoras Veículos …" at bounding box center [675, 321] width 1351 height 642
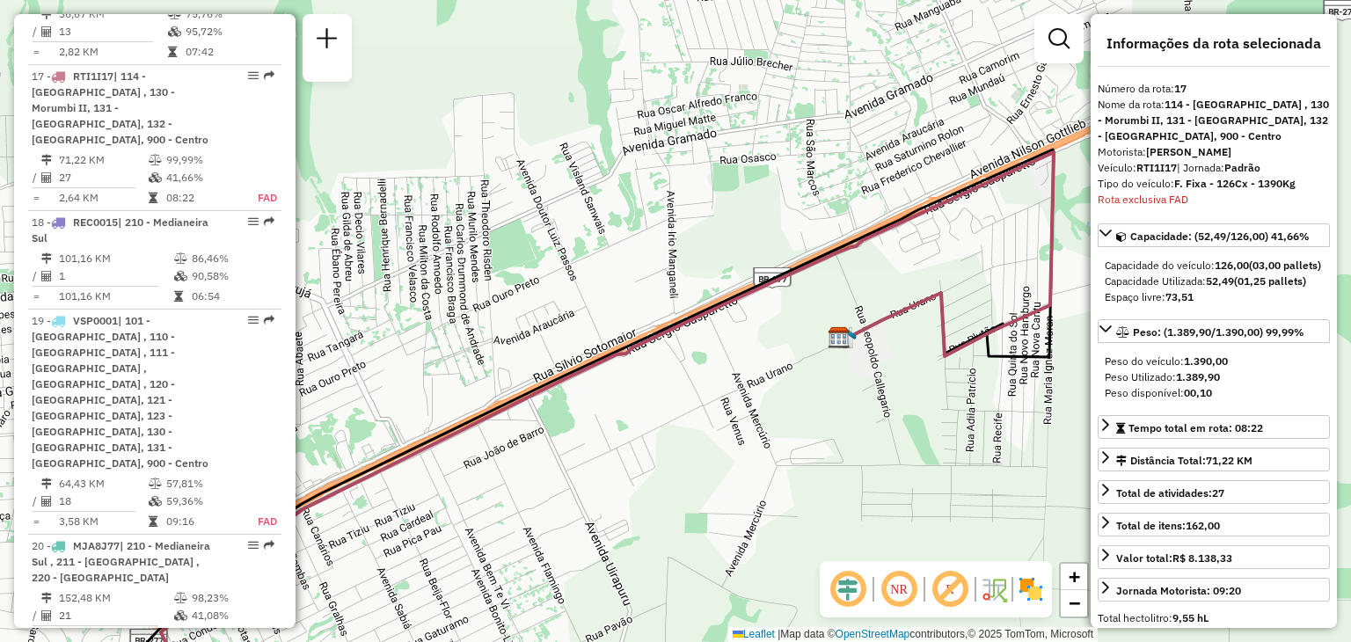
drag, startPoint x: 626, startPoint y: 430, endPoint x: 876, endPoint y: 261, distance: 301.5
click at [876, 261] on div "Janela de atendimento Grade de atendimento Capacidade Transportadoras Veículos …" at bounding box center [675, 321] width 1351 height 642
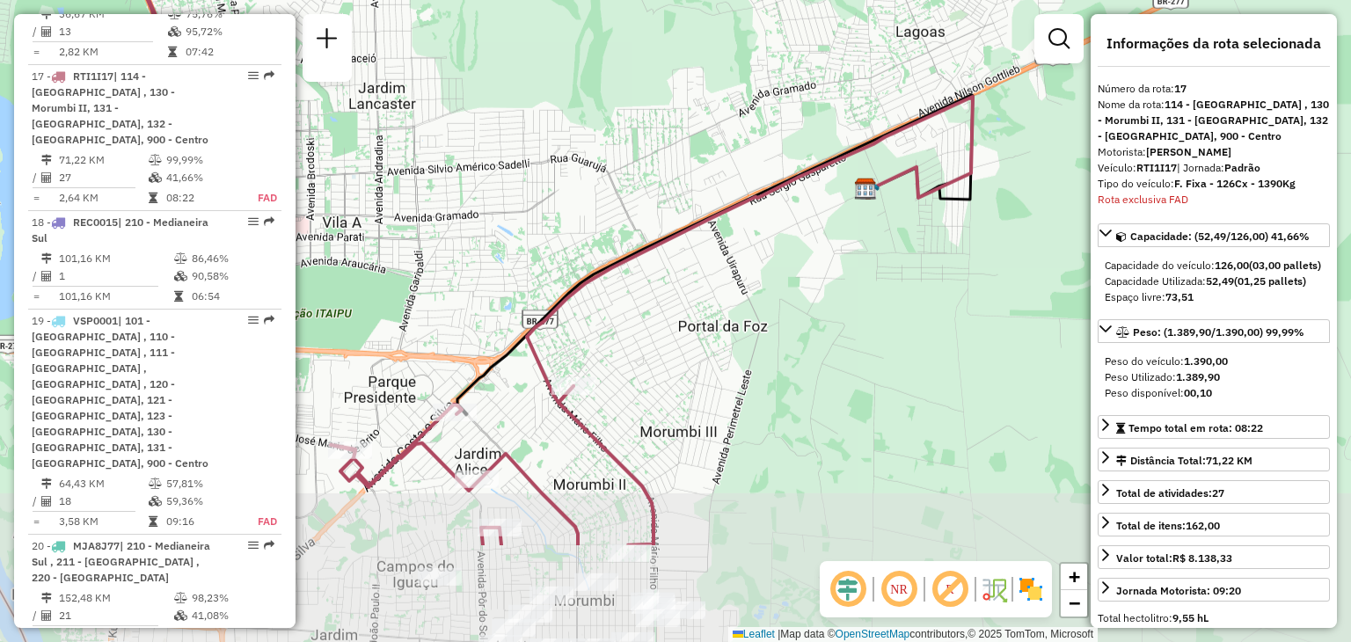
drag, startPoint x: 618, startPoint y: 476, endPoint x: 665, endPoint y: 349, distance: 135.0
click at [666, 350] on div "Janela de atendimento Grade de atendimento Capacidade Transportadoras Veículos …" at bounding box center [675, 321] width 1351 height 642
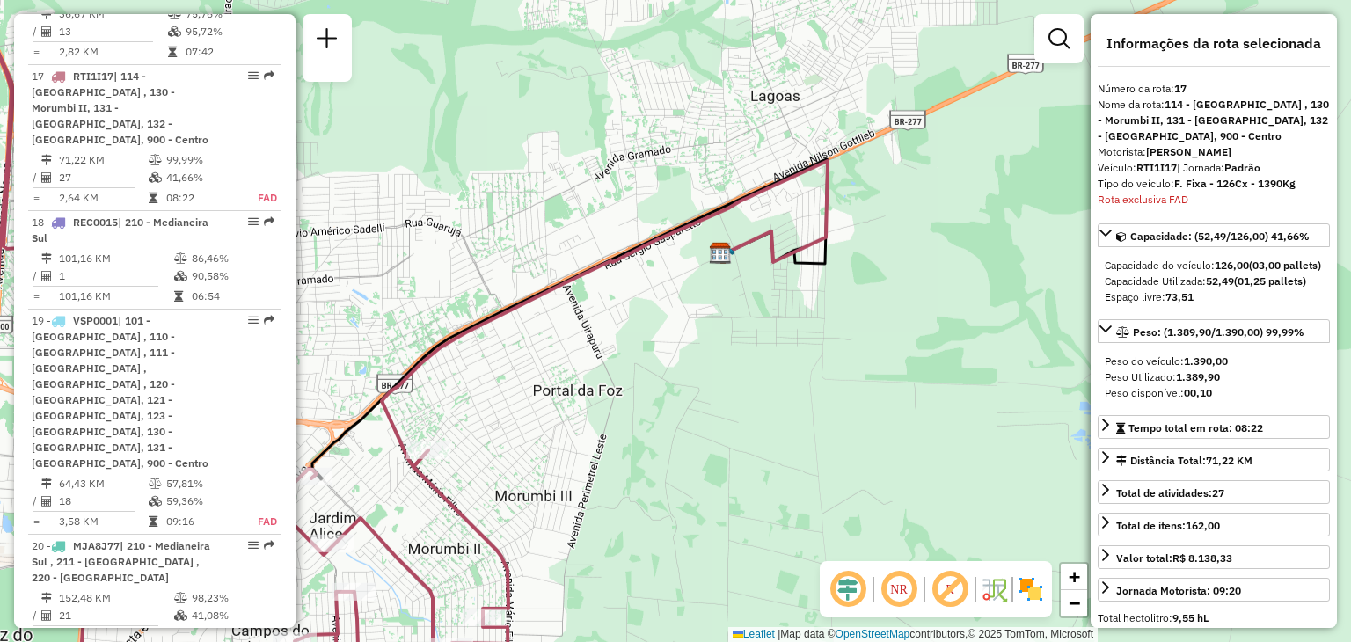
drag, startPoint x: 894, startPoint y: 284, endPoint x: 743, endPoint y: 353, distance: 165.3
click at [743, 353] on div "Janela de atendimento Grade de atendimento Capacidade Transportadoras Veículos …" at bounding box center [675, 321] width 1351 height 642
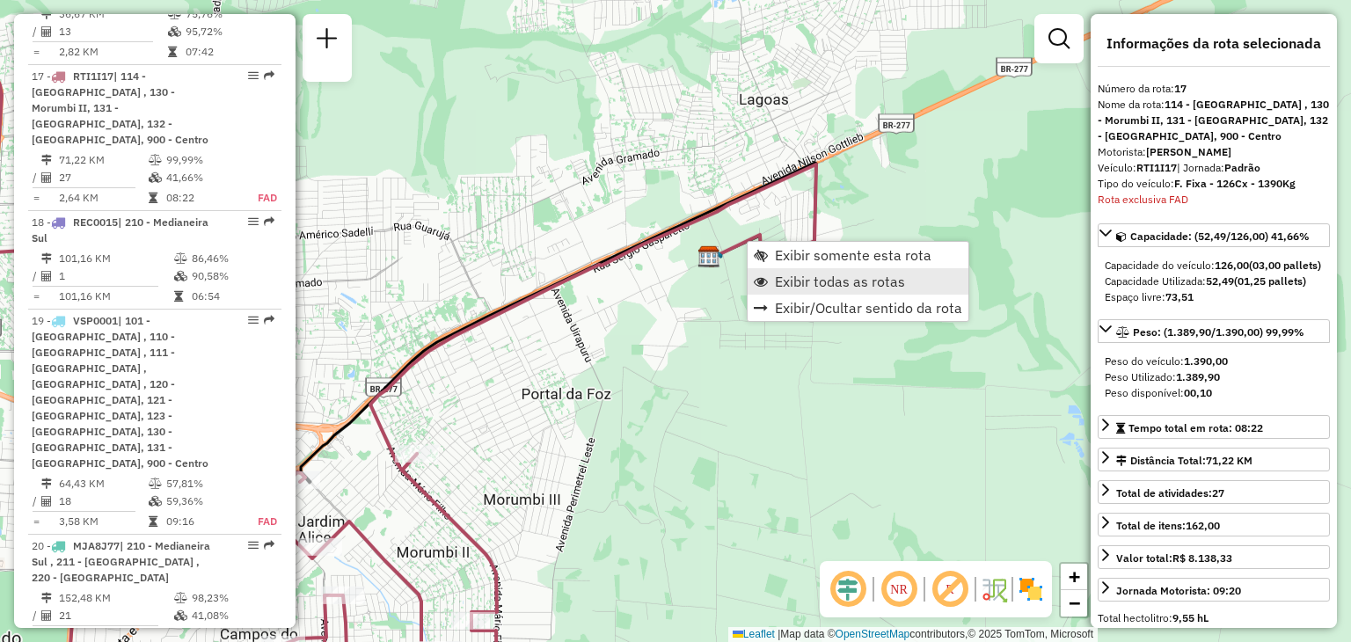
click at [807, 278] on span "Exibir todas as rotas" at bounding box center [840, 281] width 130 height 14
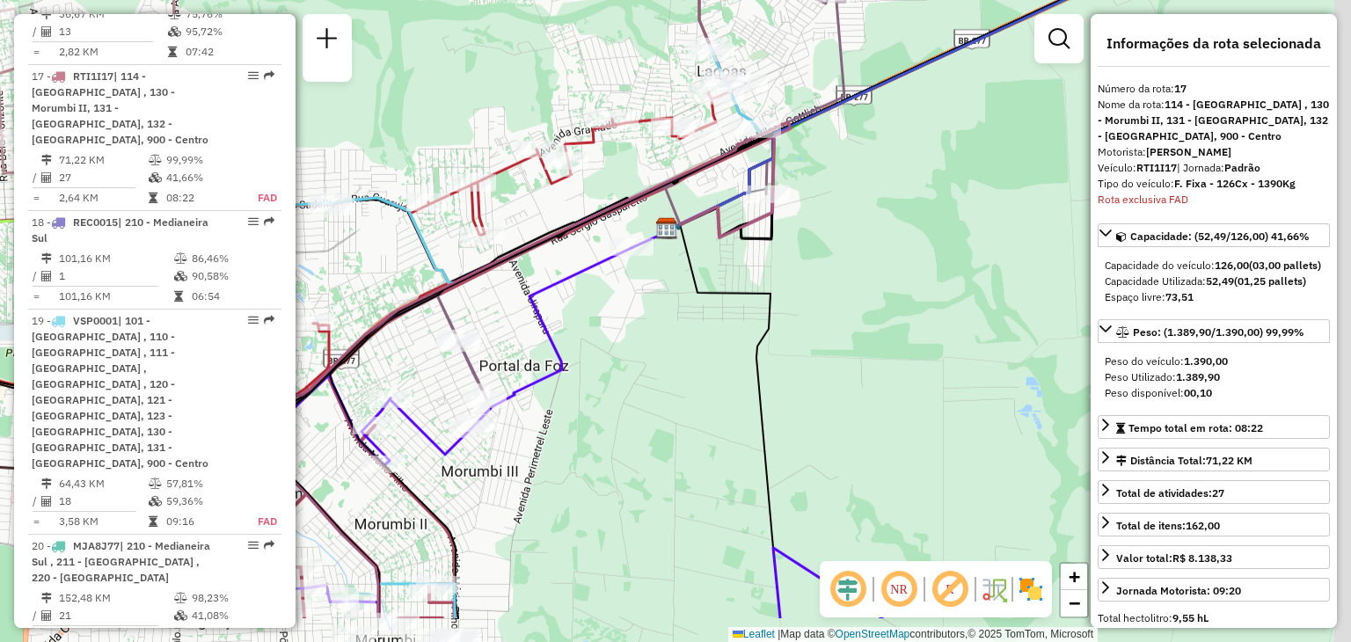
drag, startPoint x: 763, startPoint y: 335, endPoint x: 713, endPoint y: 247, distance: 100.8
click at [713, 247] on div "Janela de atendimento Grade de atendimento Capacidade Transportadoras Veículos …" at bounding box center [675, 321] width 1351 height 642
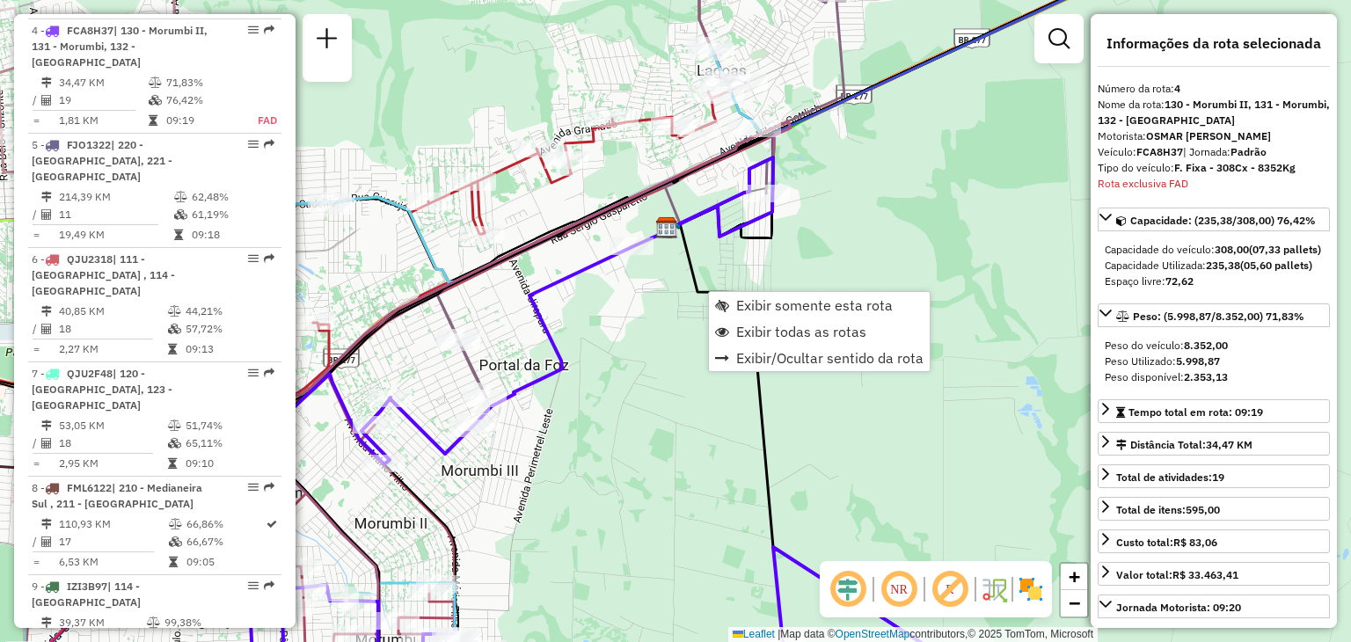
scroll to position [999, 0]
click at [762, 303] on span "Exibir somente esta rota" at bounding box center [814, 305] width 157 height 14
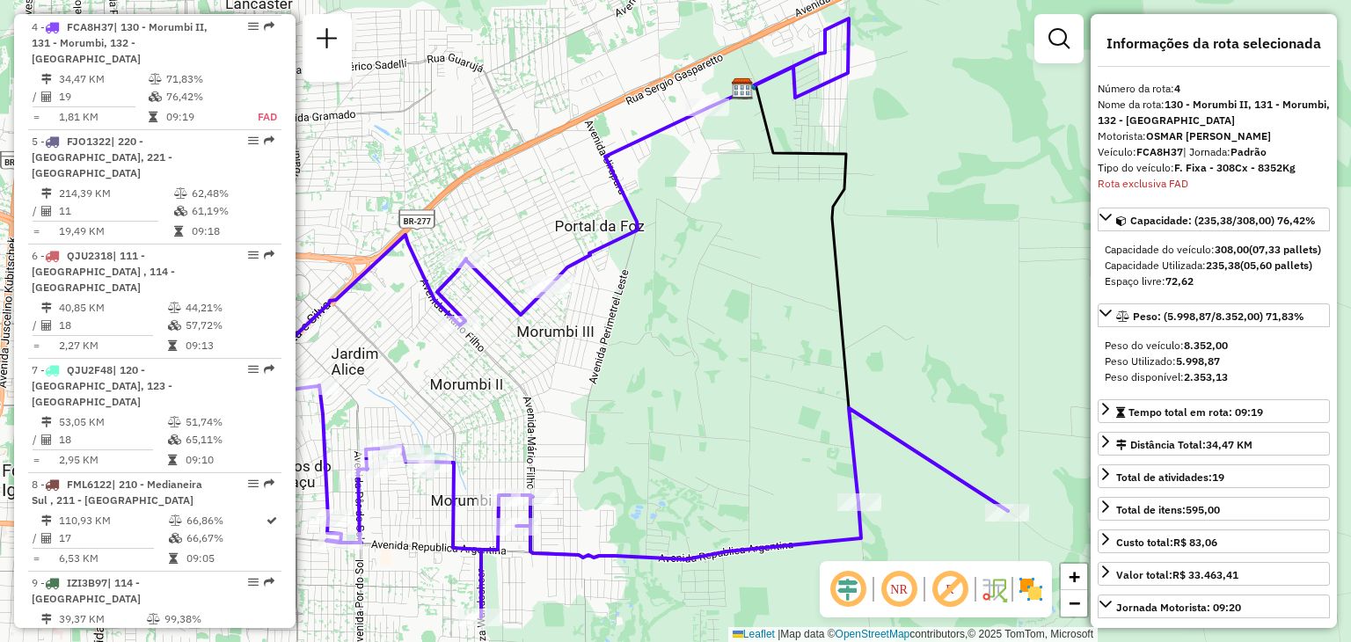
drag, startPoint x: 855, startPoint y: 251, endPoint x: 735, endPoint y: 244, distance: 119.8
click at [735, 244] on div "Janela de atendimento Grade de atendimento Capacidade Transportadoras Veículos …" at bounding box center [675, 321] width 1351 height 642
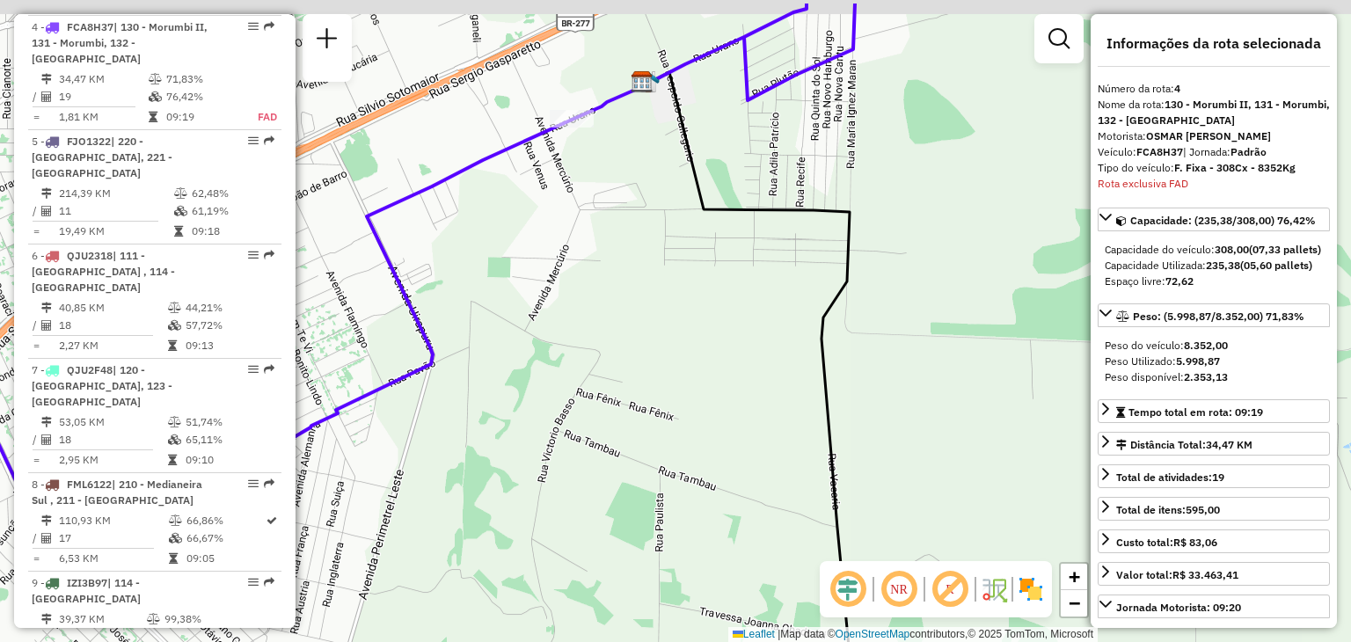
drag, startPoint x: 704, startPoint y: 61, endPoint x: 661, endPoint y: 230, distance: 174.1
click at [661, 230] on icon at bounding box center [795, 423] width 292 height 702
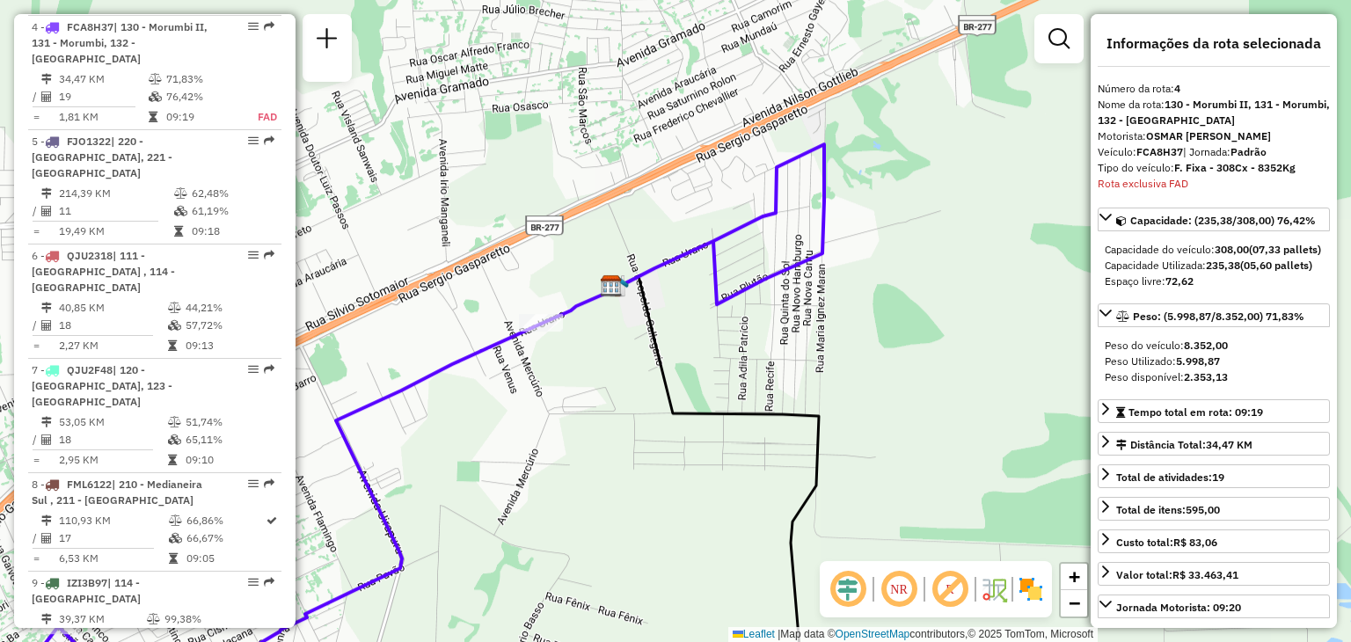
drag, startPoint x: 876, startPoint y: 292, endPoint x: 800, endPoint y: 369, distance: 107.6
click at [800, 369] on div "Janela de atendimento Grade de atendimento Capacidade Transportadoras Veículos …" at bounding box center [675, 321] width 1351 height 642
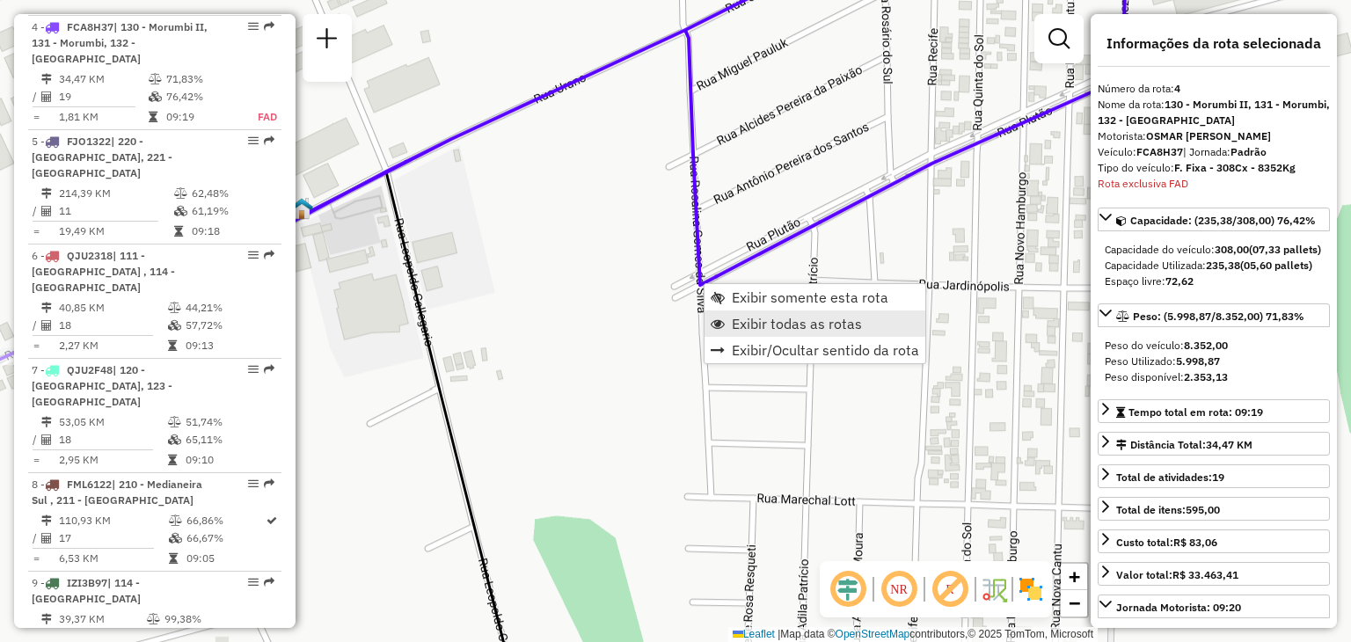
click at [793, 326] on span "Exibir todas as rotas" at bounding box center [797, 324] width 130 height 14
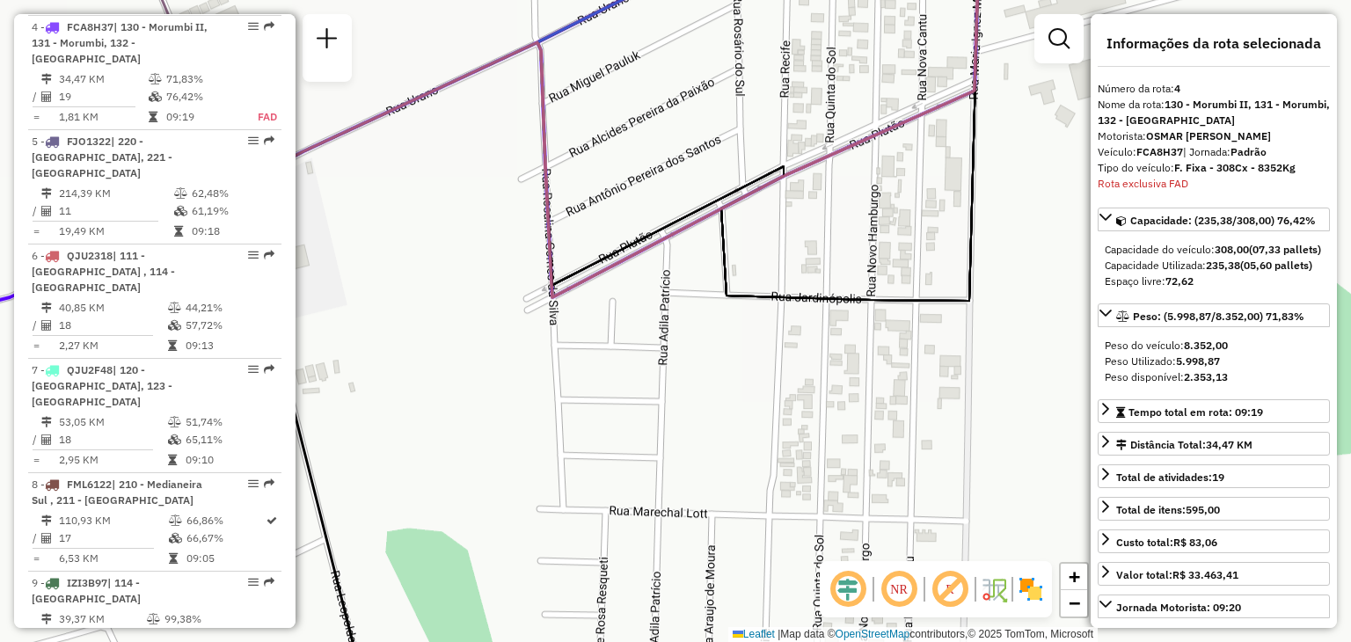
drag, startPoint x: 883, startPoint y: 349, endPoint x: 676, endPoint y: 363, distance: 208.1
click at [676, 363] on div "Janela de atendimento Grade de atendimento Capacidade Transportadoras Veículos …" at bounding box center [675, 321] width 1351 height 642
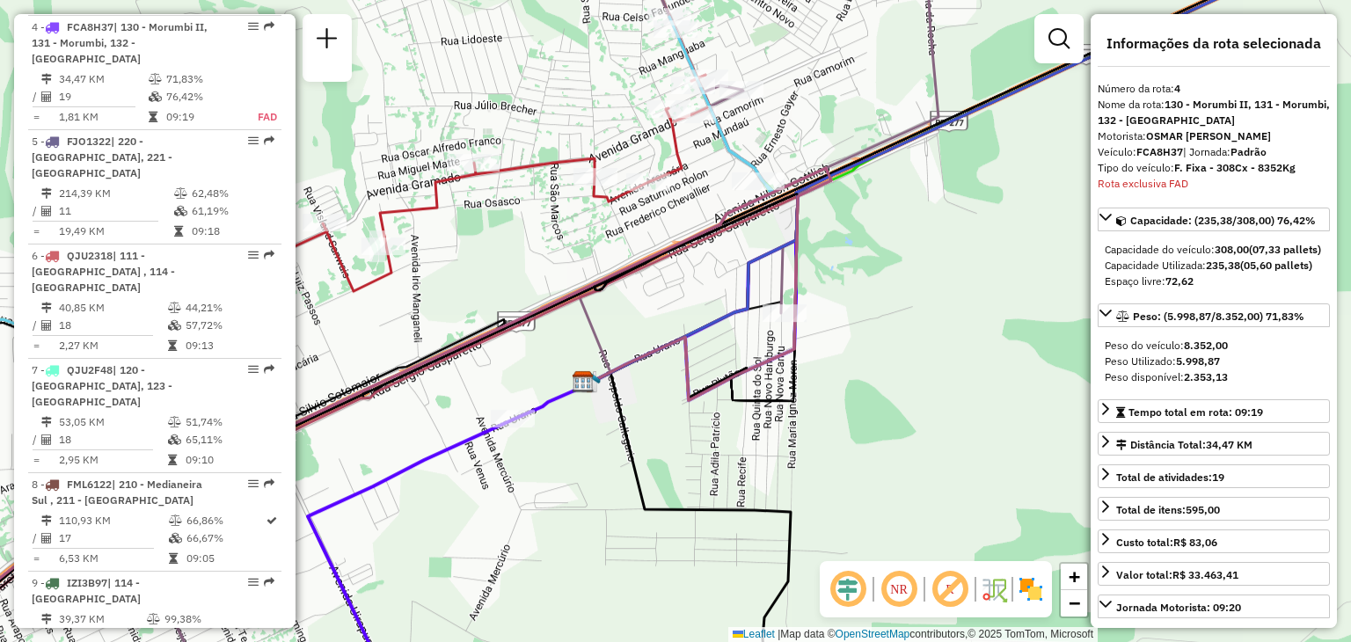
drag, startPoint x: 725, startPoint y: 379, endPoint x: 732, endPoint y: 427, distance: 48.0
click at [732, 427] on div "Janela de atendimento Grade de atendimento Capacidade Transportadoras Veículos …" at bounding box center [675, 321] width 1351 height 642
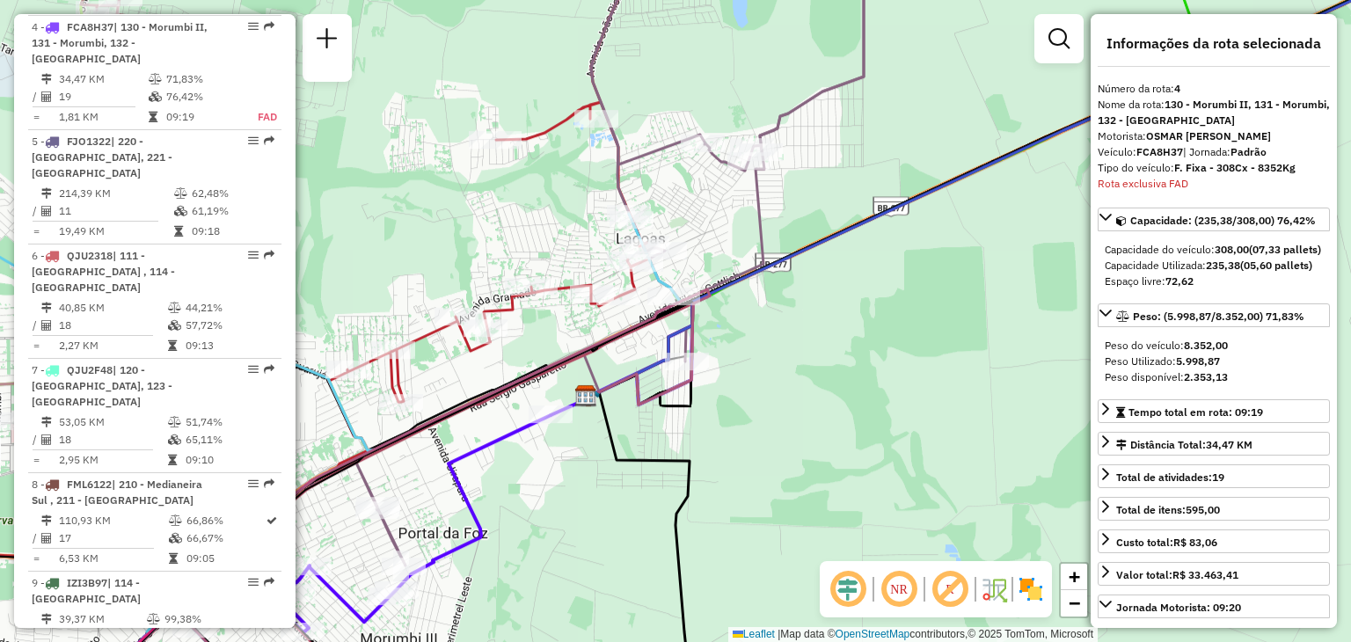
drag, startPoint x: 766, startPoint y: 476, endPoint x: 758, endPoint y: 312, distance: 163.8
click at [771, 298] on div "Janela de atendimento Grade de atendimento Capacidade Transportadoras Veículos …" at bounding box center [675, 321] width 1351 height 642
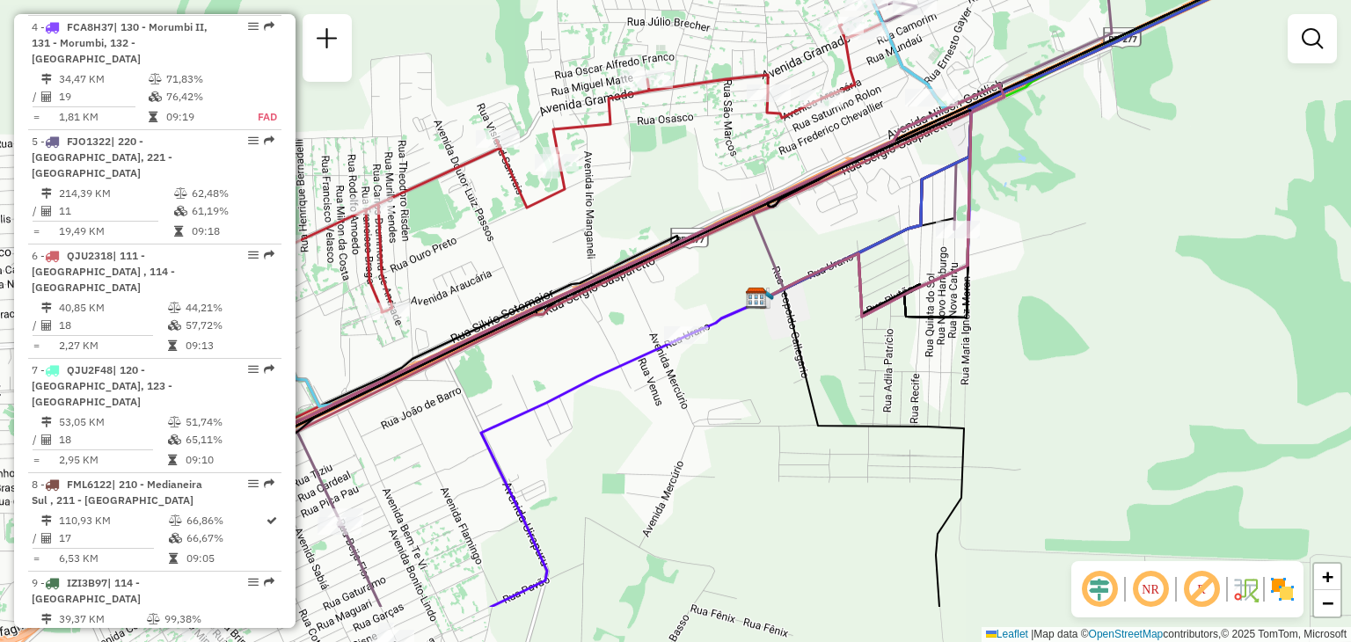
drag, startPoint x: 966, startPoint y: 330, endPoint x: 1144, endPoint y: 230, distance: 204.4
click at [1144, 230] on div "Janela de atendimento Grade de atendimento Capacidade Transportadoras Veículos …" at bounding box center [675, 321] width 1351 height 642
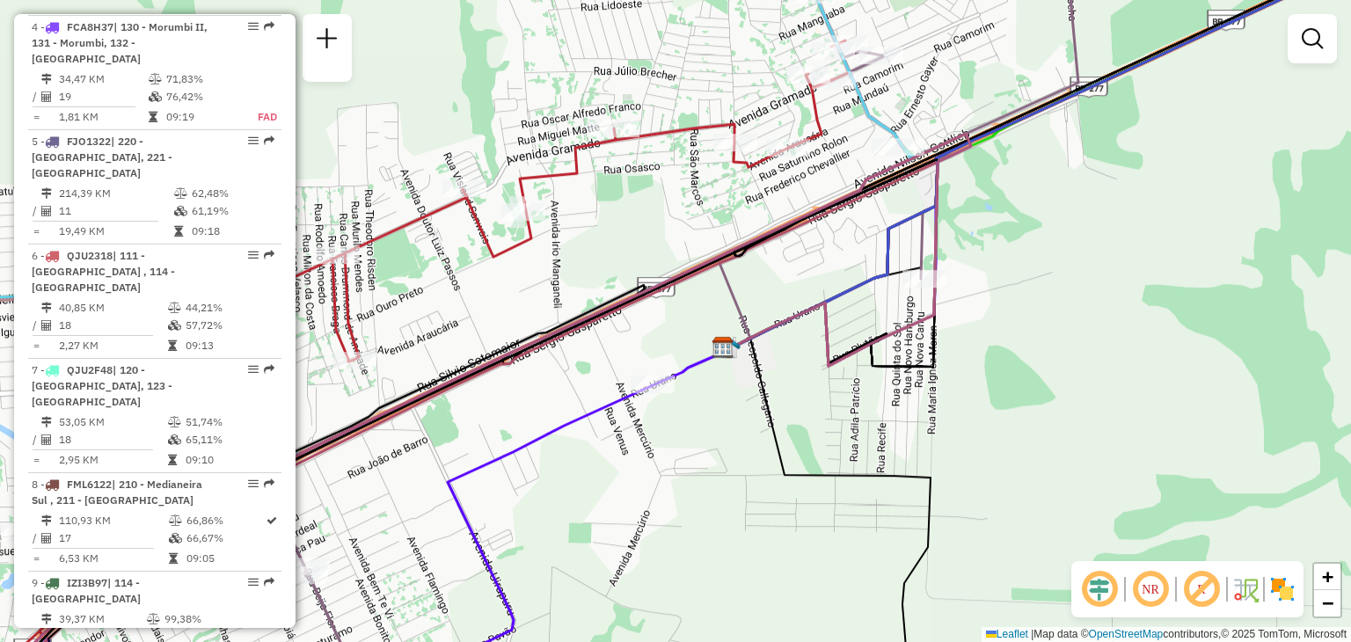
drag, startPoint x: 1099, startPoint y: 245, endPoint x: 1065, endPoint y: 295, distance: 59.5
click at [1065, 295] on div "Janela de atendimento Grade de atendimento Capacidade Transportadoras Veículos …" at bounding box center [675, 321] width 1351 height 642
select select "**********"
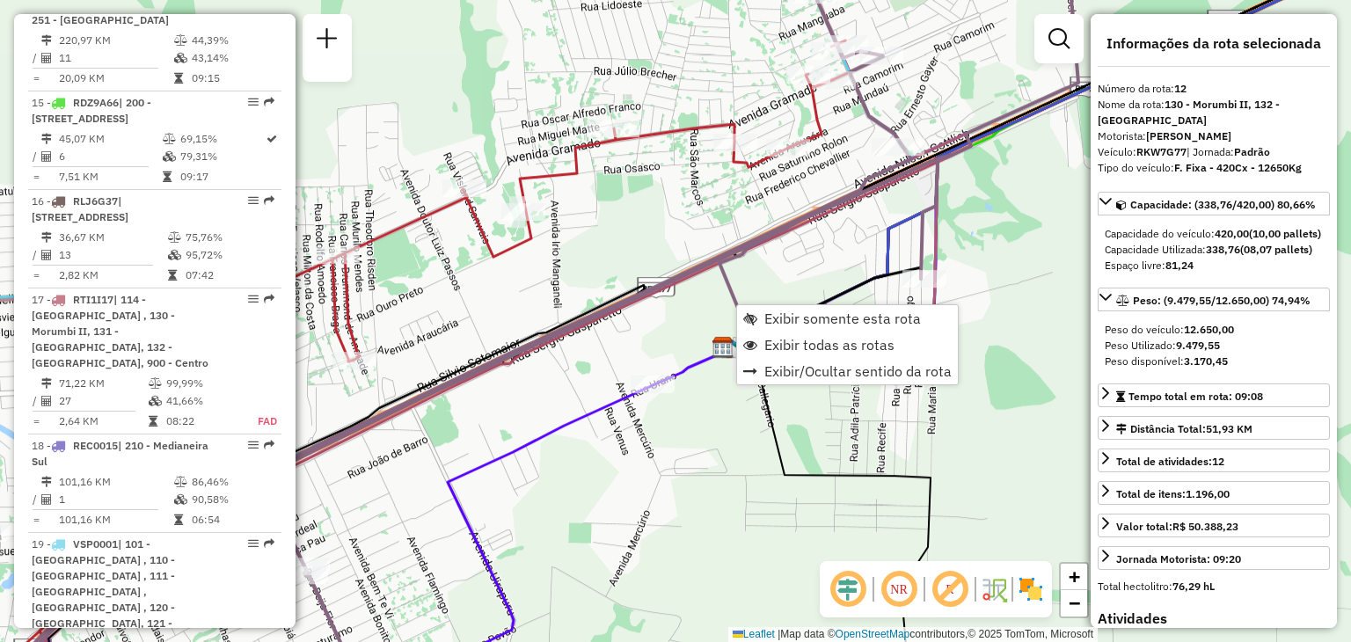
scroll to position [1801, 0]
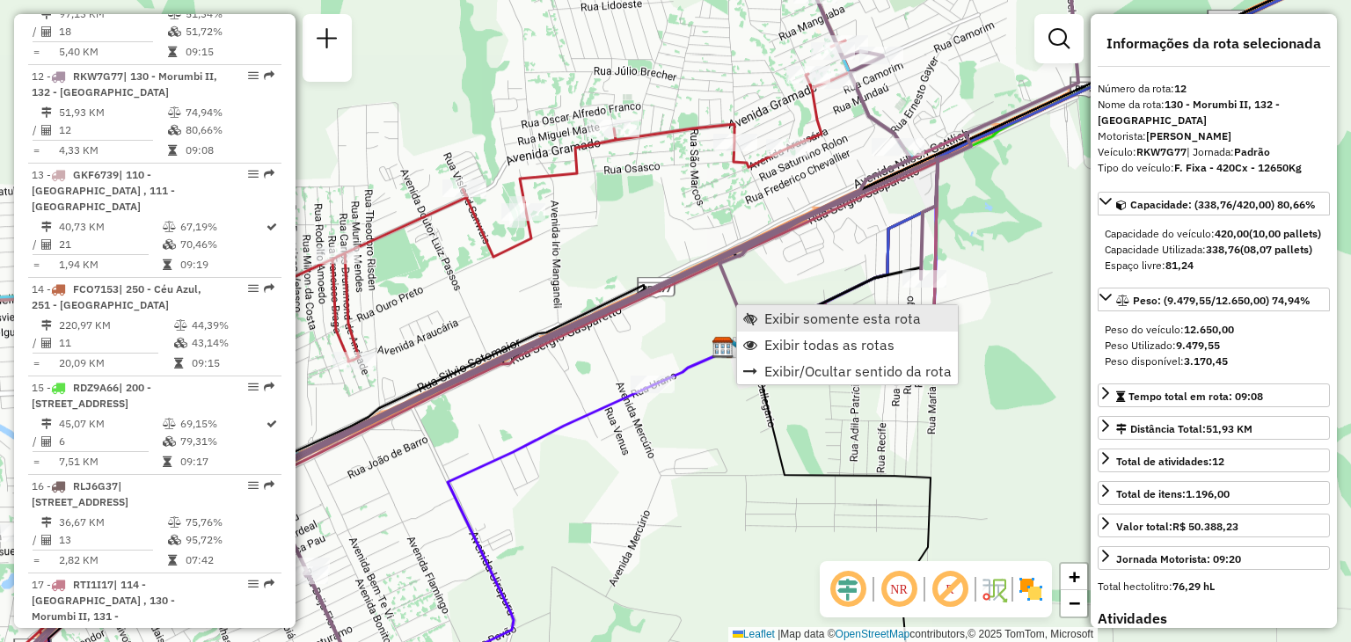
click at [780, 314] on span "Exibir somente esta rota" at bounding box center [842, 318] width 157 height 14
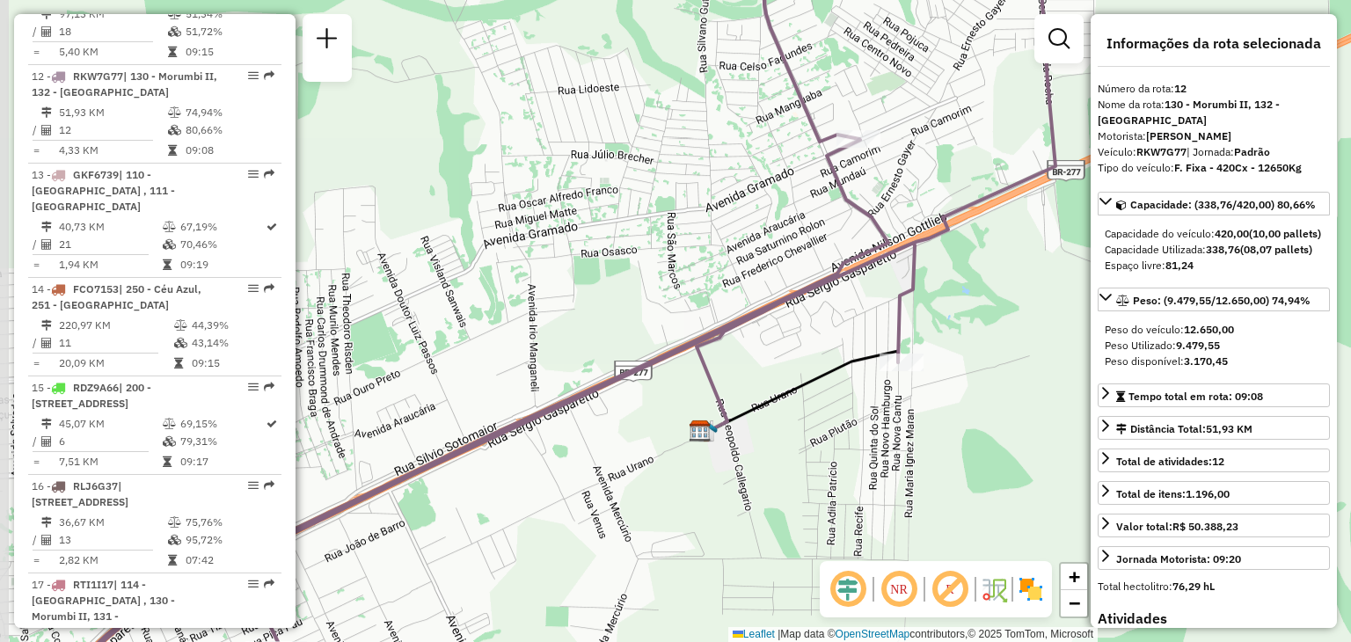
drag, startPoint x: 661, startPoint y: 435, endPoint x: 849, endPoint y: 381, distance: 194.9
click at [849, 381] on div "Janela de atendimento Grade de atendimento Capacidade Transportadoras Veículos …" at bounding box center [675, 321] width 1351 height 642
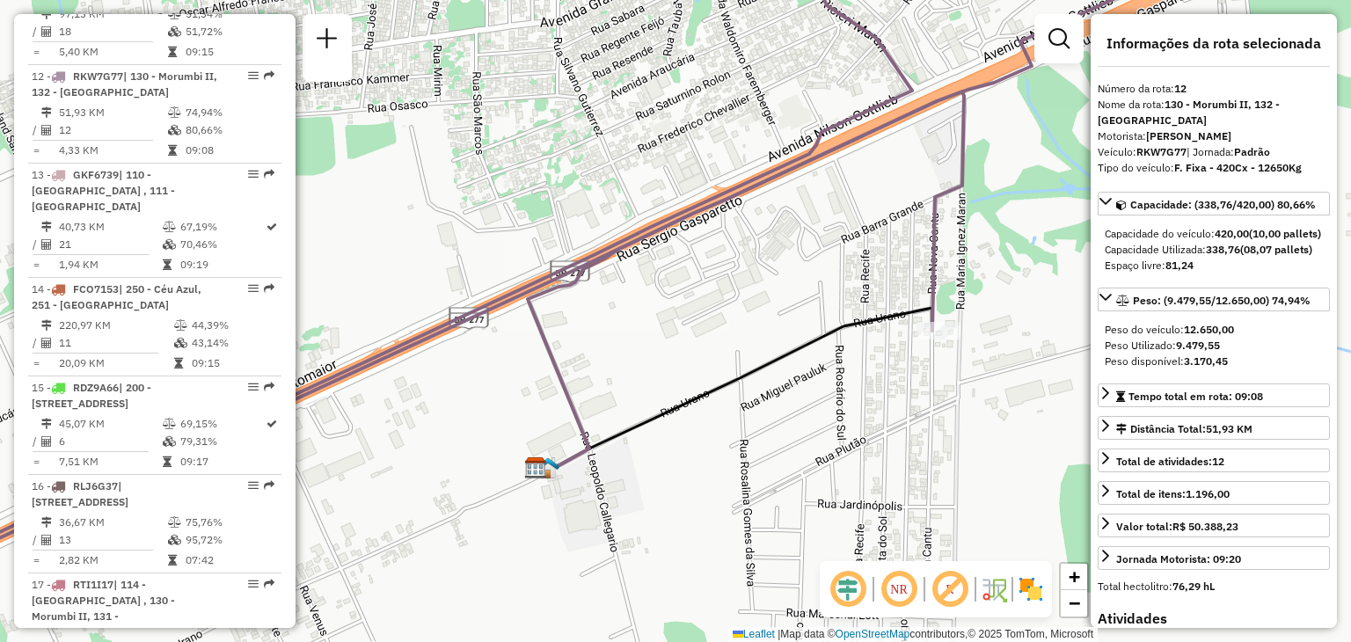
drag, startPoint x: 827, startPoint y: 345, endPoint x: 697, endPoint y: 363, distance: 131.5
click at [697, 363] on div "Janela de atendimento Grade de atendimento Capacidade Transportadoras Veículos …" at bounding box center [675, 321] width 1351 height 642
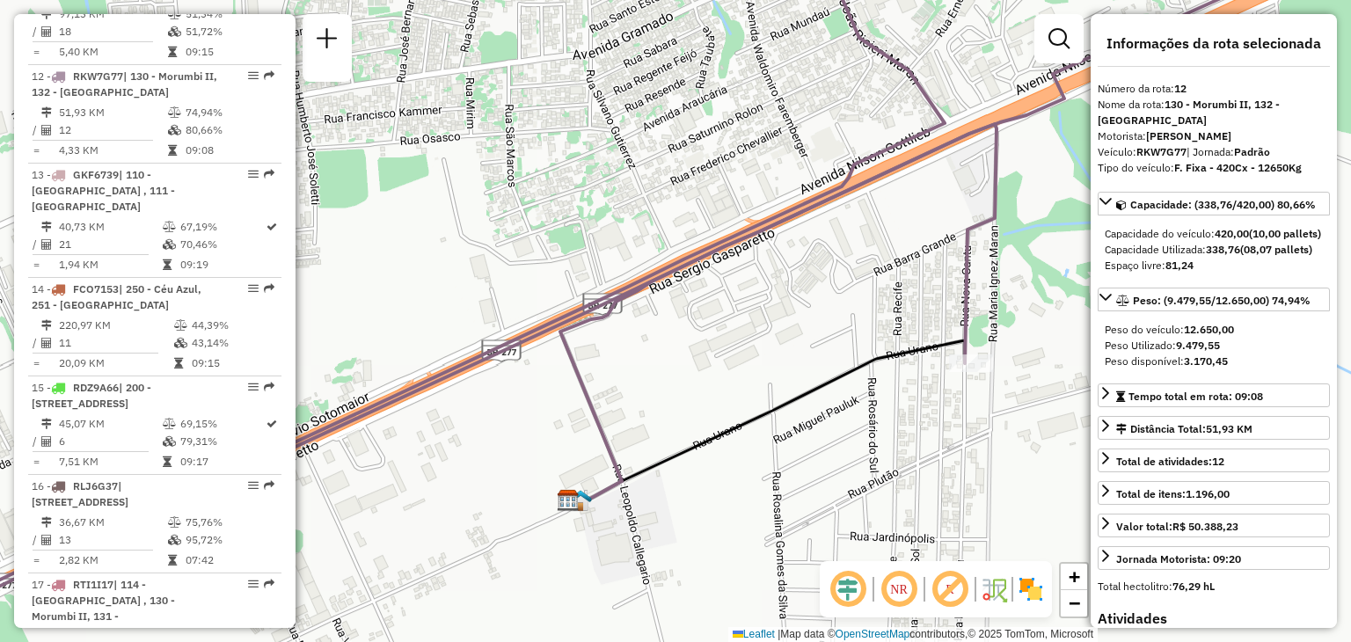
drag, startPoint x: 757, startPoint y: 293, endPoint x: 815, endPoint y: 312, distance: 61.2
click at [815, 314] on div "Janela de atendimento Grade de atendimento Capacidade Transportadoras Veículos …" at bounding box center [675, 321] width 1351 height 642
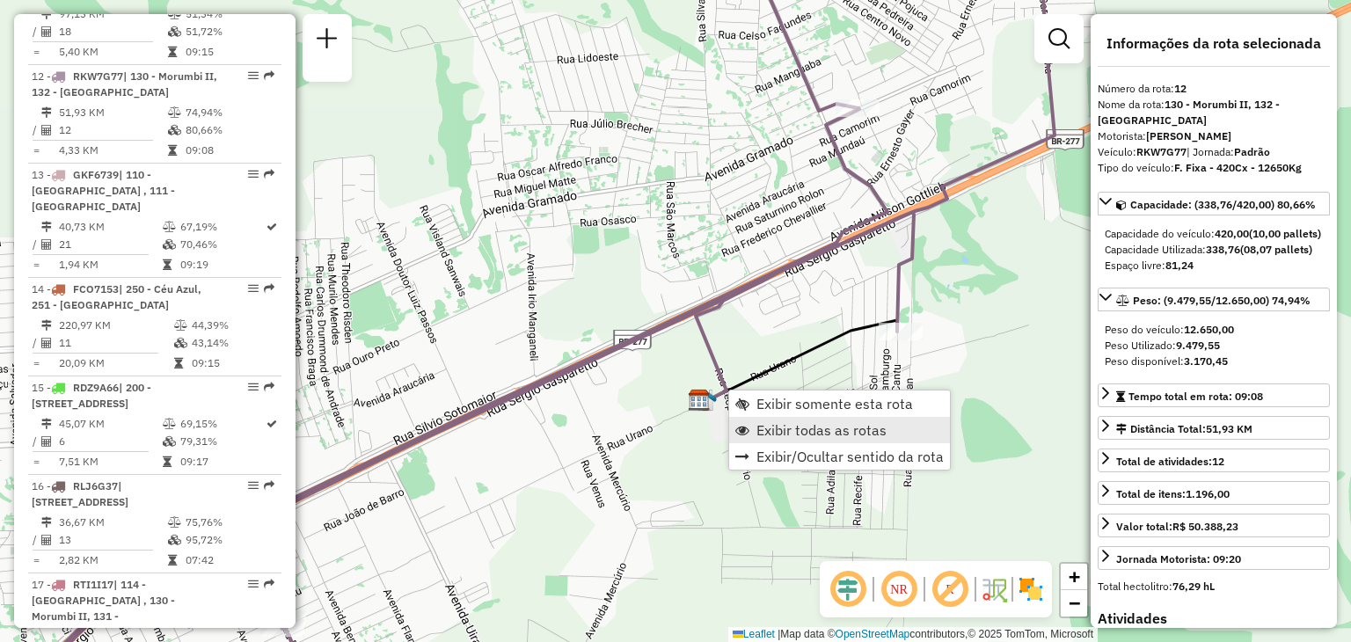
click at [779, 427] on span "Exibir todas as rotas" at bounding box center [821, 430] width 130 height 14
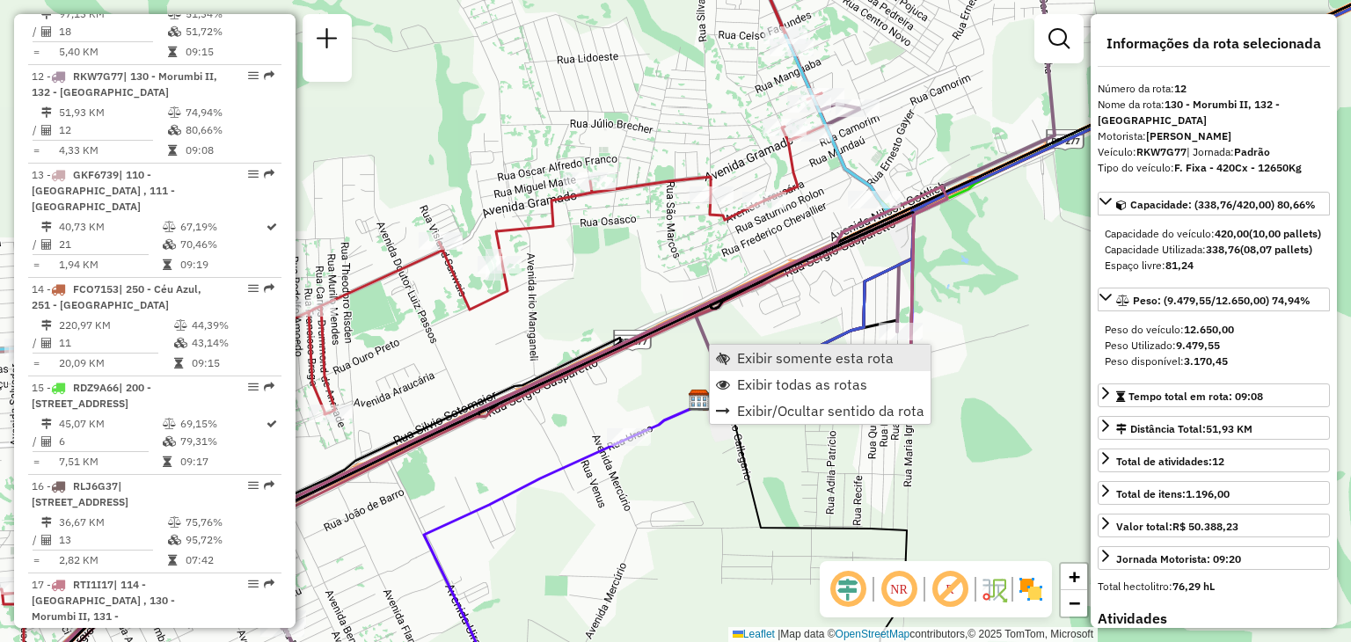
click at [739, 358] on span "Exibir somente esta rota" at bounding box center [815, 358] width 157 height 14
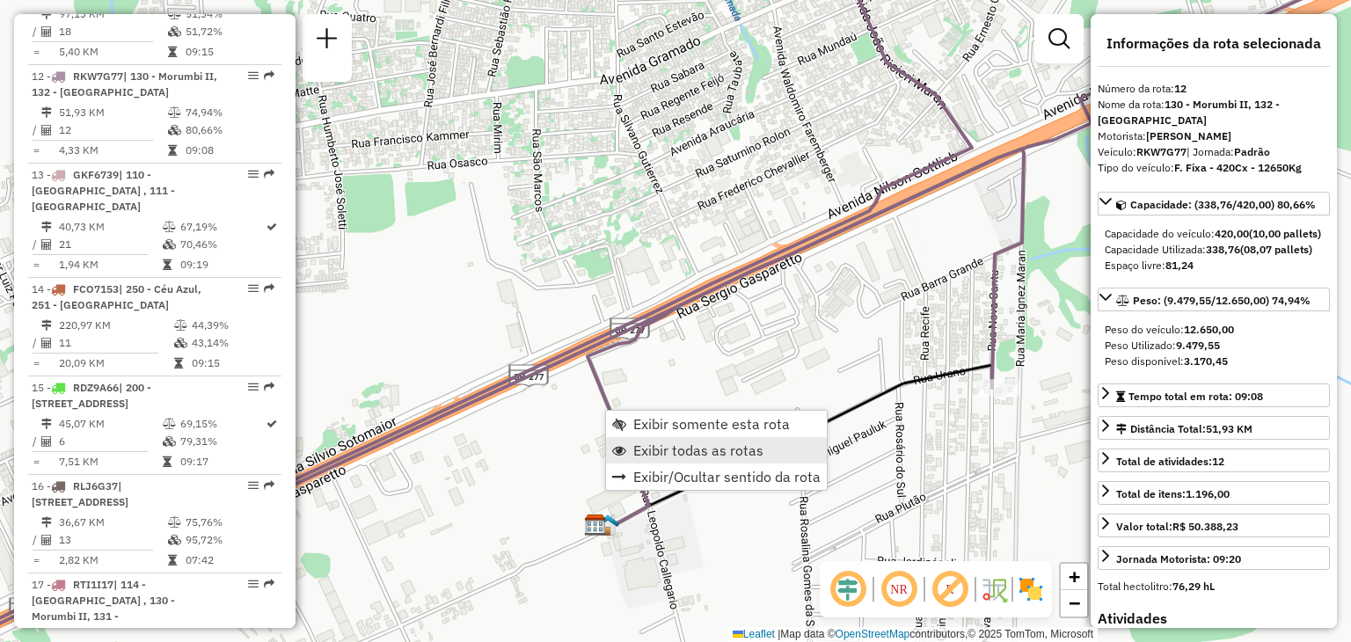
click at [652, 446] on span "Exibir todas as rotas" at bounding box center [698, 450] width 130 height 14
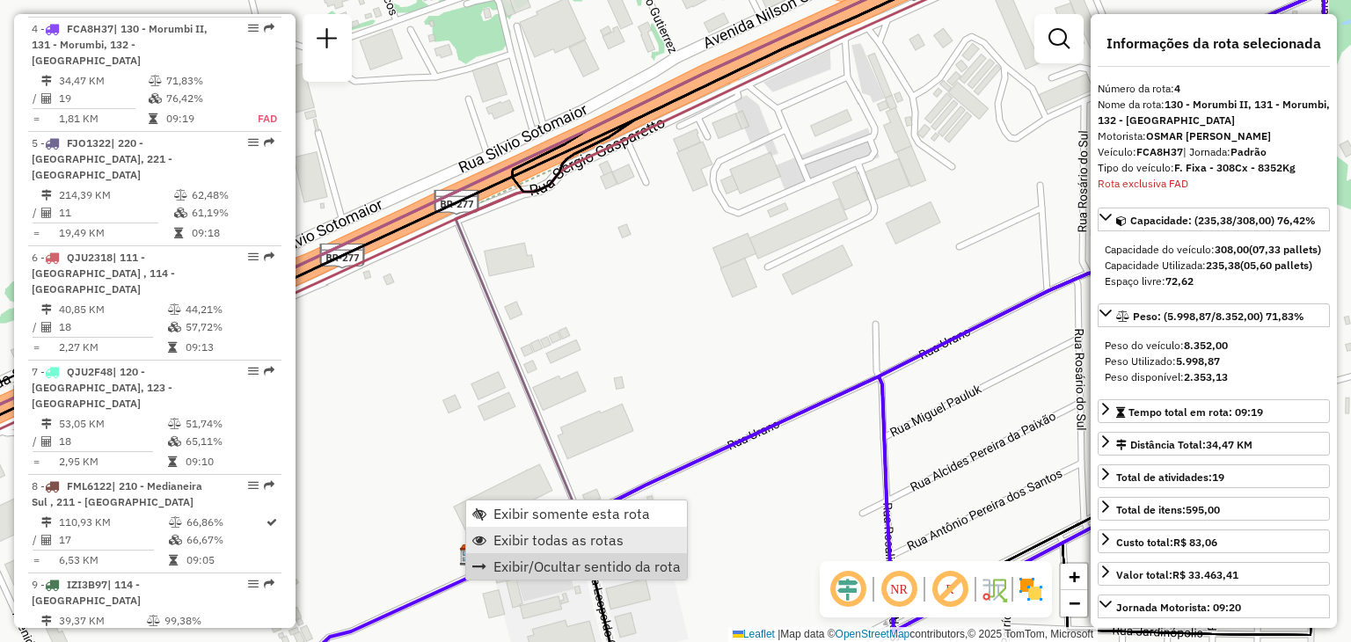
scroll to position [999, 0]
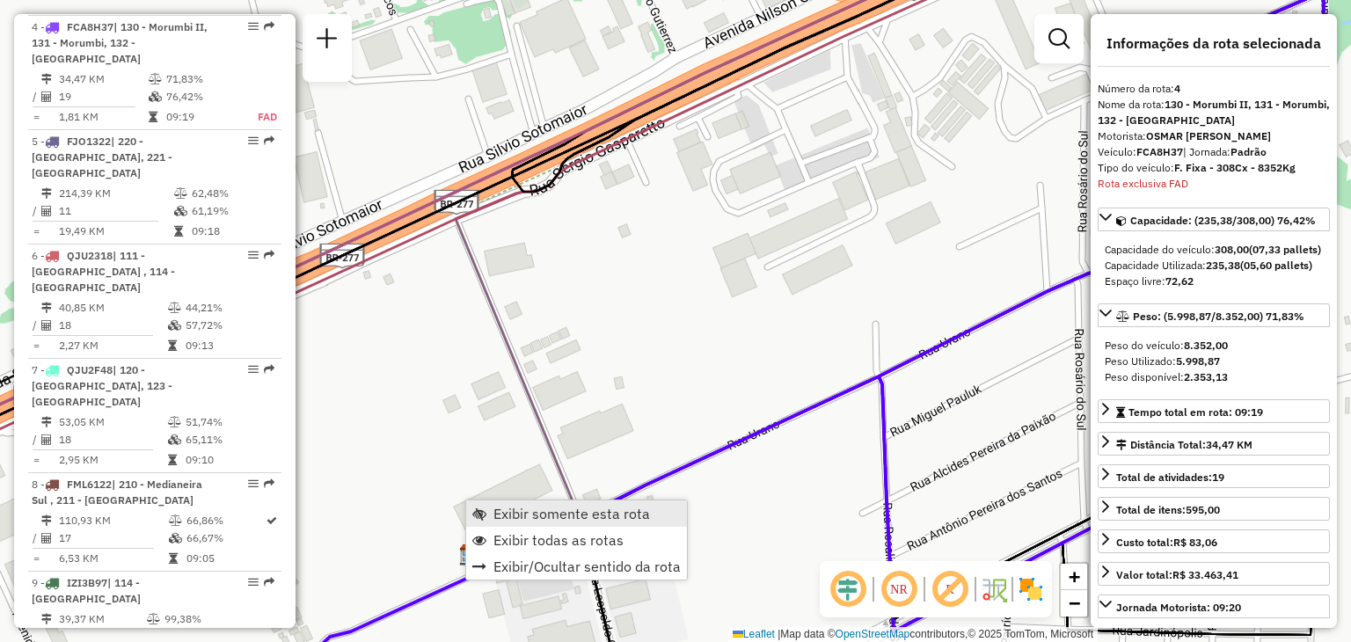
click at [539, 518] on span "Exibir somente esta rota" at bounding box center [571, 514] width 157 height 14
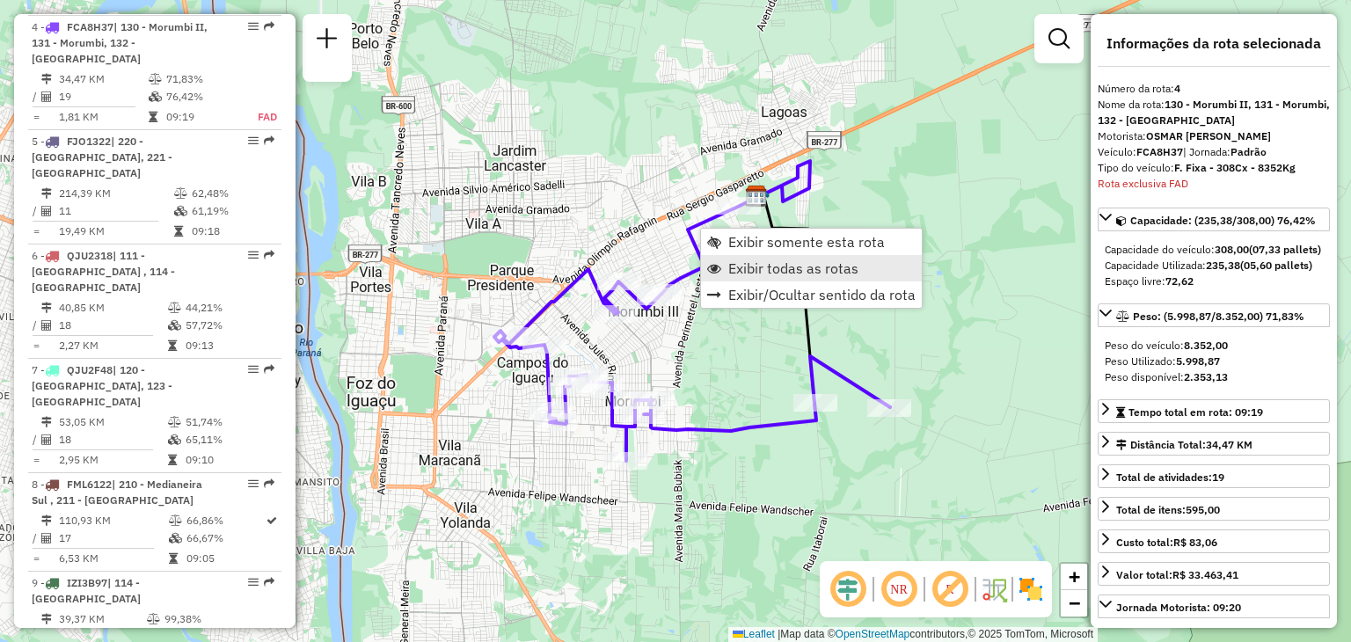
click at [737, 265] on span "Exibir todas as rotas" at bounding box center [793, 268] width 130 height 14
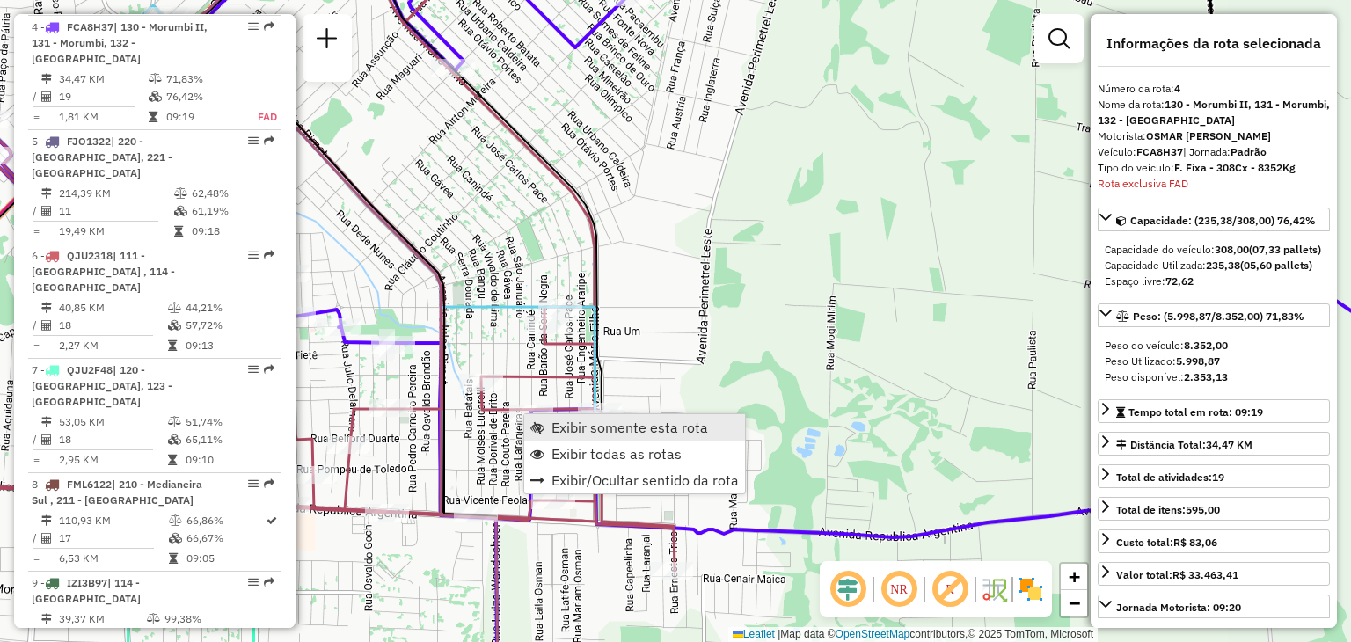
click at [556, 424] on span "Exibir somente esta rota" at bounding box center [629, 427] width 157 height 14
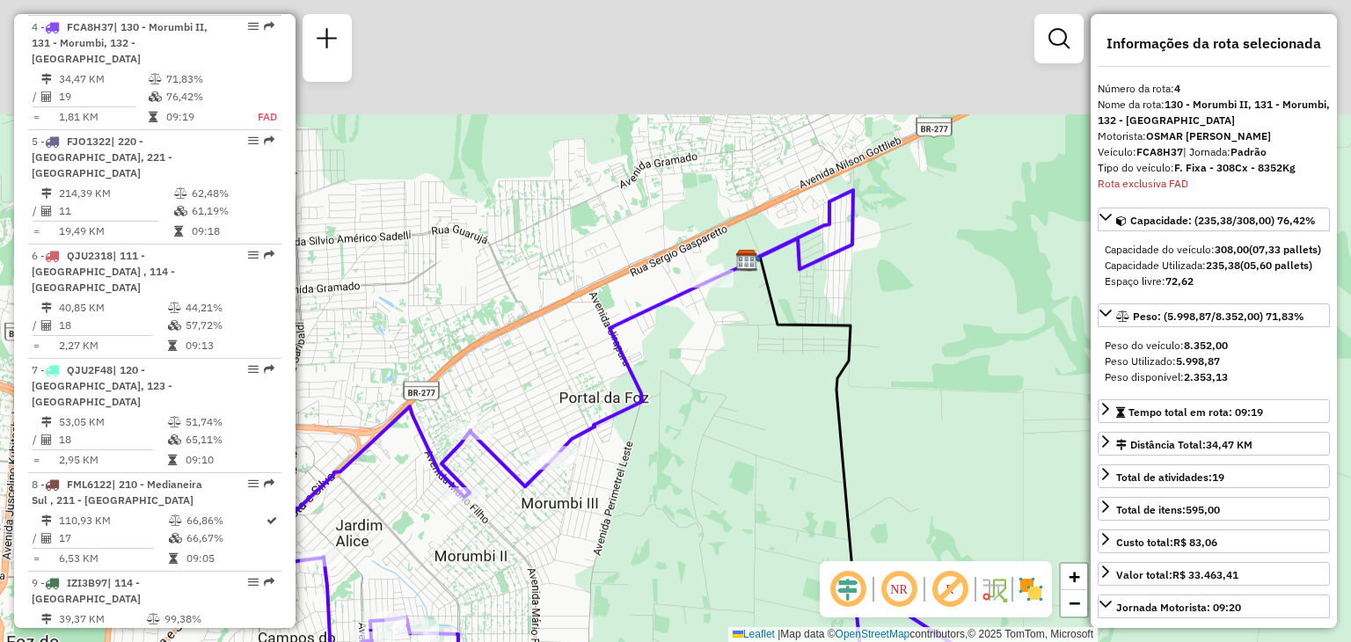
drag, startPoint x: 742, startPoint y: 289, endPoint x: 728, endPoint y: 325, distance: 38.7
click at [728, 325] on div "Janela de atendimento Grade de atendimento Capacidade Transportadoras Veículos …" at bounding box center [675, 321] width 1351 height 642
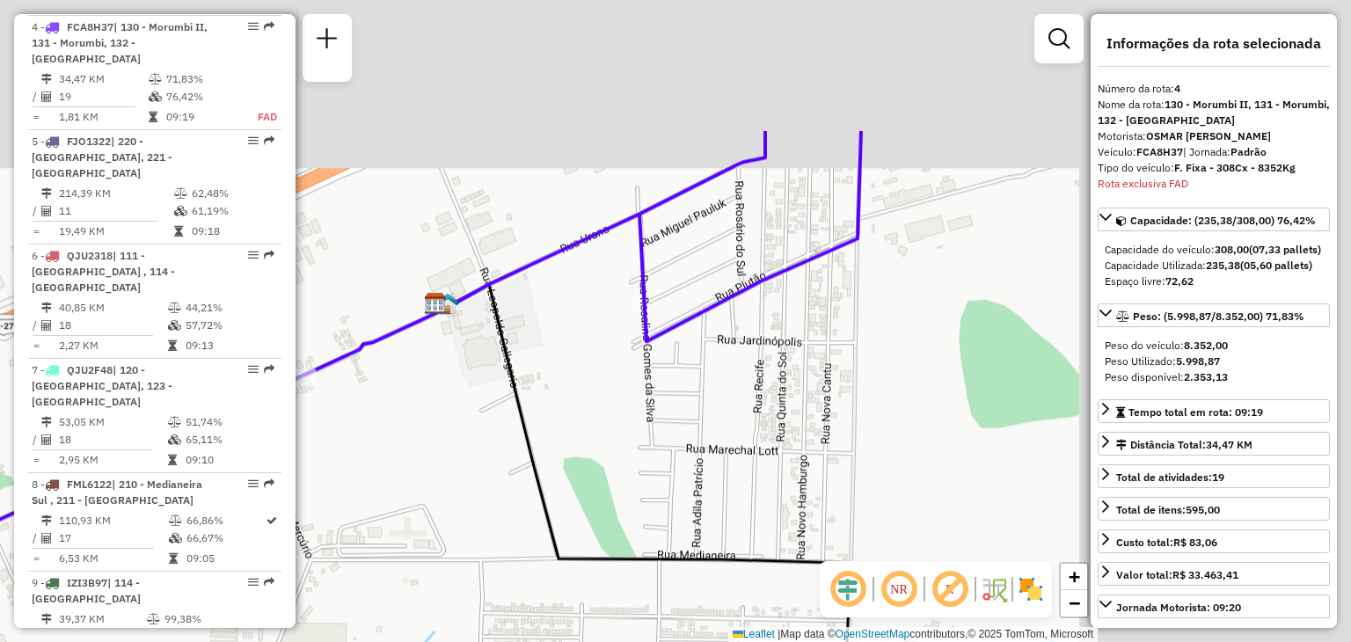
drag, startPoint x: 904, startPoint y: 159, endPoint x: 556, endPoint y: 358, distance: 401.0
click at [556, 358] on div "Janela de atendimento Grade de atendimento Capacidade Transportadoras Veículos …" at bounding box center [675, 321] width 1351 height 642
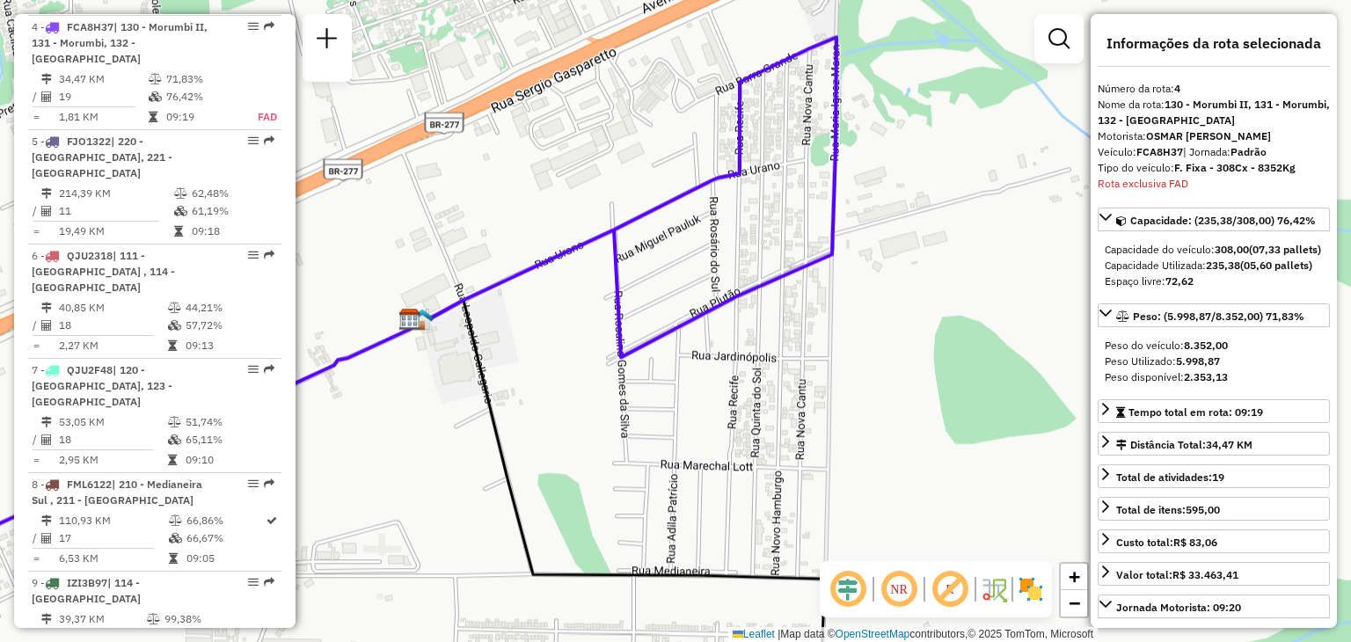
drag, startPoint x: 619, startPoint y: 302, endPoint x: 622, endPoint y: 275, distance: 26.5
click at [622, 275] on div "Janela de atendimento Grade de atendimento Capacidade Transportadoras Veículos …" at bounding box center [675, 321] width 1351 height 642
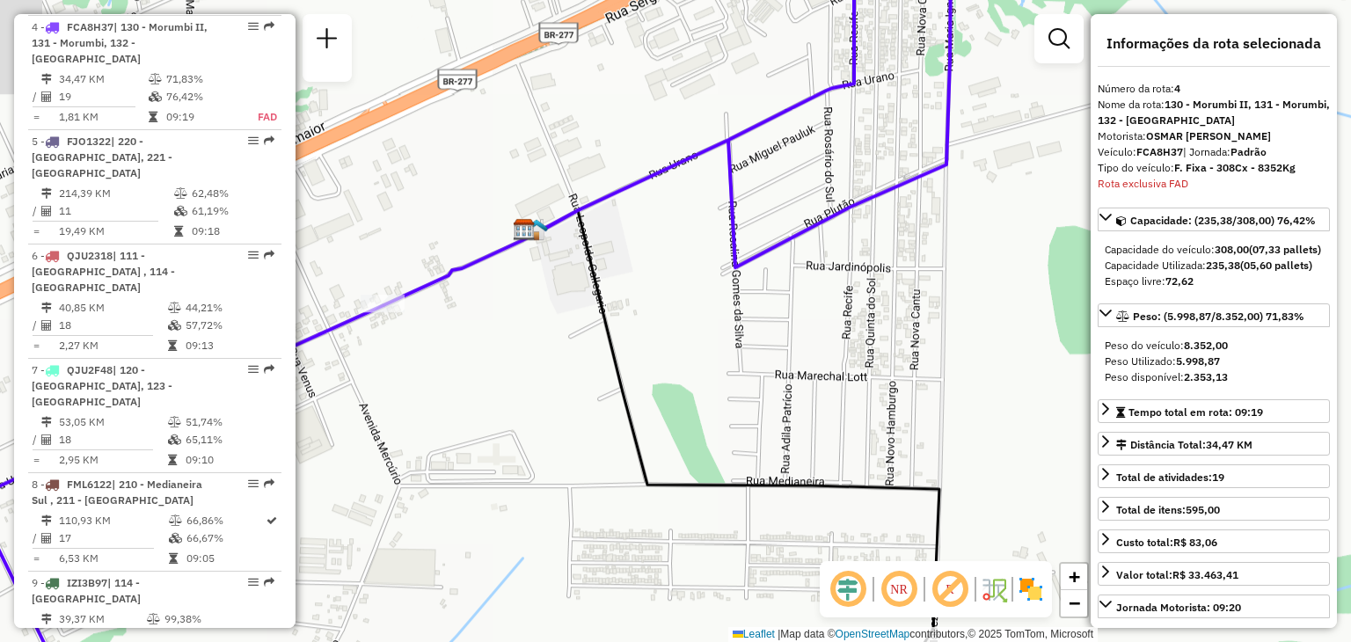
drag, startPoint x: 510, startPoint y: 336, endPoint x: 623, endPoint y: 267, distance: 132.3
click at [623, 267] on icon at bounding box center [738, 432] width 401 height 445
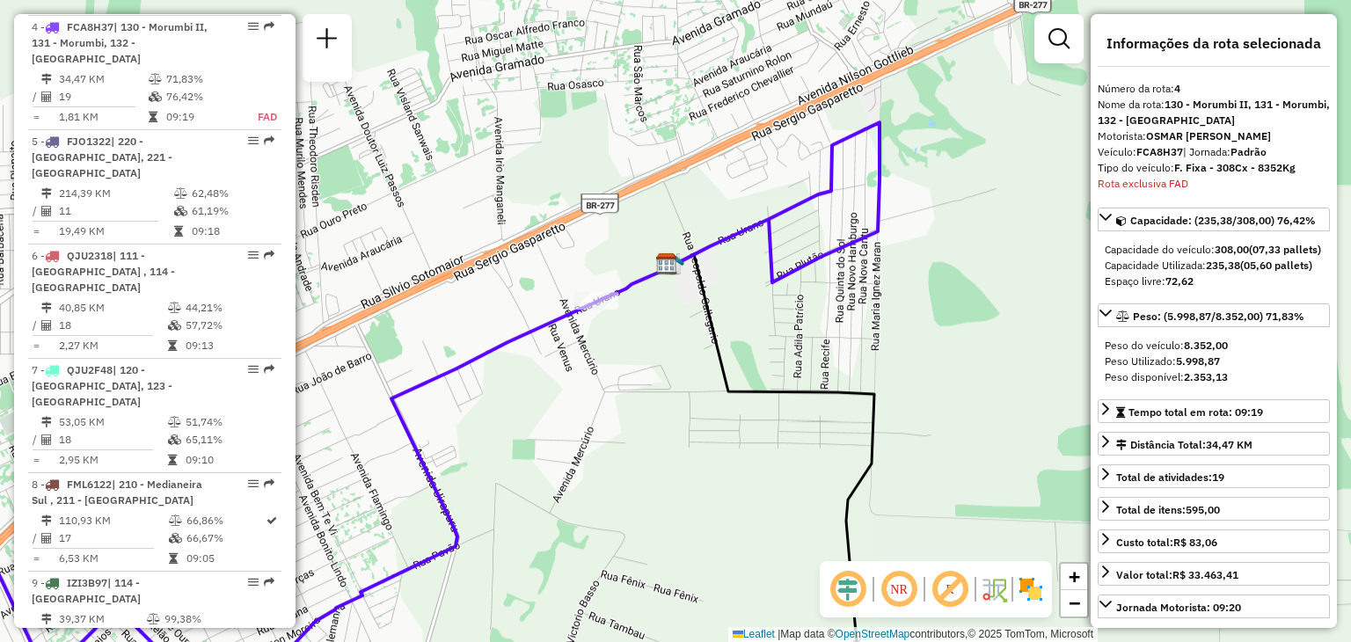
drag, startPoint x: 634, startPoint y: 334, endPoint x: 744, endPoint y: 303, distance: 114.2
click at [744, 303] on div "Janela de atendimento Grade de atendimento Capacidade Transportadoras Veículos …" at bounding box center [675, 321] width 1351 height 642
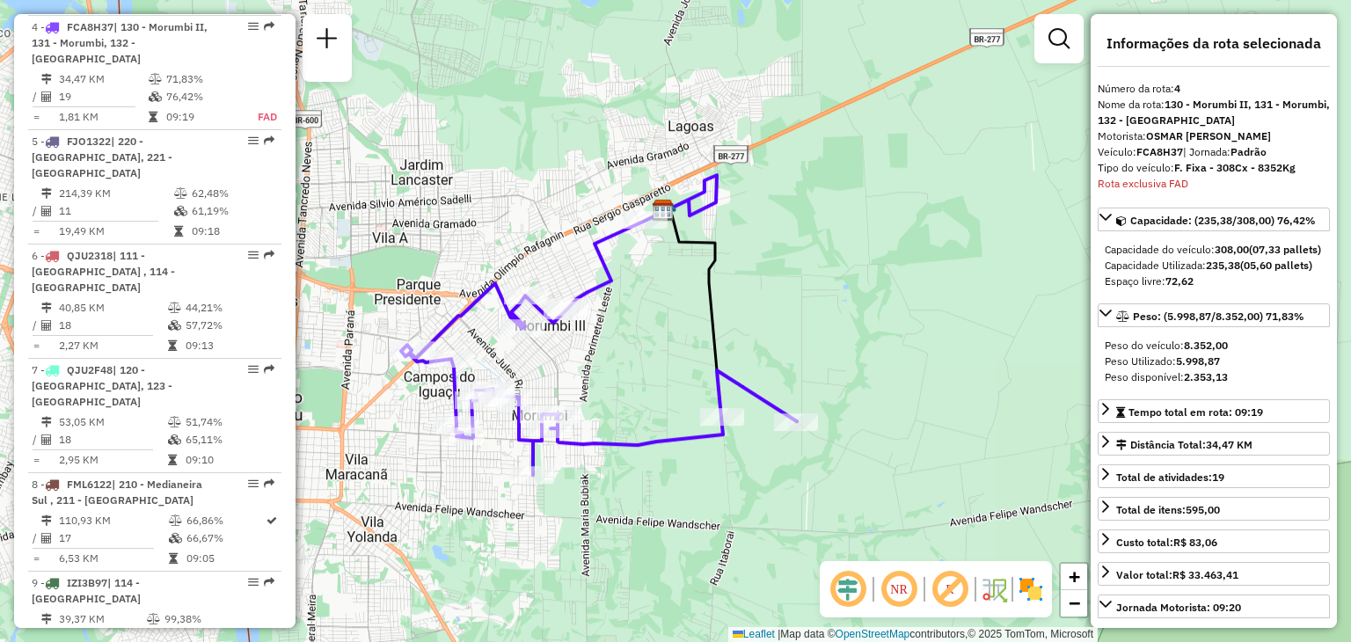
click at [818, 296] on div "Janela de atendimento Grade de atendimento Capacidade Transportadoras Veículos …" at bounding box center [675, 321] width 1351 height 642
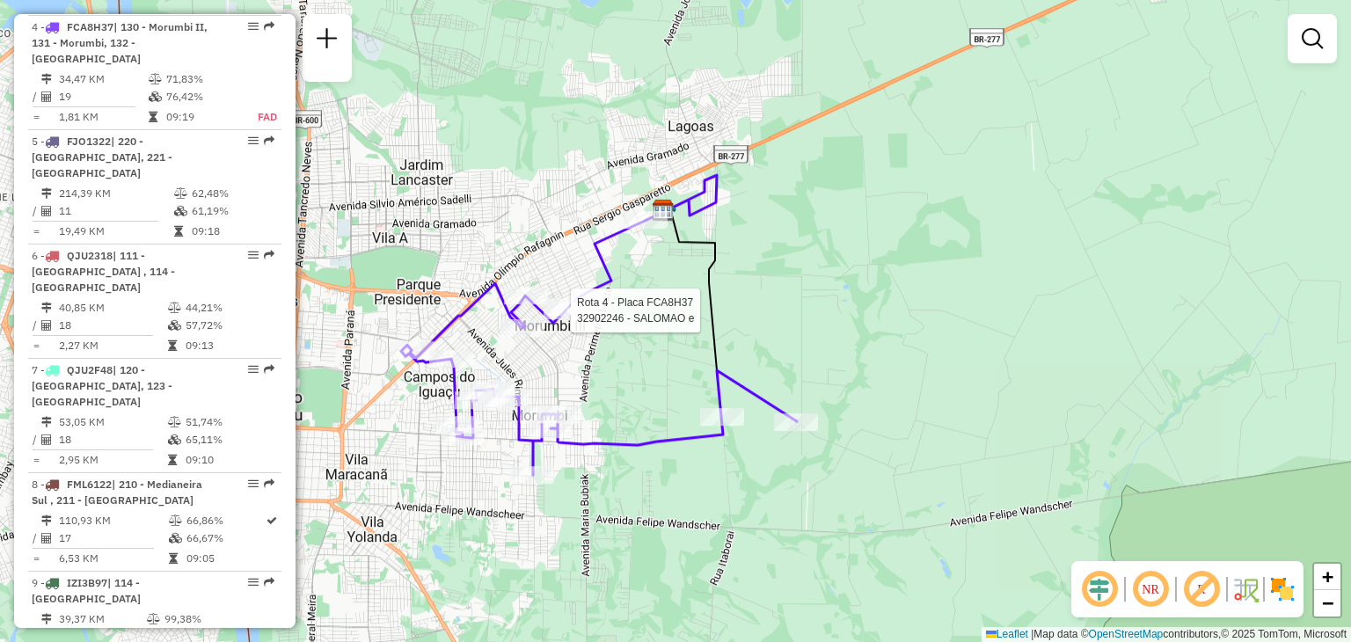
select select "**********"
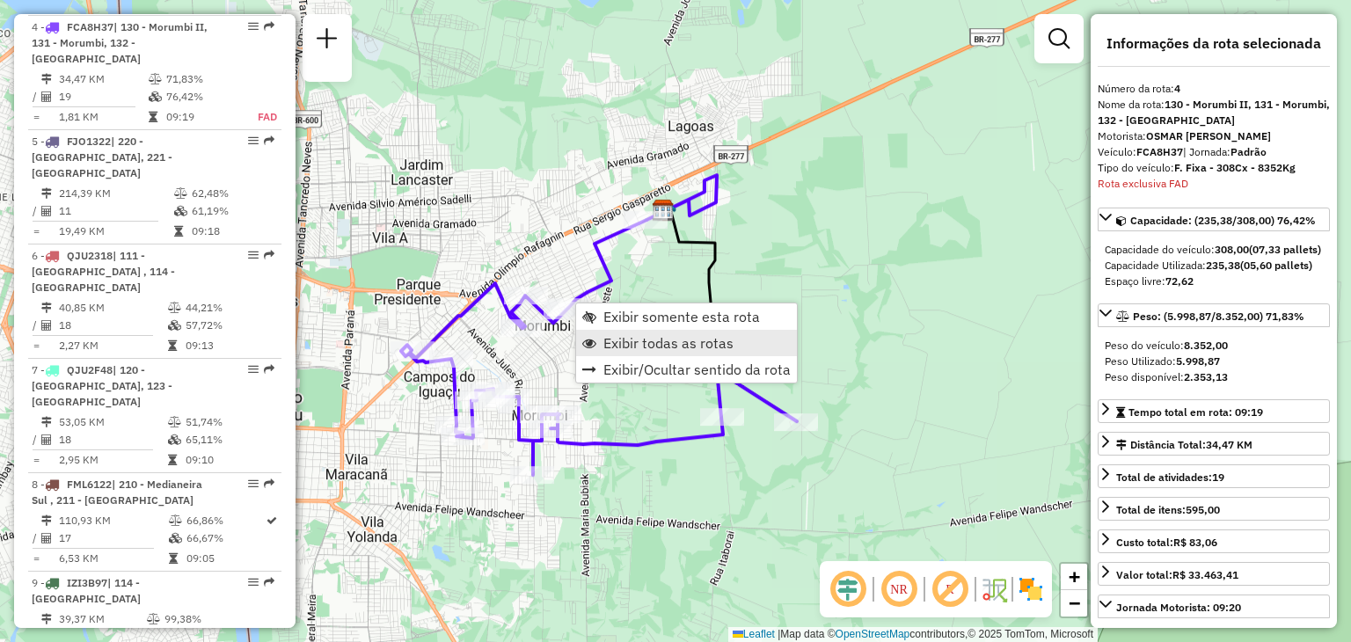
click at [630, 336] on span "Exibir todas as rotas" at bounding box center [668, 343] width 130 height 14
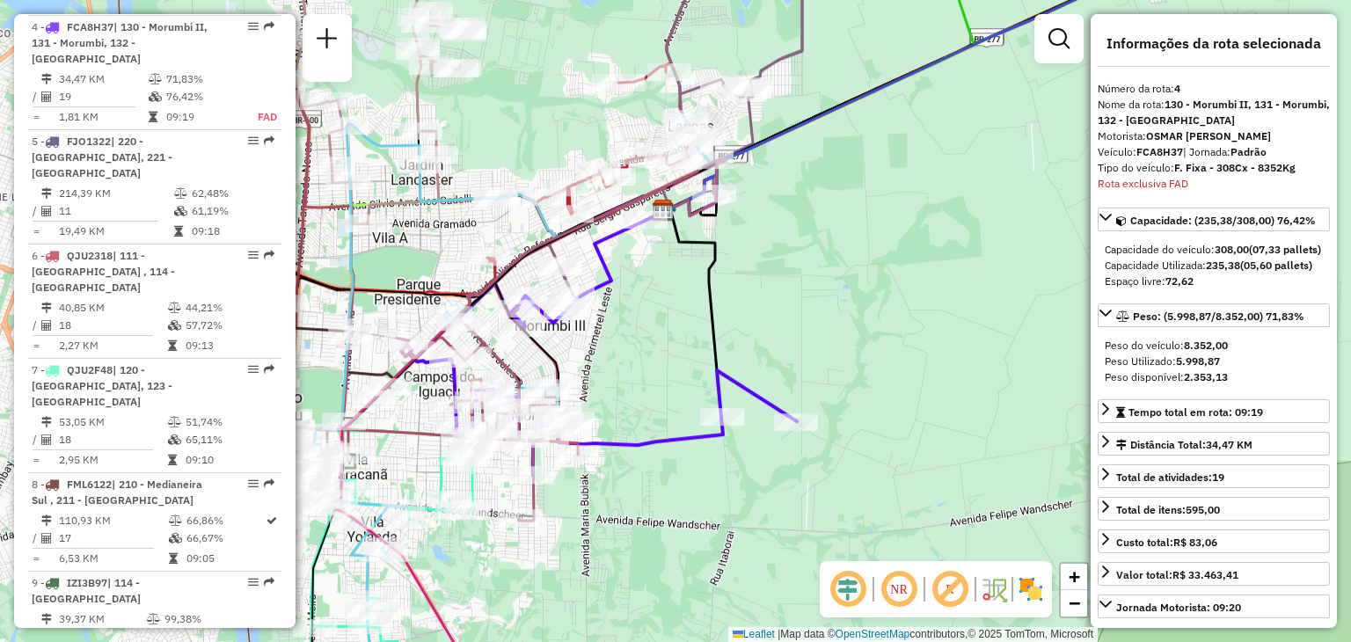
click at [864, 261] on div "Janela de atendimento Grade de atendimento Capacidade Transportadoras Veículos …" at bounding box center [675, 321] width 1351 height 642
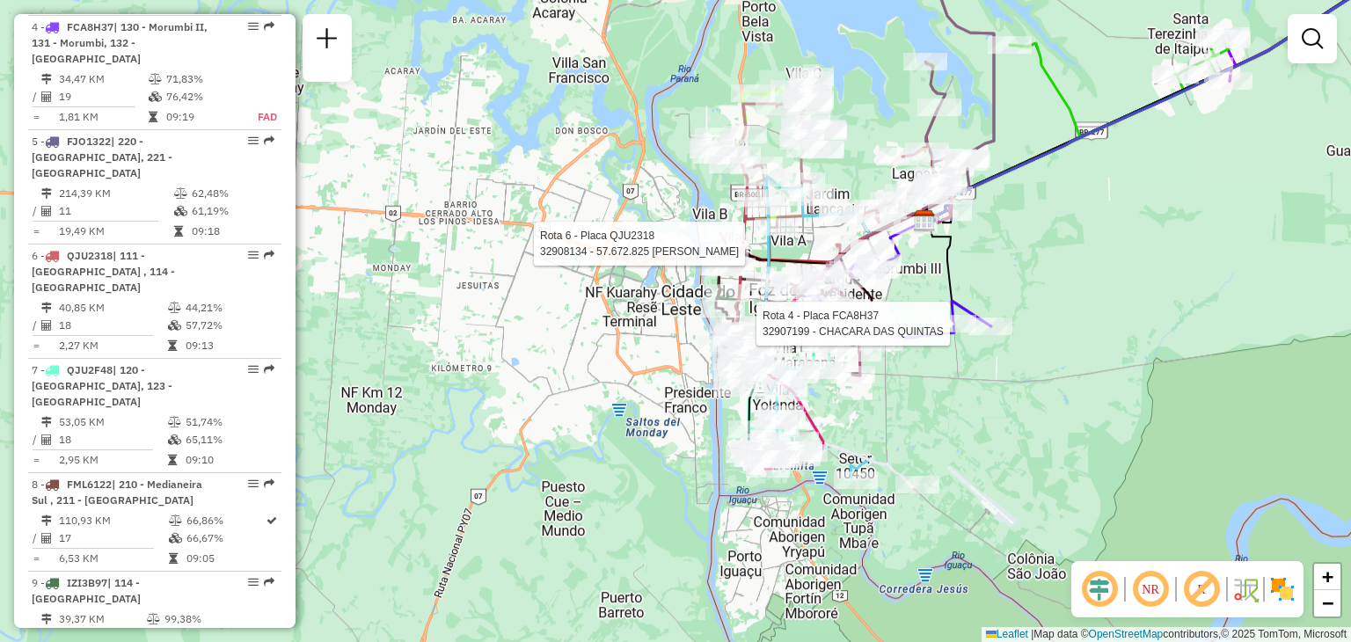
select select "**********"
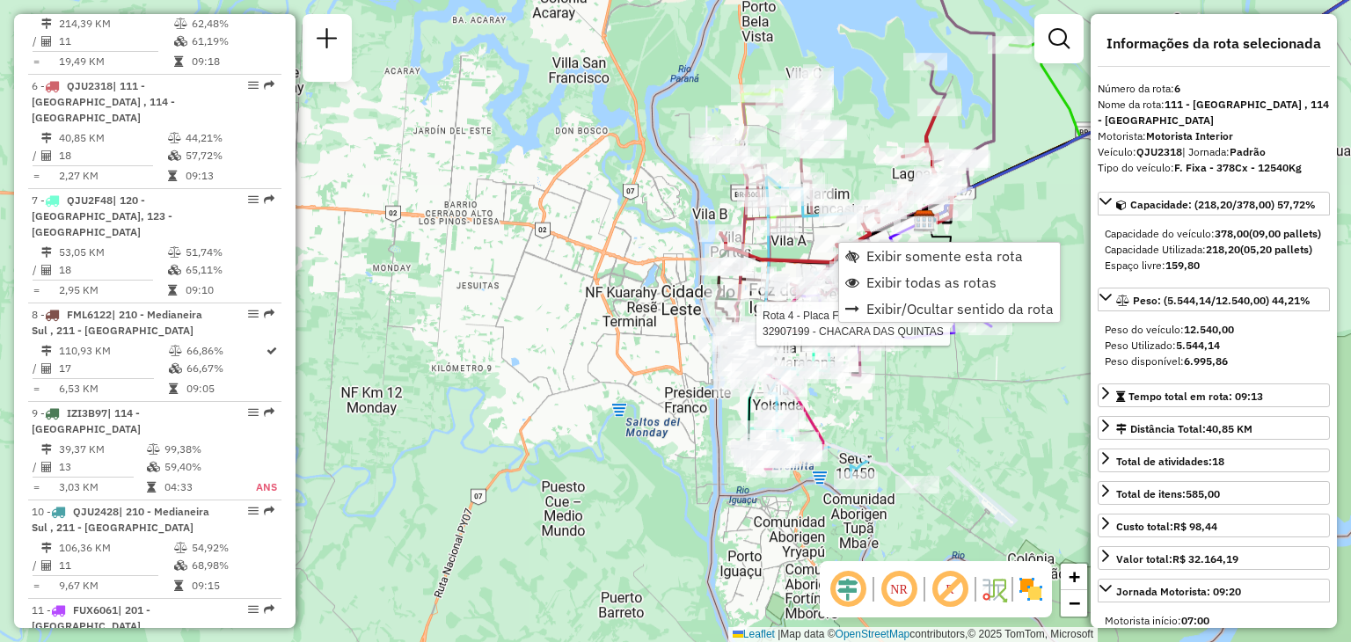
scroll to position [1213, 0]
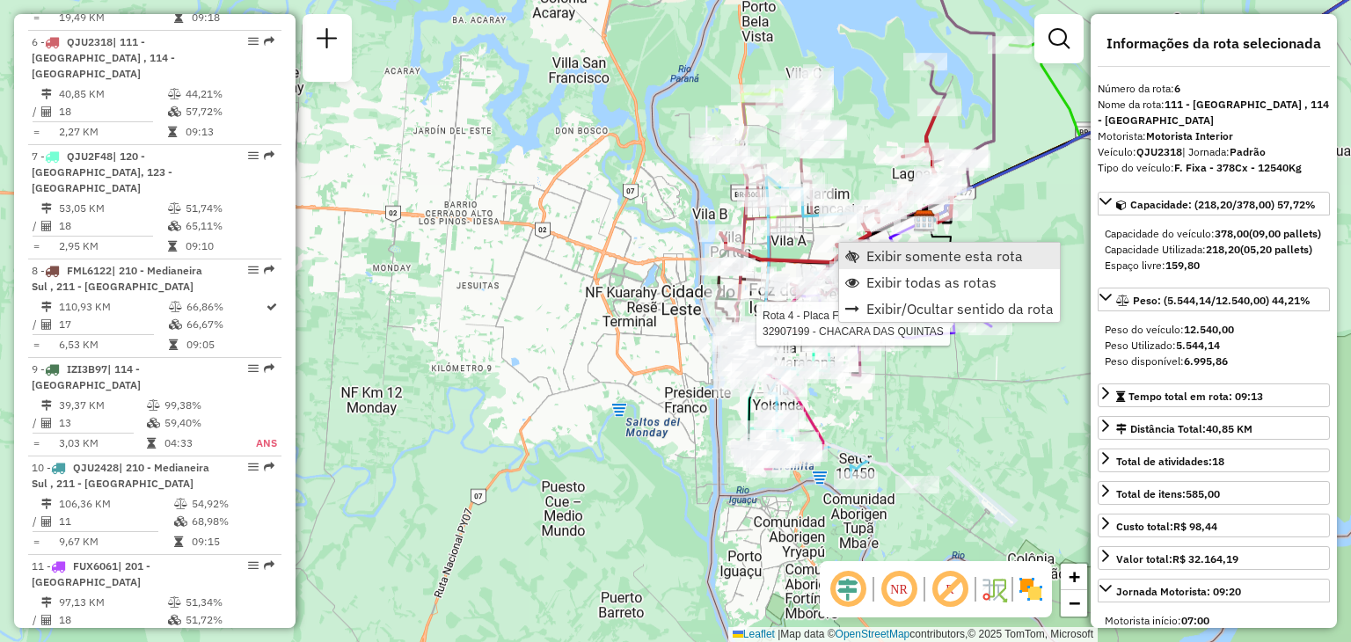
click at [900, 261] on span "Exibir somente esta rota" at bounding box center [944, 256] width 157 height 14
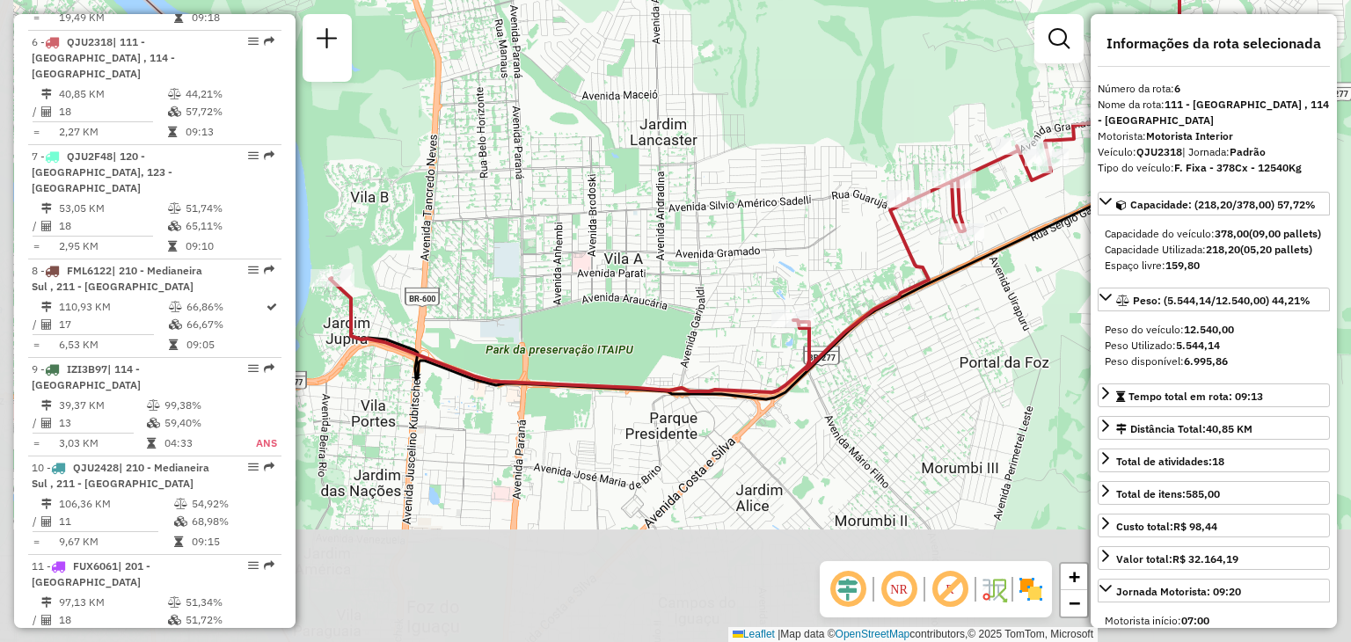
drag, startPoint x: 718, startPoint y: 362, endPoint x: 848, endPoint y: 115, distance: 278.6
click at [847, 117] on div "Janela de atendimento Grade de atendimento Capacidade Transportadoras Veículos …" at bounding box center [675, 321] width 1351 height 642
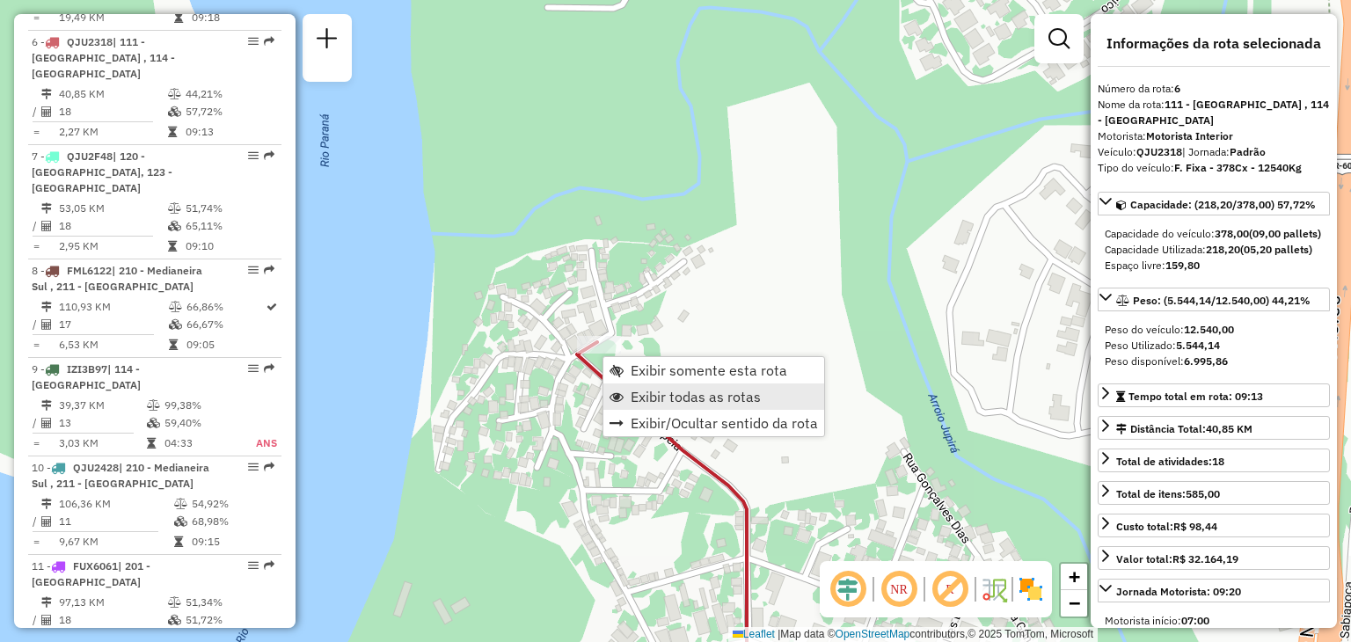
click at [679, 399] on span "Exibir todas as rotas" at bounding box center [696, 397] width 130 height 14
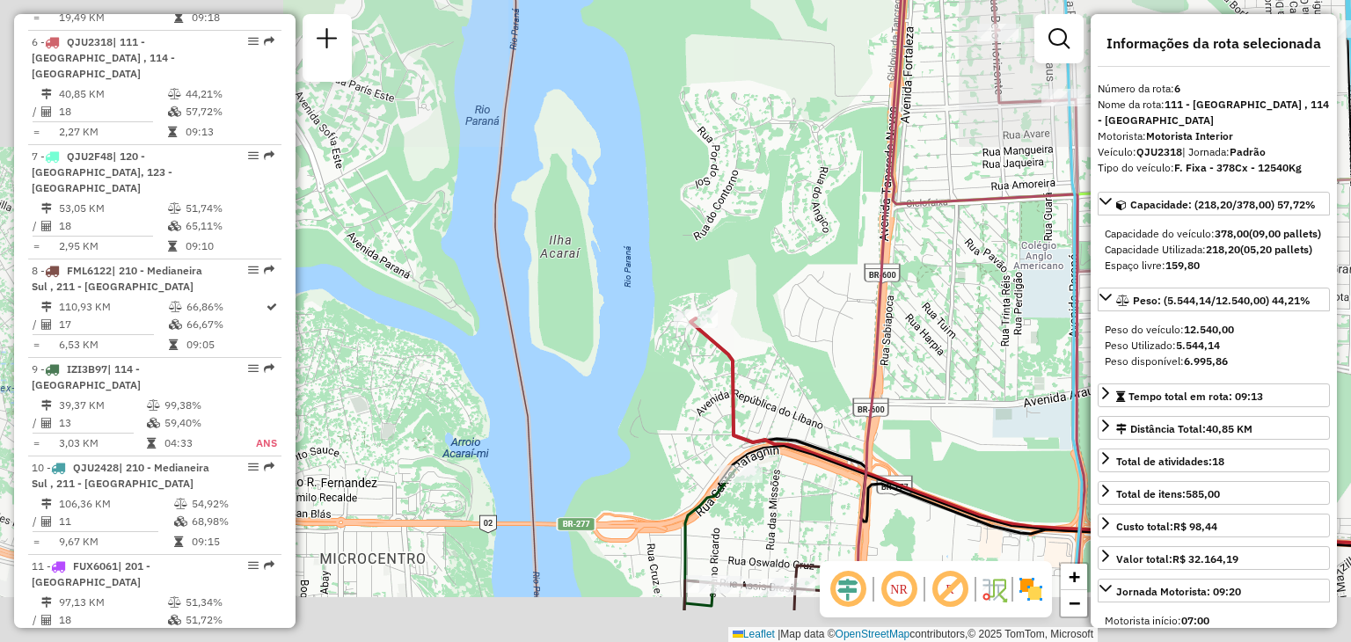
drag, startPoint x: 773, startPoint y: 453, endPoint x: 778, endPoint y: 274, distance: 178.6
click at [778, 274] on div "Janela de atendimento Grade de atendimento Capacidade Transportadoras Veículos …" at bounding box center [675, 321] width 1351 height 642
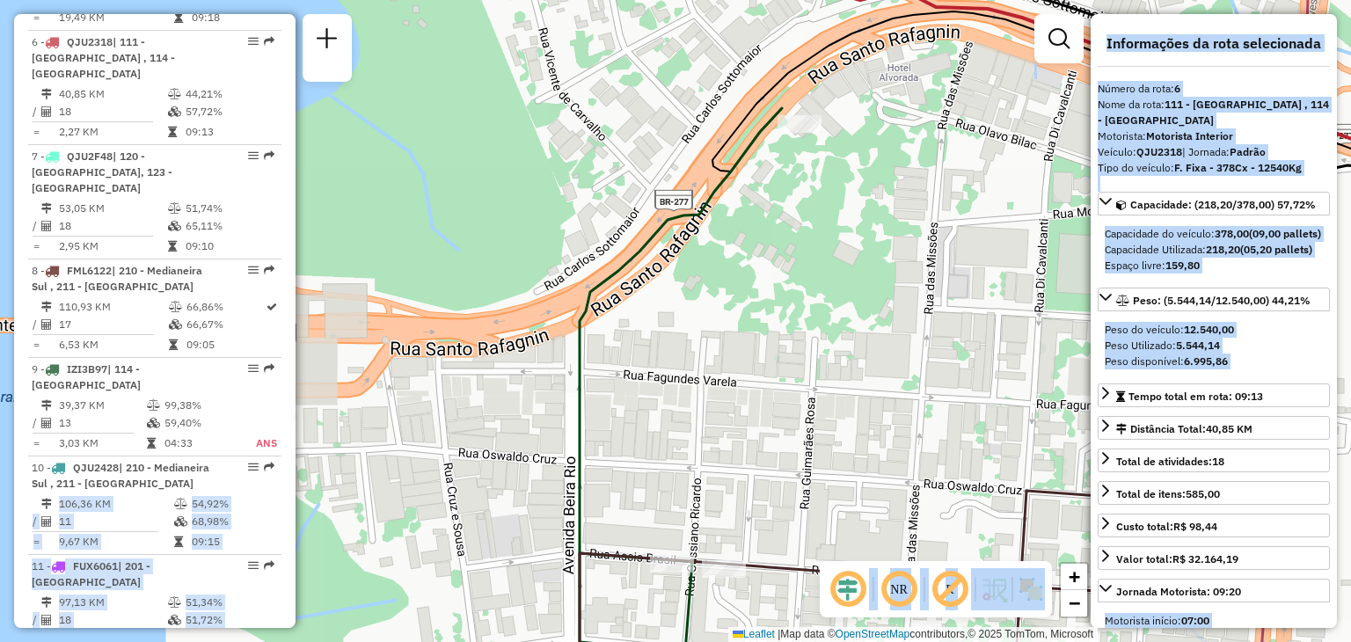
drag, startPoint x: 418, startPoint y: 415, endPoint x: 528, endPoint y: 395, distance: 111.8
click at [530, 395] on hb-router-mapa "Informações da Sessão 1291376 - [DATE] Criação: [DATE] 19:15 Depósito: CDD Foz …" at bounding box center [675, 321] width 1351 height 642
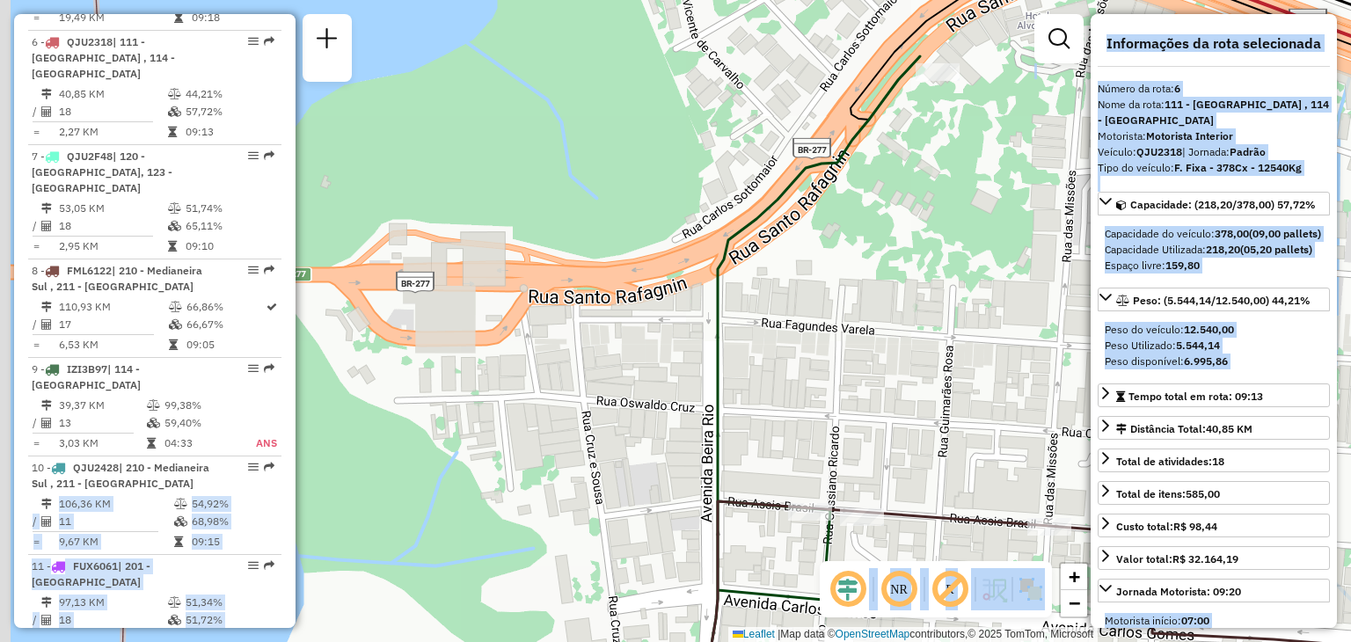
drag, startPoint x: 512, startPoint y: 402, endPoint x: 661, endPoint y: 343, distance: 159.9
click at [661, 343] on div "Janela de atendimento Grade de atendimento Capacidade Transportadoras Veículos …" at bounding box center [675, 321] width 1351 height 642
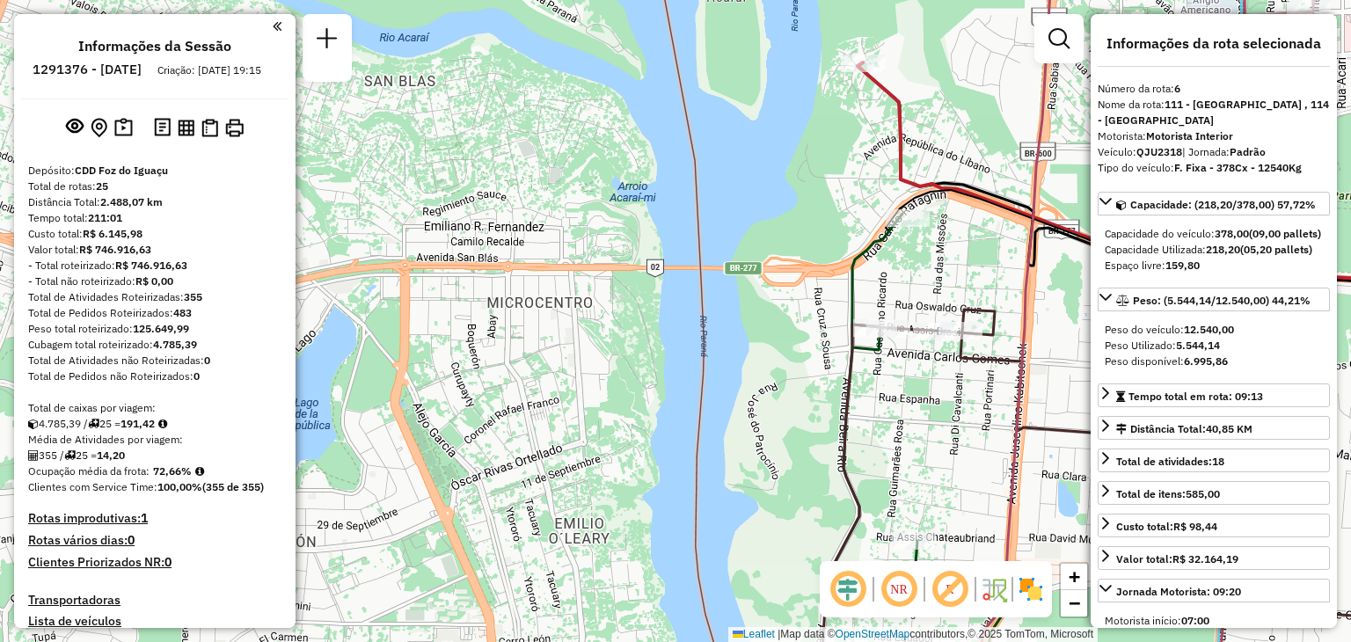
select select "**********"
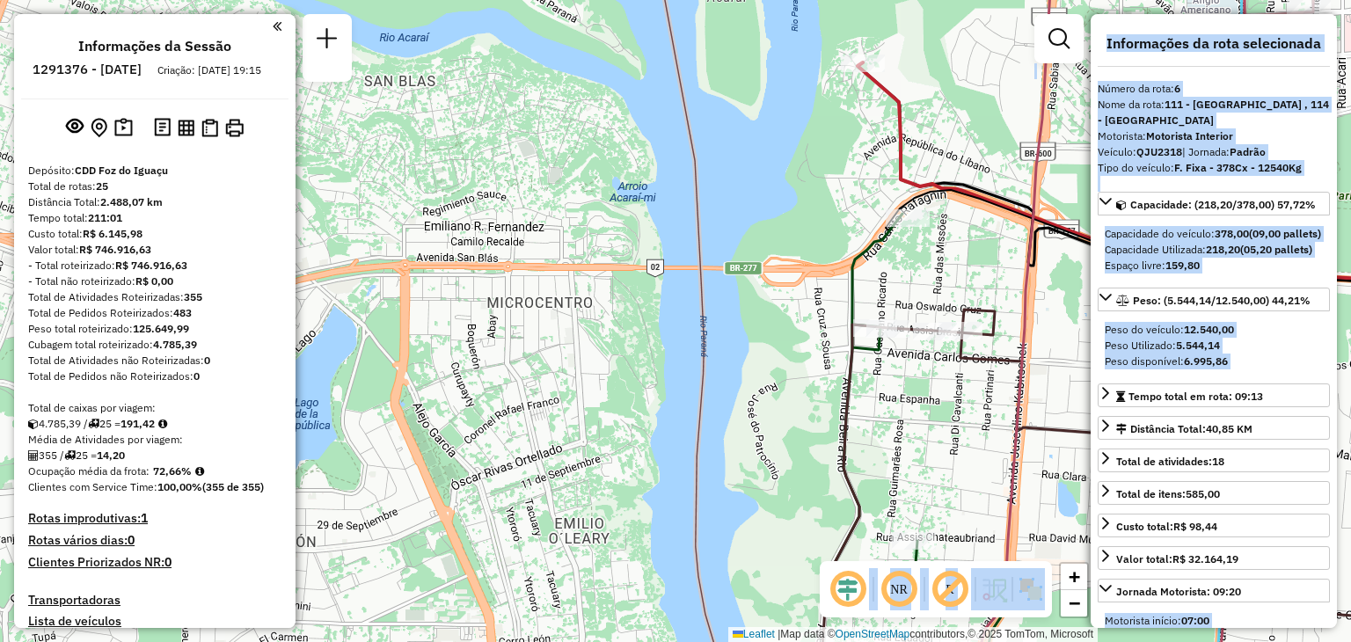
scroll to position [1213, 0]
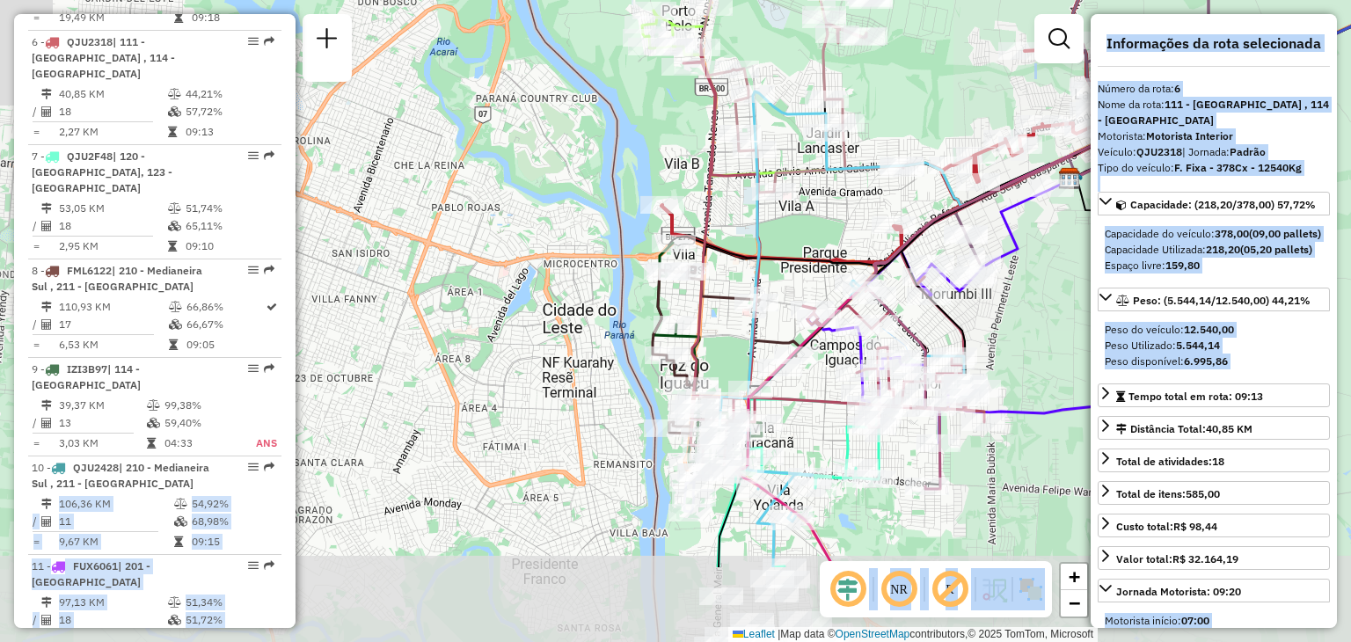
drag, startPoint x: 823, startPoint y: 431, endPoint x: 581, endPoint y: 200, distance: 334.7
click at [683, 200] on icon at bounding box center [833, 257] width 301 height 424
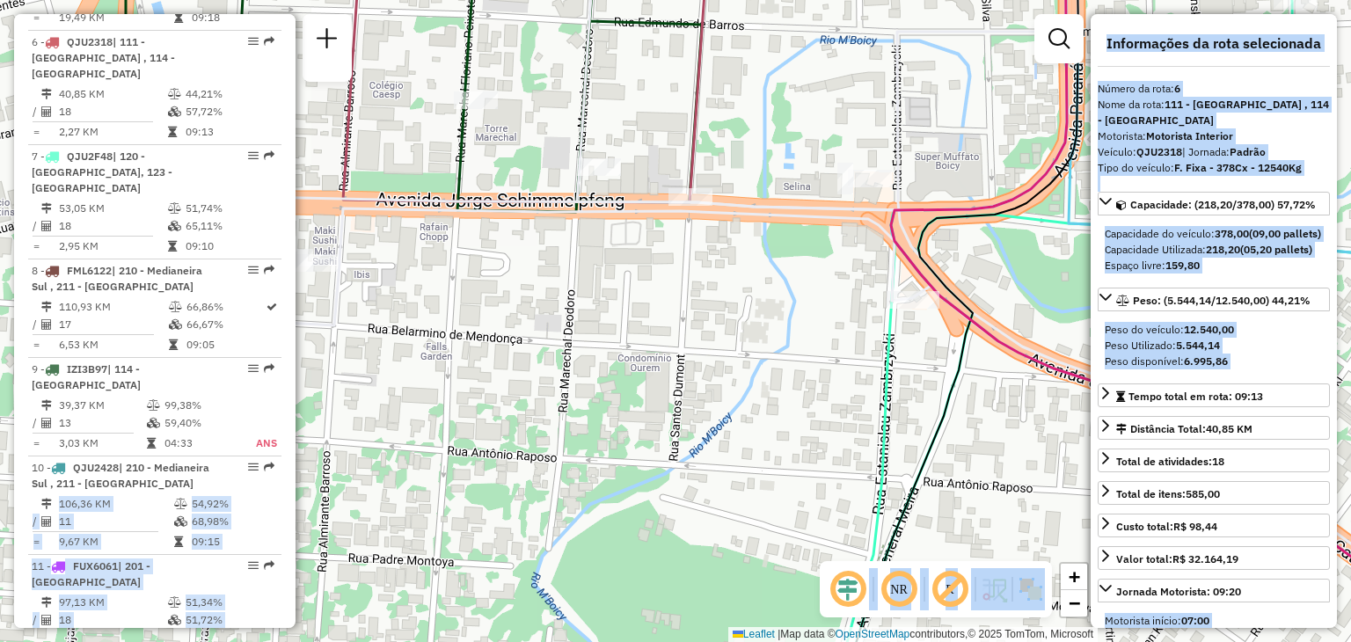
drag, startPoint x: 491, startPoint y: 246, endPoint x: 556, endPoint y: 208, distance: 75.3
click at [556, 208] on div "Rota 9 - Placa IZI3B97 32908753 - 49.082.822 TATIANA DE CAMARGO BRUGNERA Rota 1…" at bounding box center [675, 321] width 1351 height 642
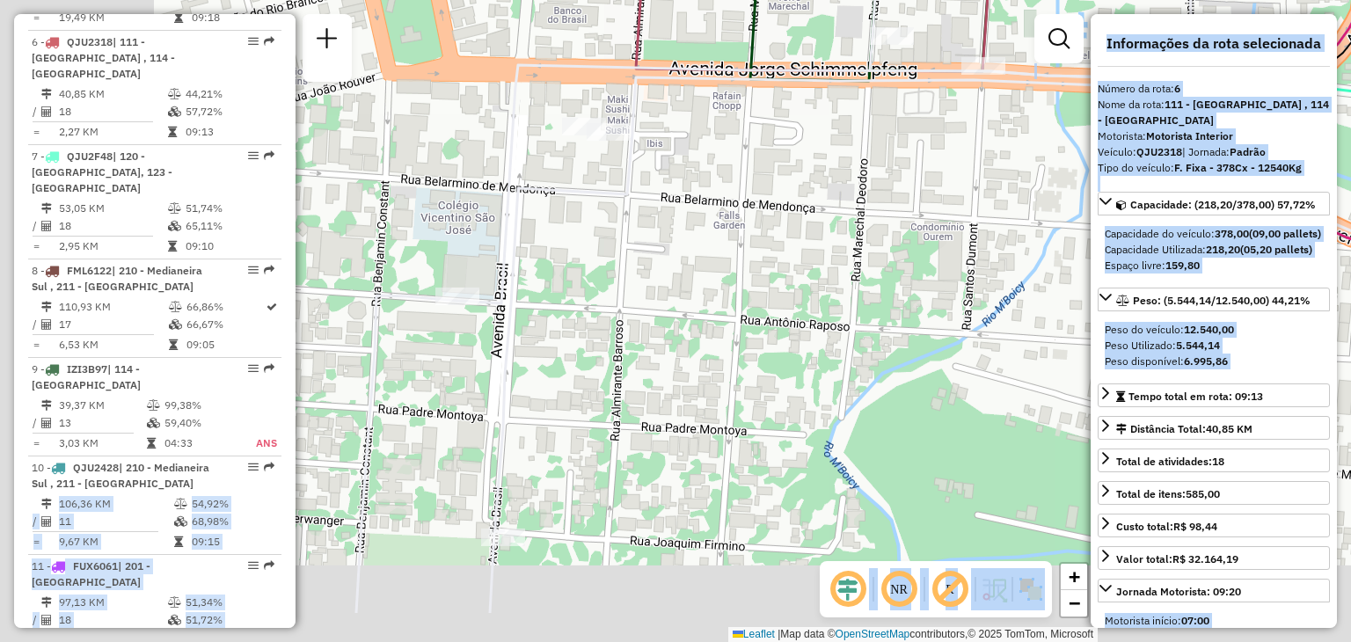
drag, startPoint x: 590, startPoint y: 268, endPoint x: 713, endPoint y: 215, distance: 134.0
click at [713, 215] on div "Rota 9 - Placa IZI3B97 32908753 - 49.082.822 TATIANA DE CAMARGO BRUGNERA Rota 1…" at bounding box center [675, 321] width 1351 height 642
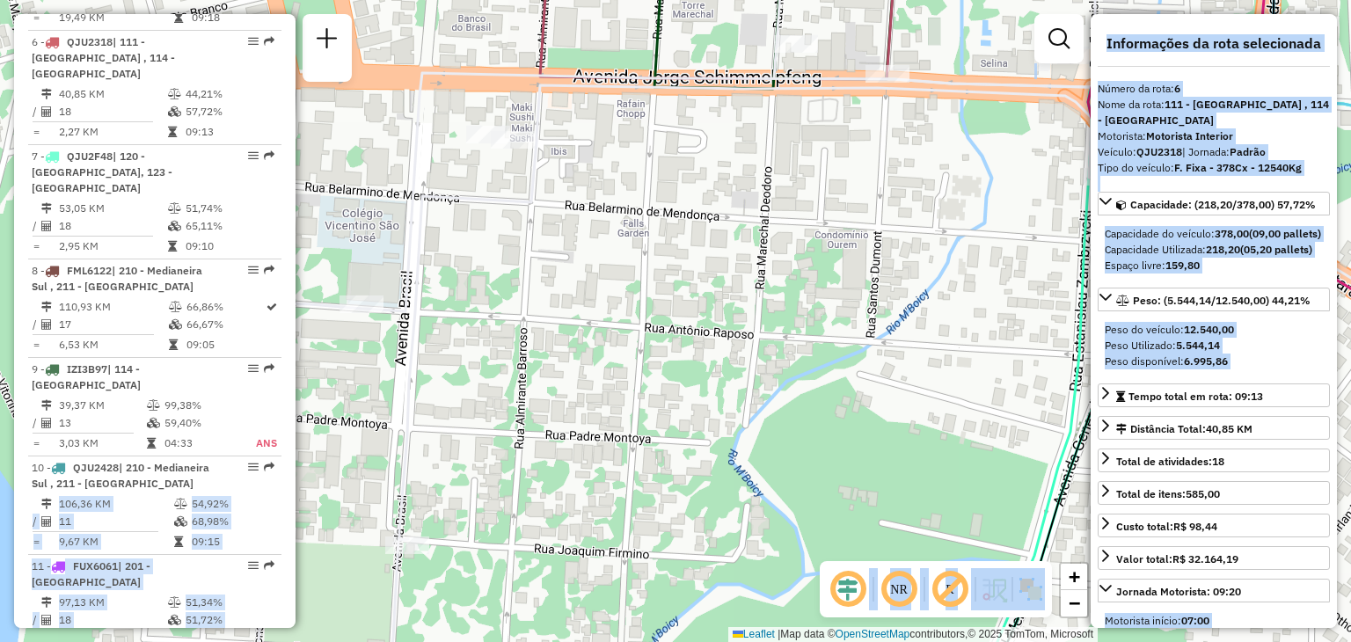
click at [523, 196] on icon at bounding box center [821, 329] width 1136 height 771
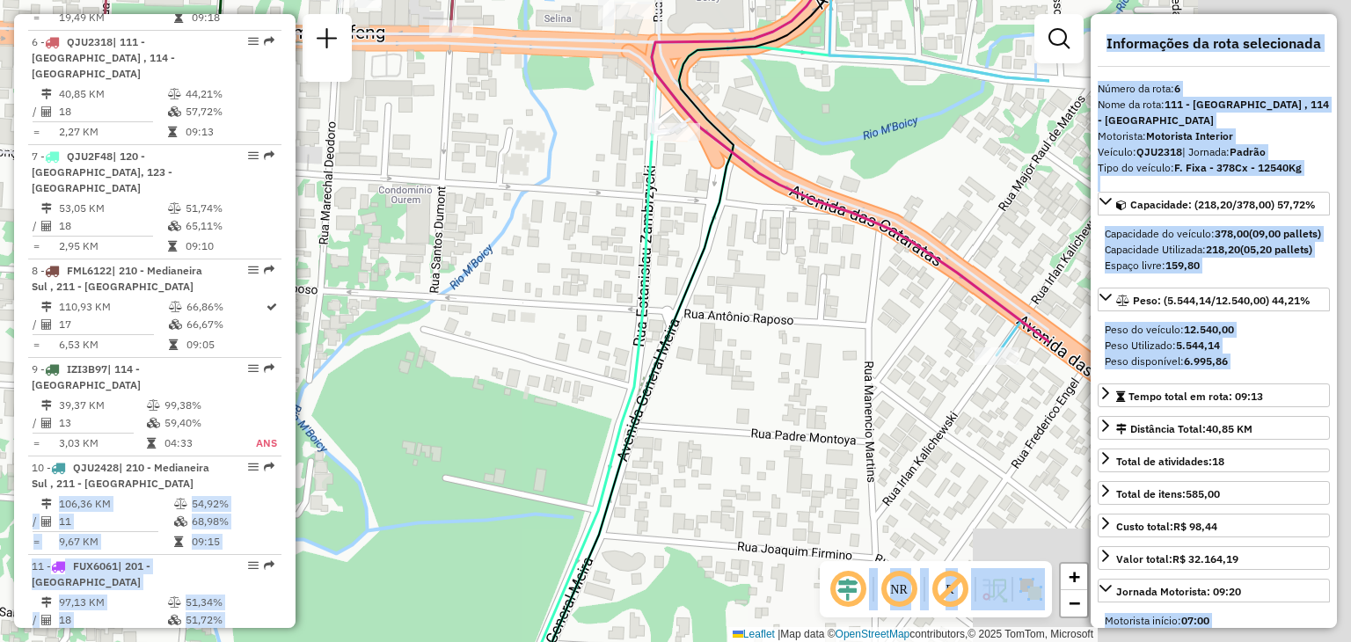
drag, startPoint x: 430, startPoint y: 293, endPoint x: 339, endPoint y: 296, distance: 91.5
click at [339, 296] on div "Rota 9 - Placa IZI3B97 32908753 - 49.082.822 TATIANA DE CAMARGO BRUGNERA Rota 1…" at bounding box center [675, 321] width 1351 height 642
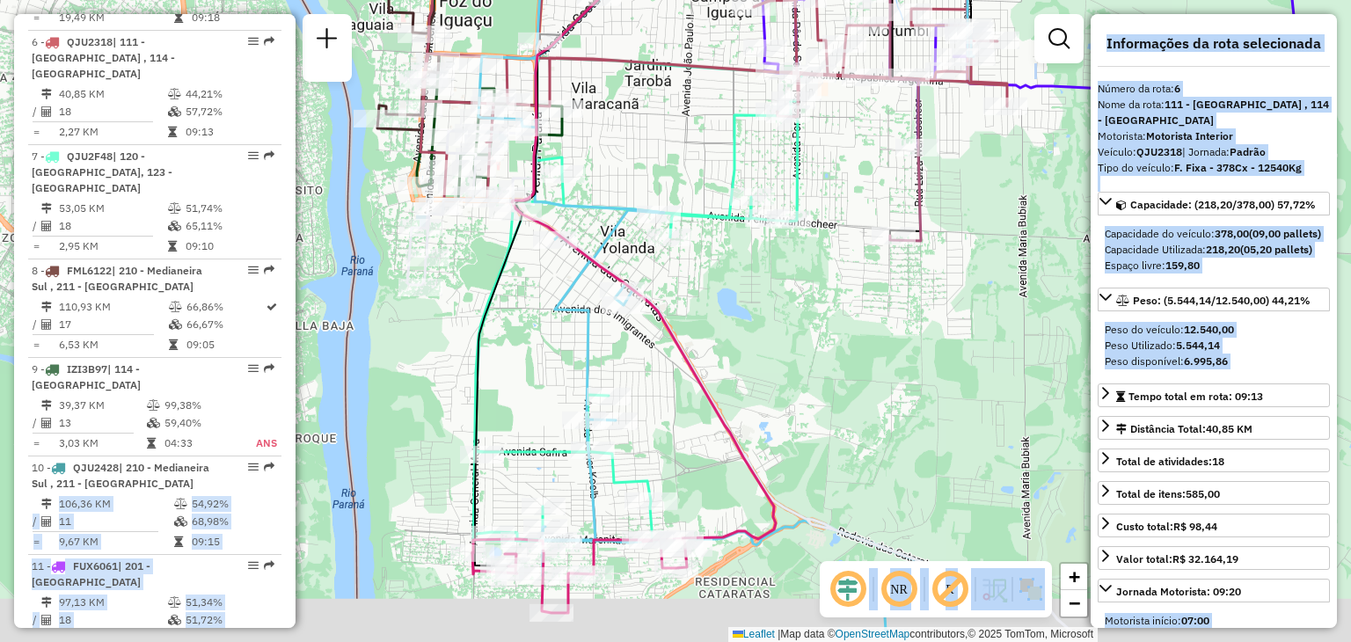
drag, startPoint x: 528, startPoint y: 410, endPoint x: 508, endPoint y: 151, distance: 259.3
click at [510, 159] on div "Rota 9 - Placa IZI3B97 32908753 - 49.082.822 TATIANA DE CAMARGO BRUGNERA Rota 1…" at bounding box center [675, 321] width 1351 height 642
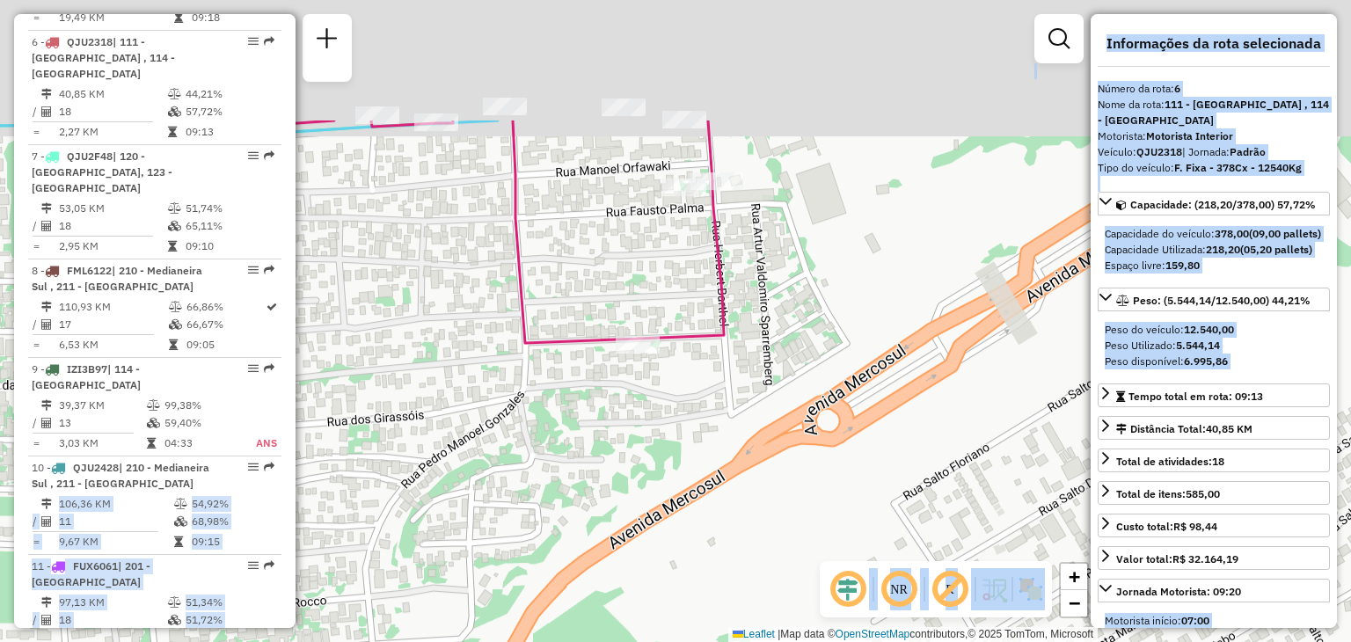
drag, startPoint x: 781, startPoint y: 75, endPoint x: 753, endPoint y: 286, distance: 213.0
click at [753, 286] on div "Rota 9 - Placa IZI3B97 32908753 - 49.082.822 TATIANA DE CAMARGO BRUGNERA Rota 1…" at bounding box center [675, 321] width 1351 height 642
